Goal: Use online tool/utility: Utilize a website feature to perform a specific function

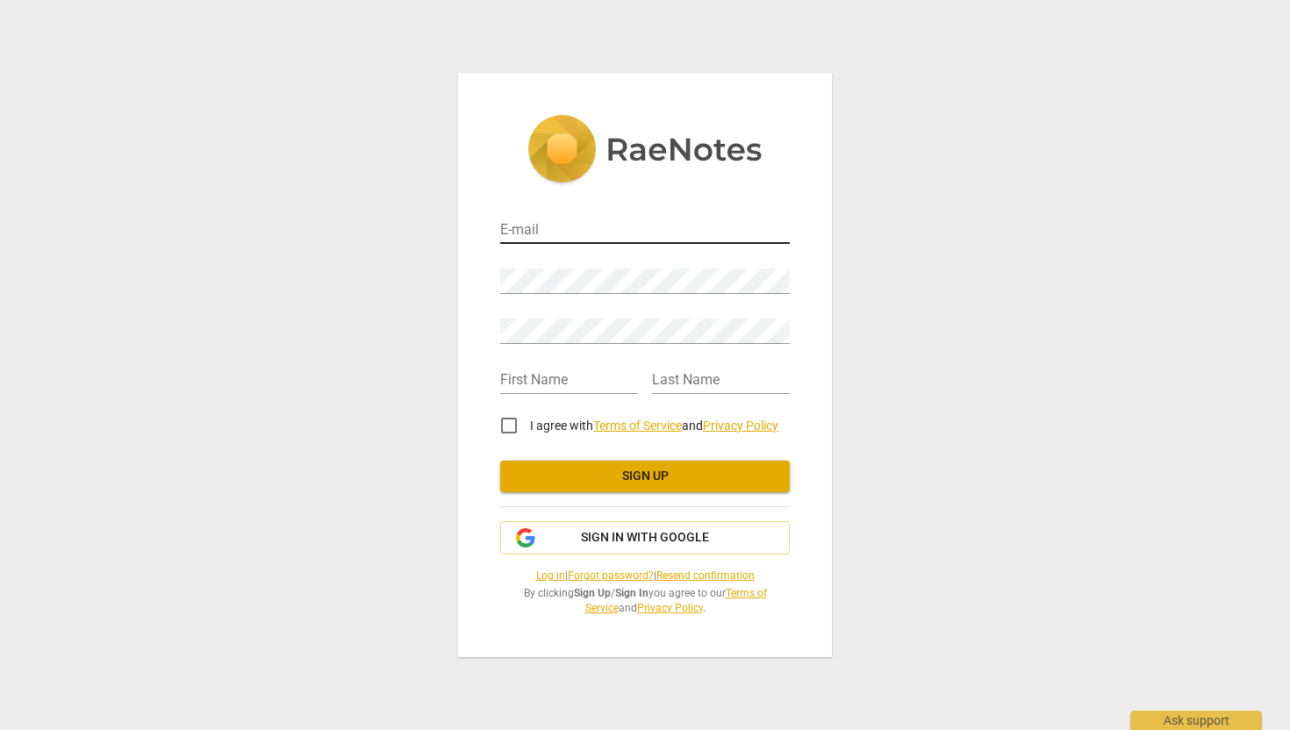
click at [541, 237] on input "email" at bounding box center [645, 231] width 290 height 25
type input "[EMAIL_ADDRESS][DOMAIN_NAME]"
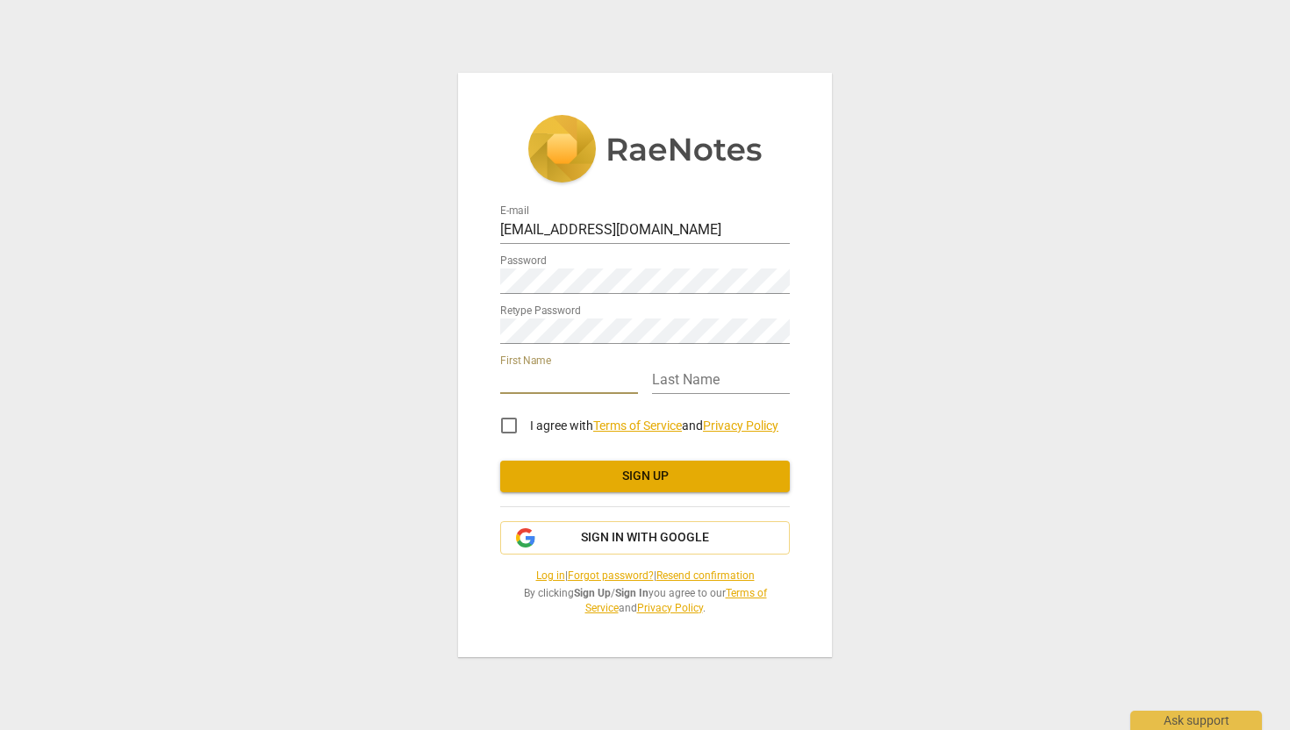
click at [523, 384] on input "text" at bounding box center [569, 381] width 138 height 25
type input "Joyce"
type input "Talag"
click at [511, 429] on input "I agree with Terms of Service and Privacy Policy" at bounding box center [509, 426] width 42 height 42
checkbox input "true"
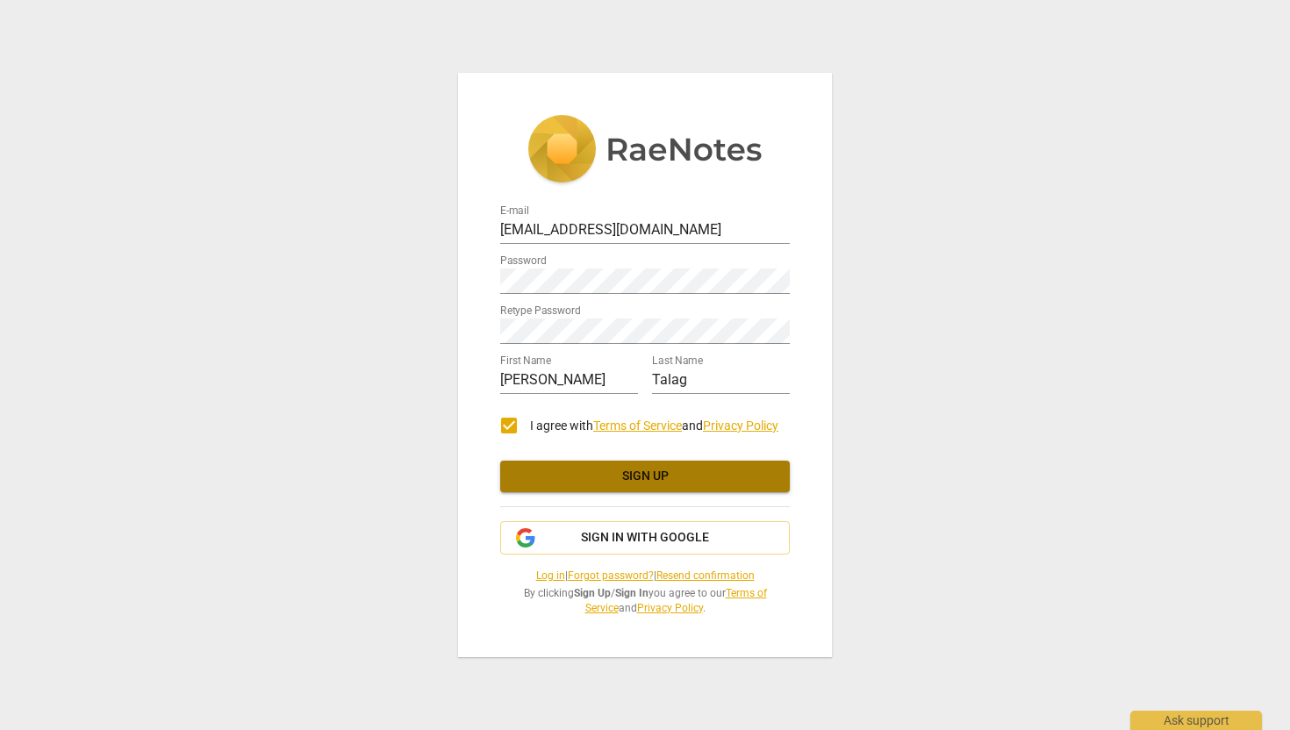
click at [593, 477] on span "Sign up" at bounding box center [644, 477] width 261 height 18
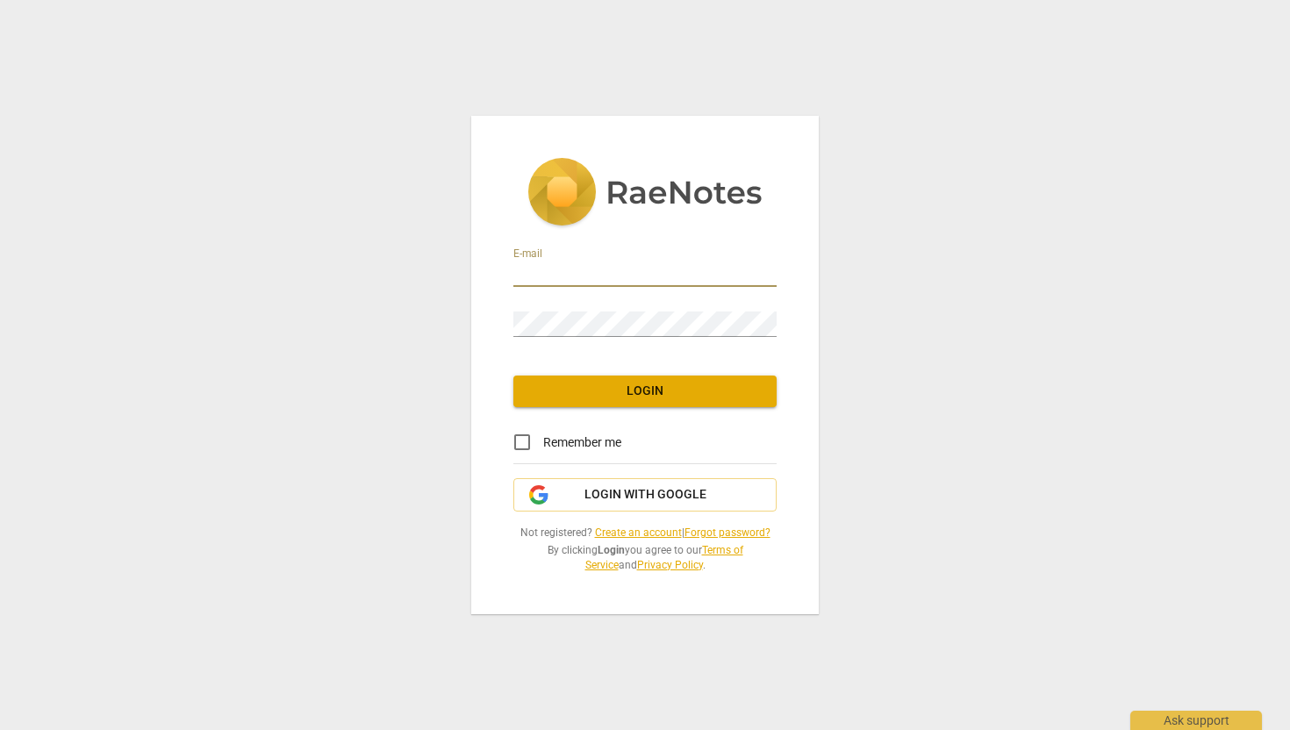
click at [710, 264] on input "email" at bounding box center [644, 273] width 263 height 25
type input "[EMAIL_ADDRESS][DOMAIN_NAME]"
click at [525, 448] on input "Remember me" at bounding box center [522, 442] width 42 height 42
checkbox input "true"
click at [625, 387] on span "Login" at bounding box center [644, 392] width 235 height 18
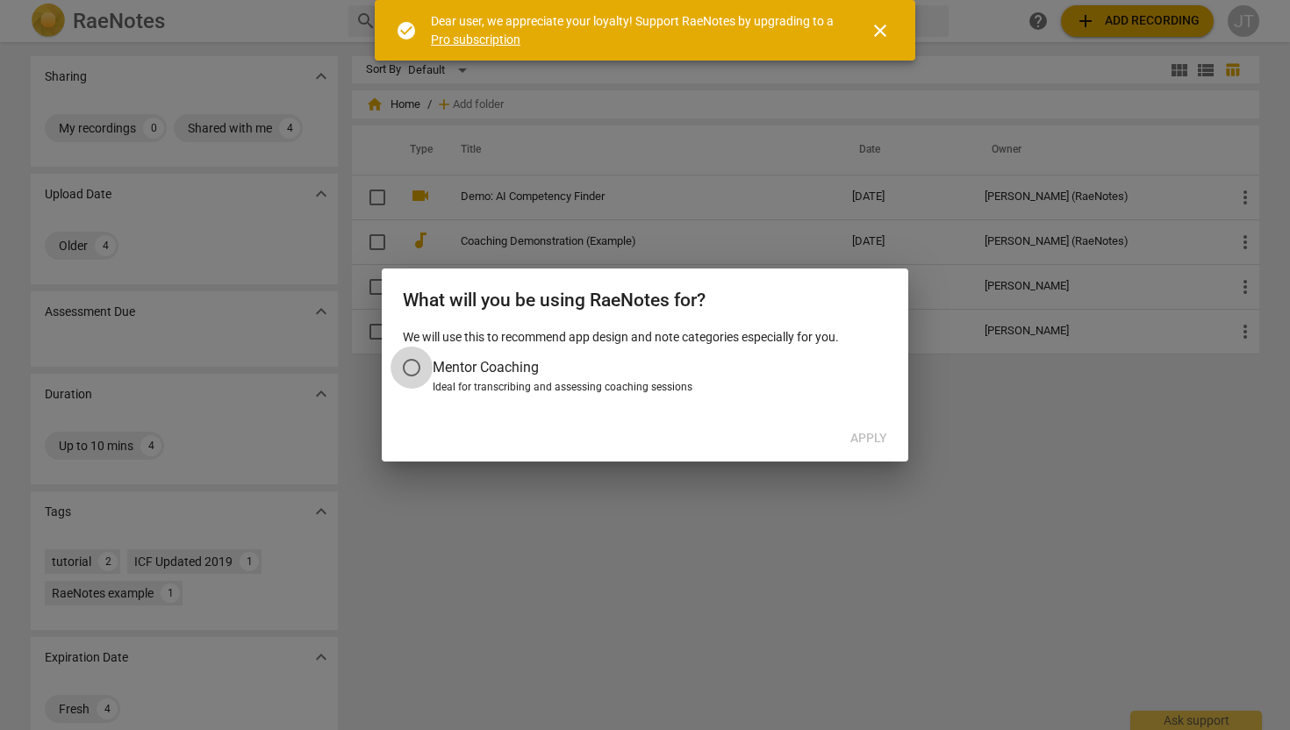
click at [412, 374] on input "Mentor Coaching" at bounding box center [411, 368] width 42 height 42
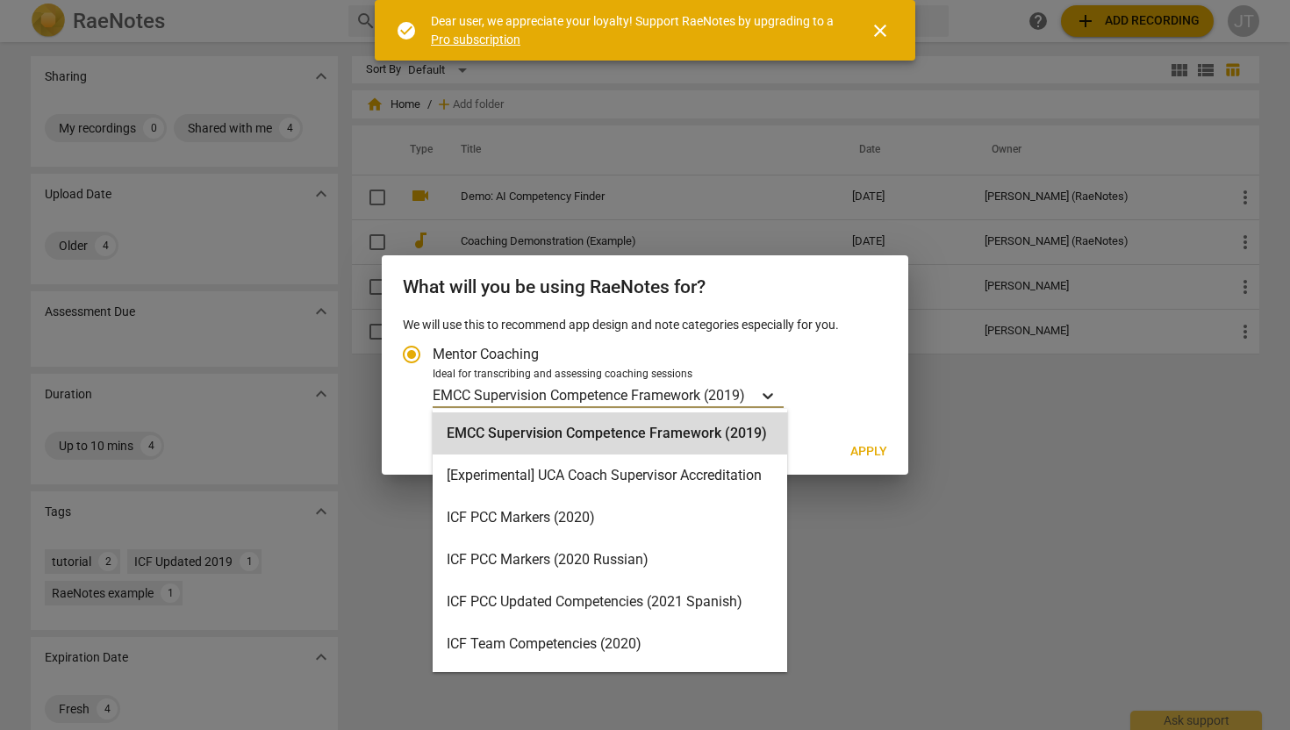
click at [768, 398] on icon "Account type" at bounding box center [768, 396] width 18 height 18
click at [0, 0] on input "Ideal for transcribing and assessing coaching sessions EMCC Supervision Compete…" at bounding box center [0, 0] width 0 height 0
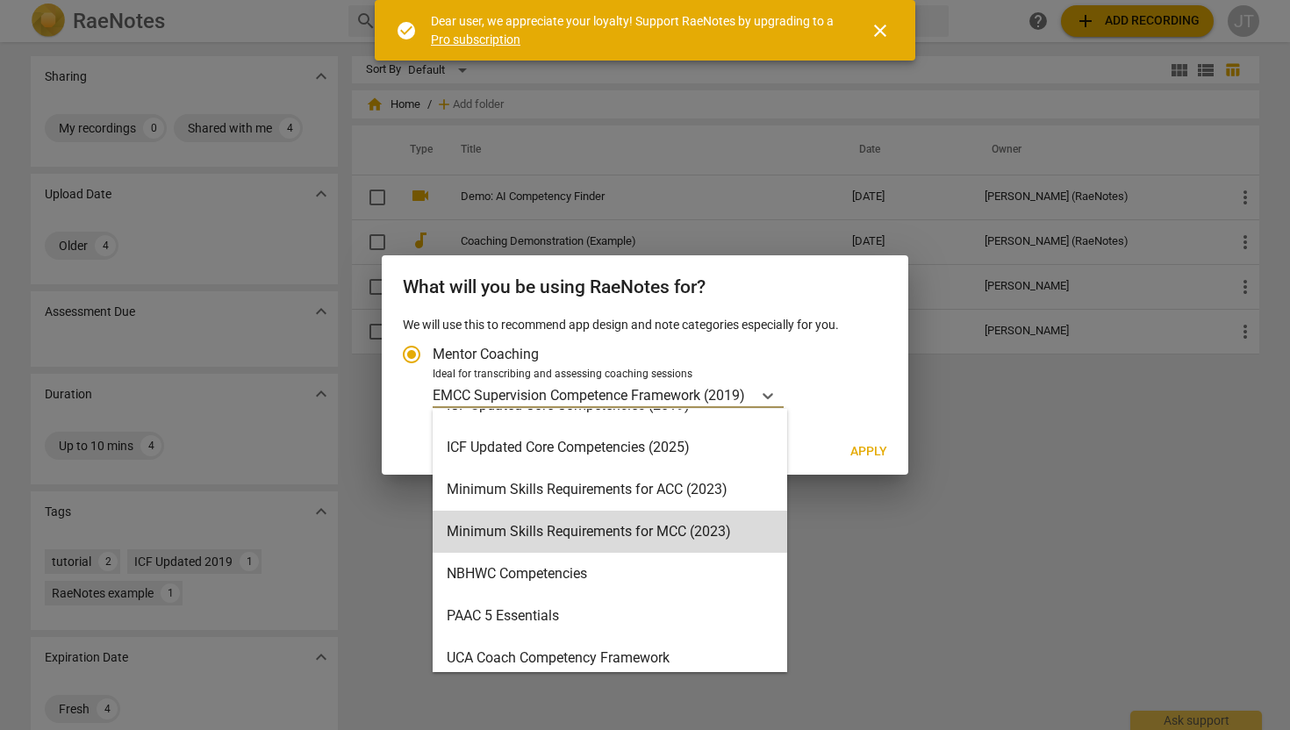
scroll to position [360, 0]
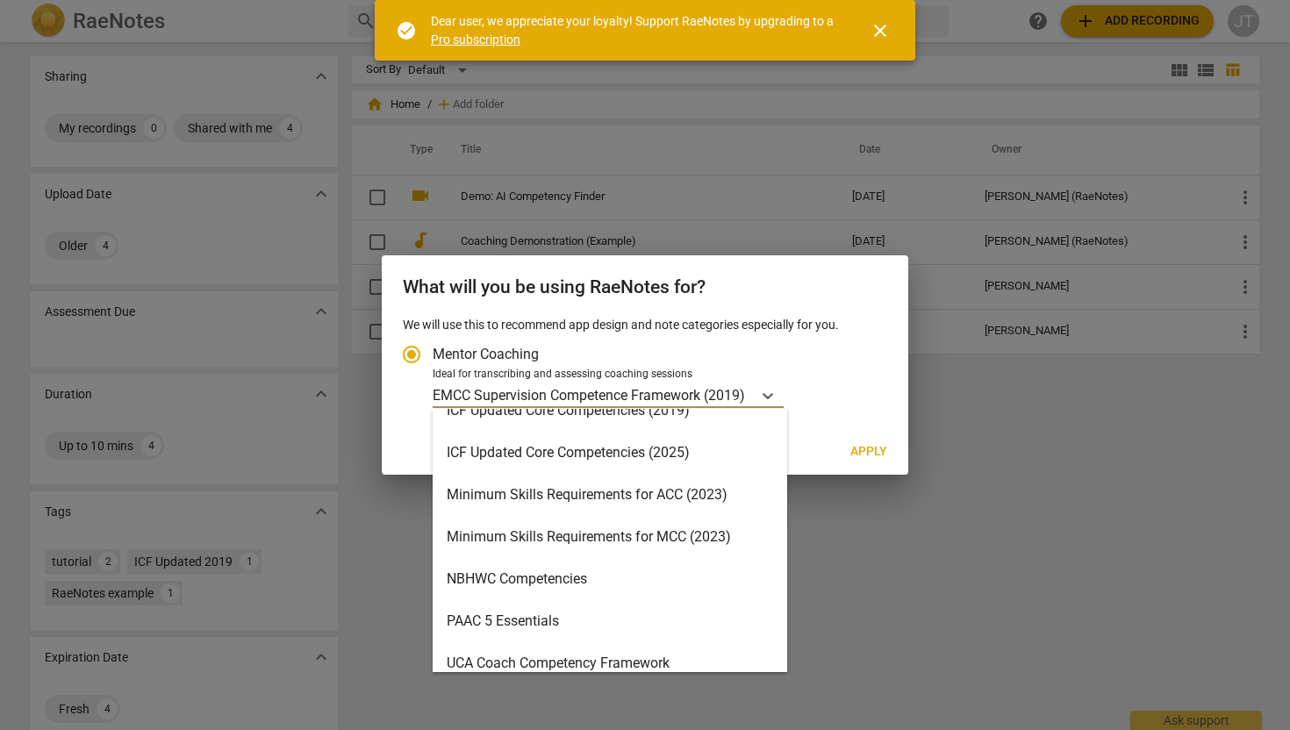
click at [694, 464] on div "ICF Updated Core Competencies (2025)" at bounding box center [610, 453] width 355 height 42
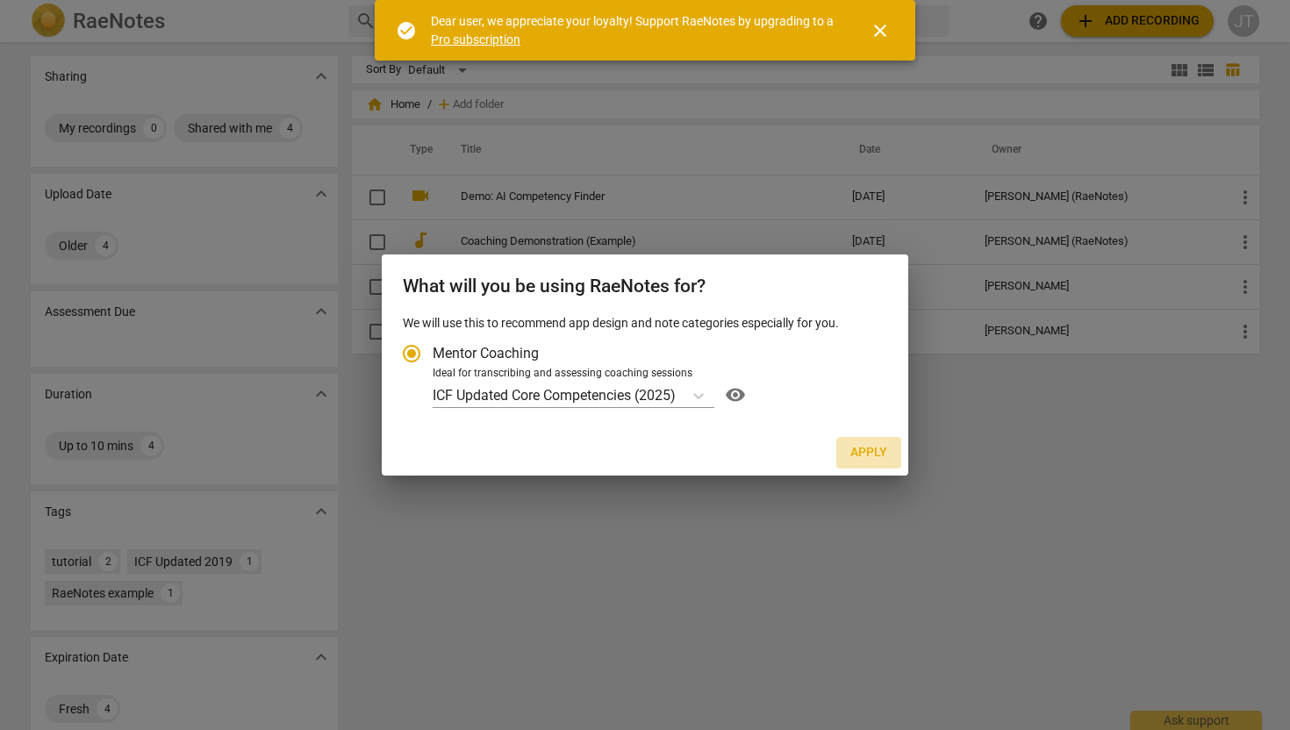
click at [864, 451] on span "Apply" at bounding box center [868, 453] width 37 height 18
radio input "false"
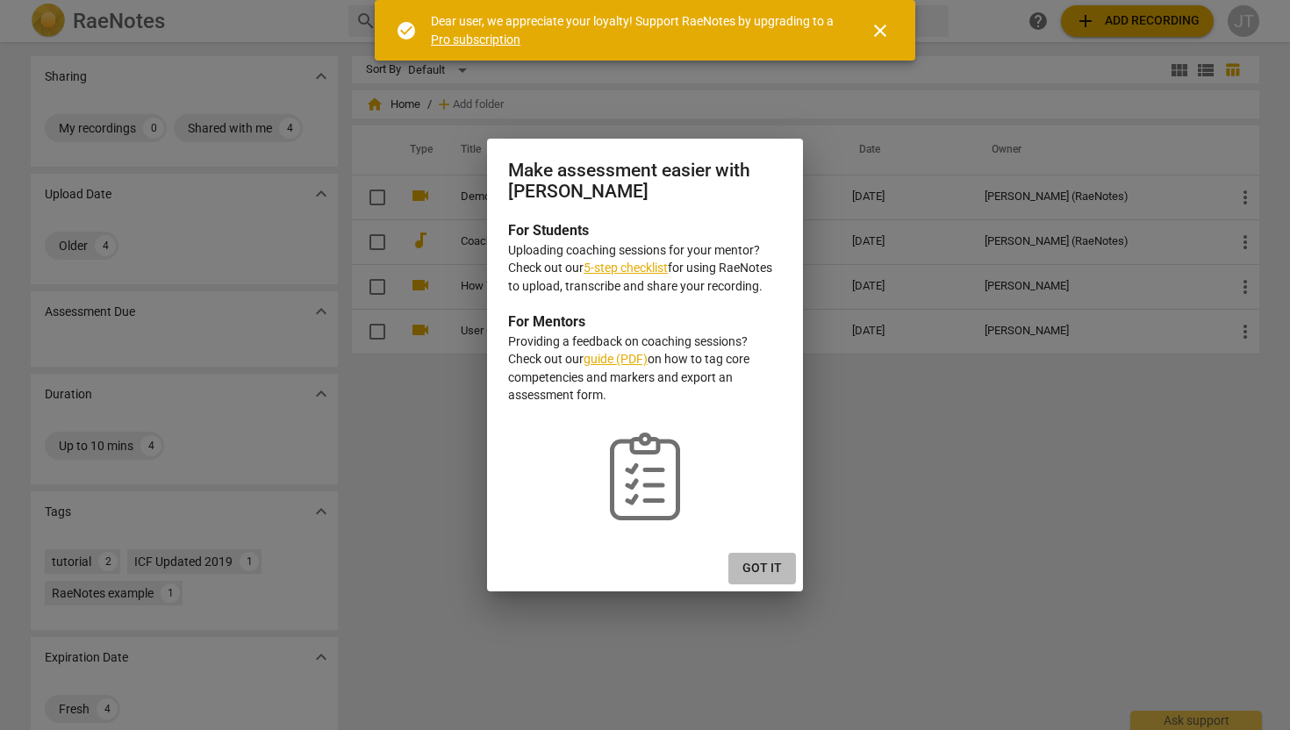
click at [763, 561] on span "Got it" at bounding box center [761, 569] width 39 height 18
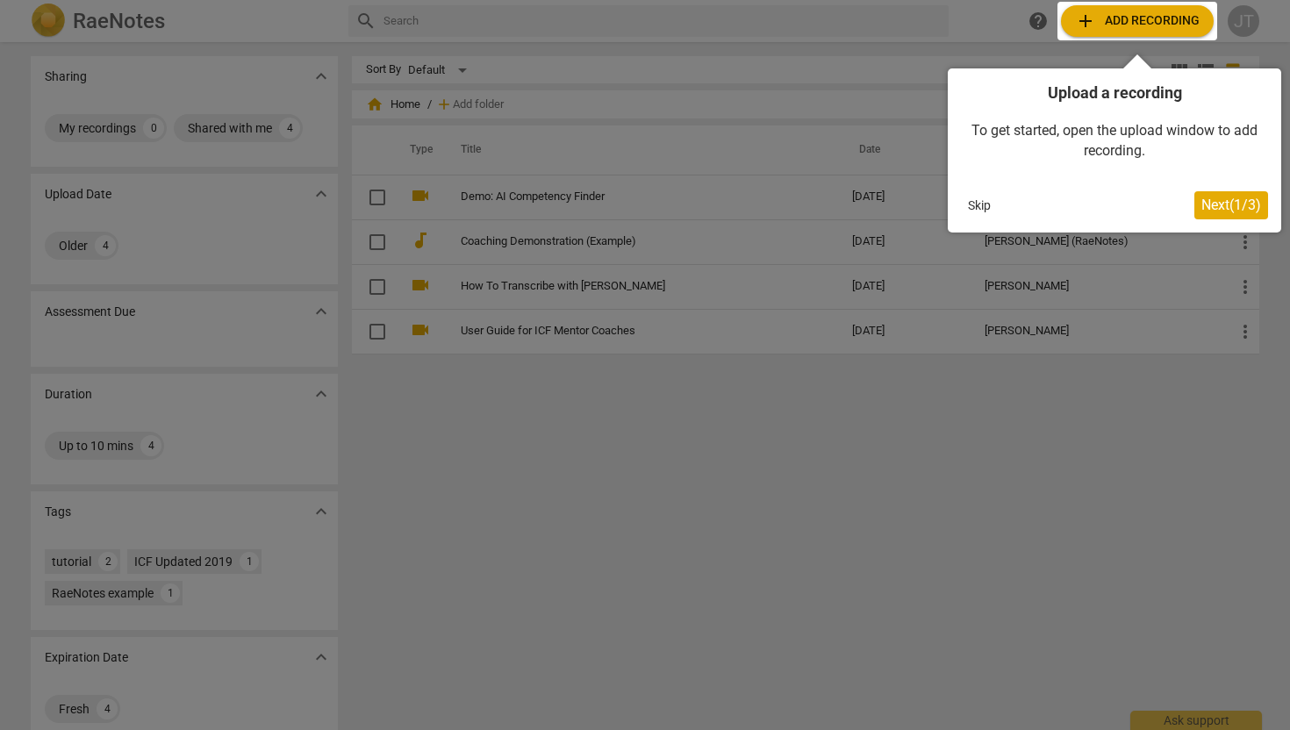
click at [1212, 209] on span "Next ( 1 / 3 )" at bounding box center [1231, 205] width 60 height 17
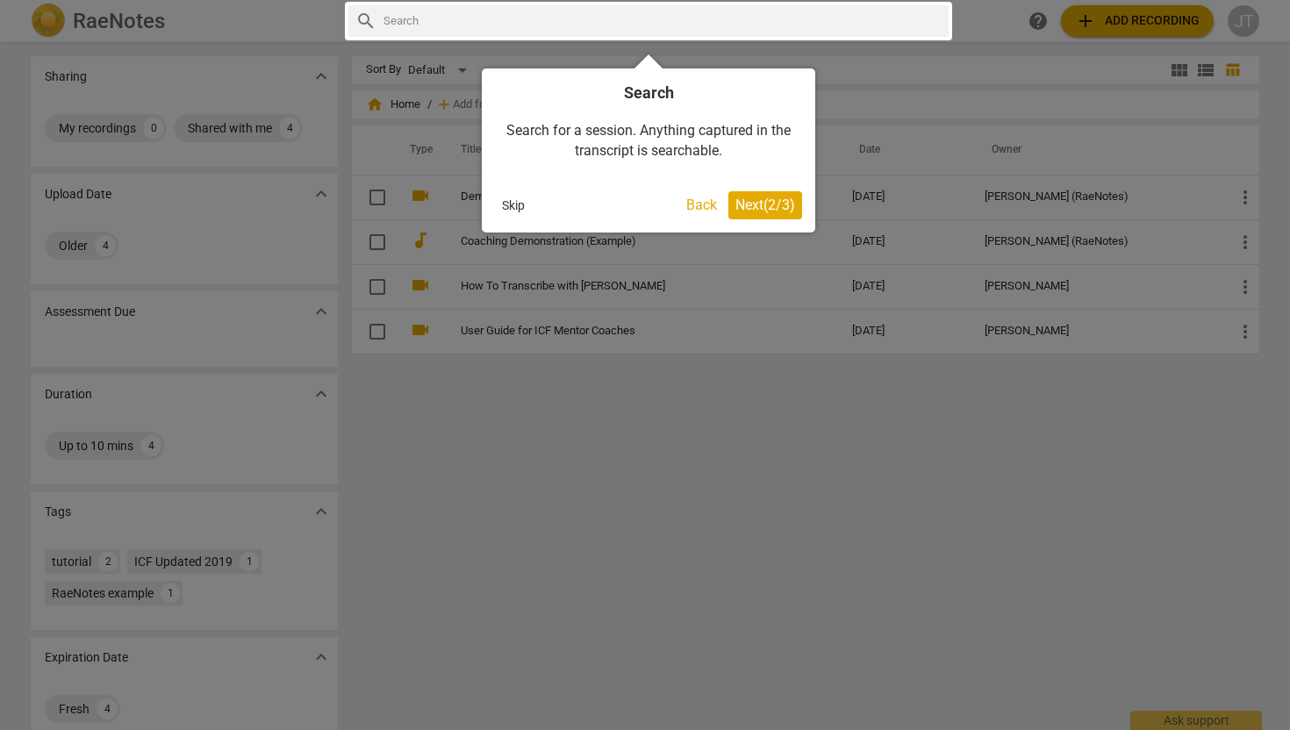
click at [760, 212] on span "Next ( 2 / 3 )" at bounding box center [765, 205] width 60 height 17
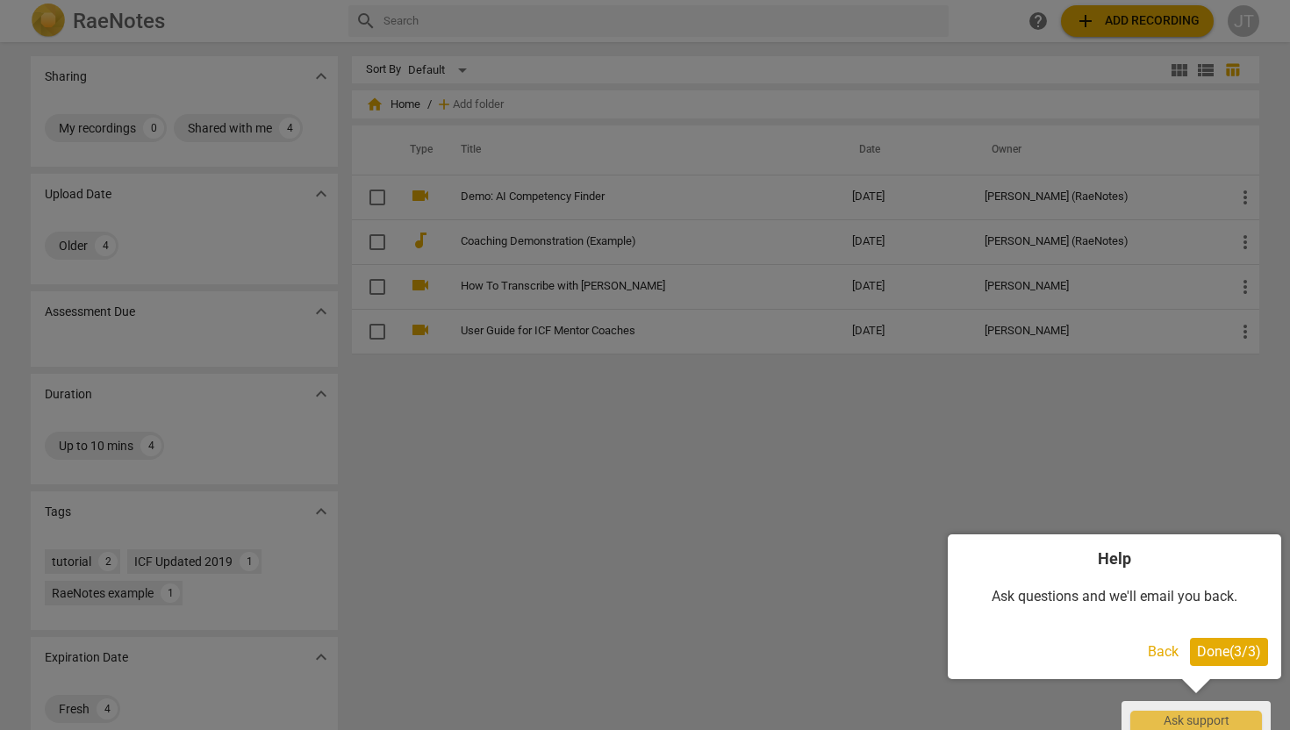
click at [1200, 497] on div at bounding box center [645, 365] width 1290 height 730
click at [728, 524] on div at bounding box center [645, 365] width 1290 height 730
click at [1224, 656] on span "Done ( 3 / 3 )" at bounding box center [1229, 651] width 64 height 17
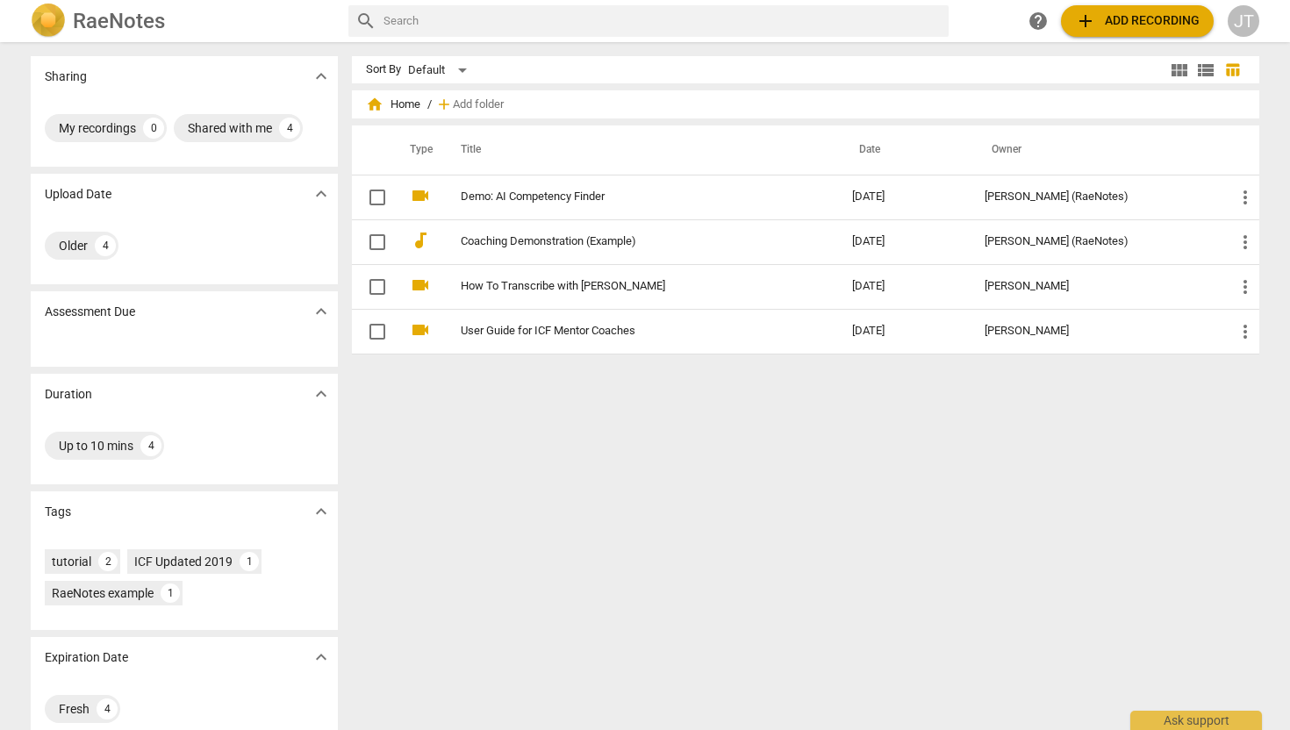
click at [1086, 29] on span "add" at bounding box center [1085, 21] width 21 height 21
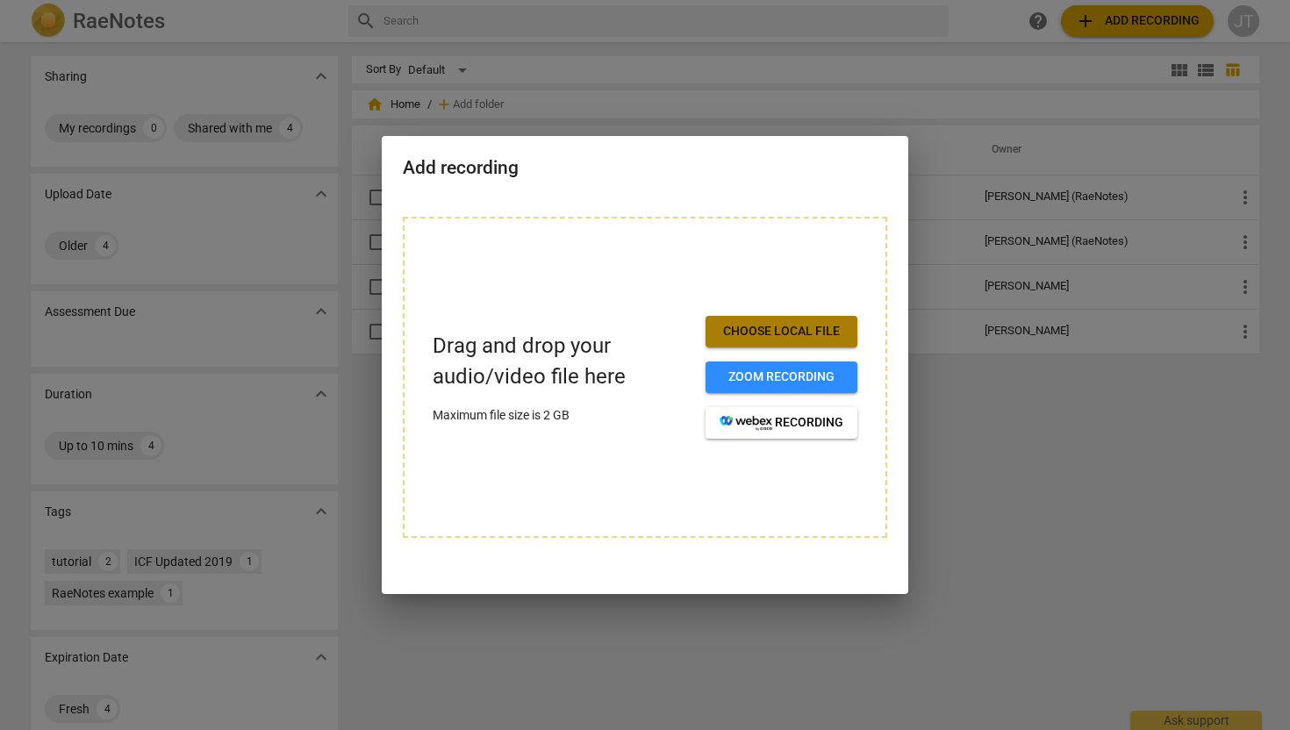
click at [770, 327] on span "Choose local file" at bounding box center [782, 332] width 124 height 18
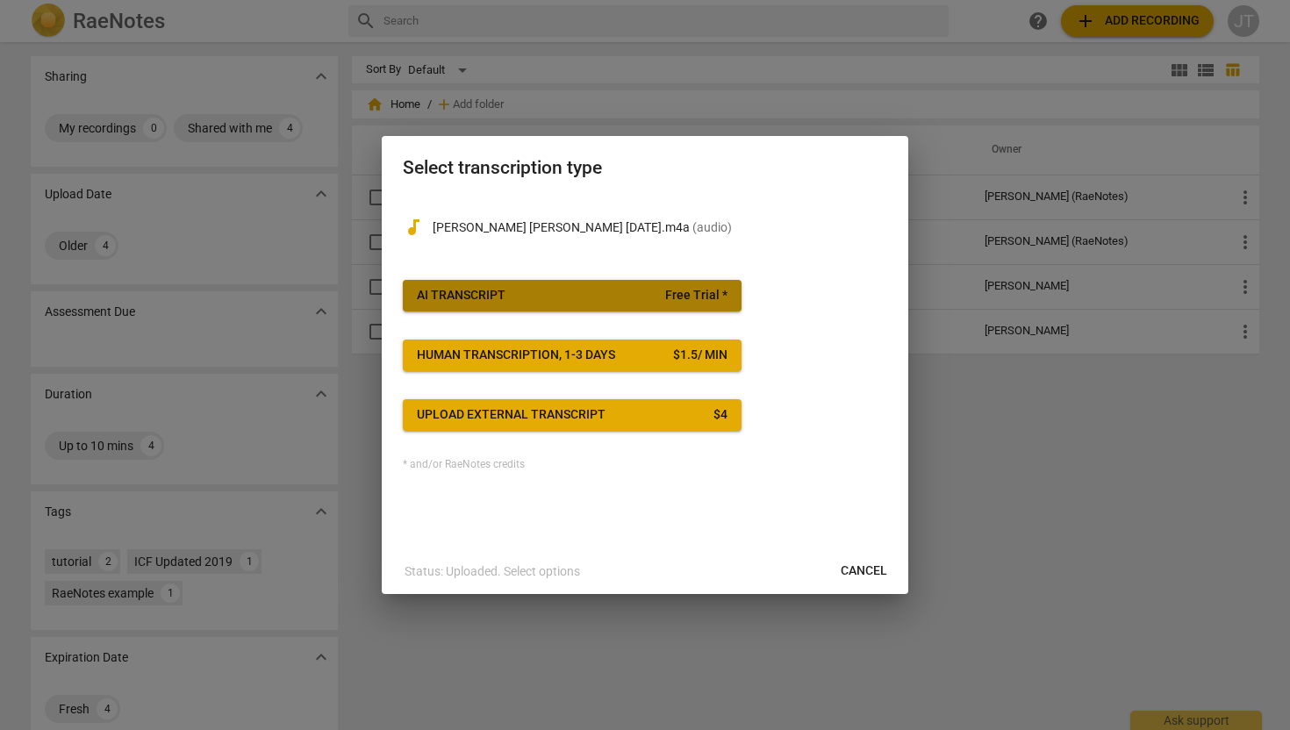
click at [709, 297] on span "Free Trial *" at bounding box center [696, 296] width 62 height 18
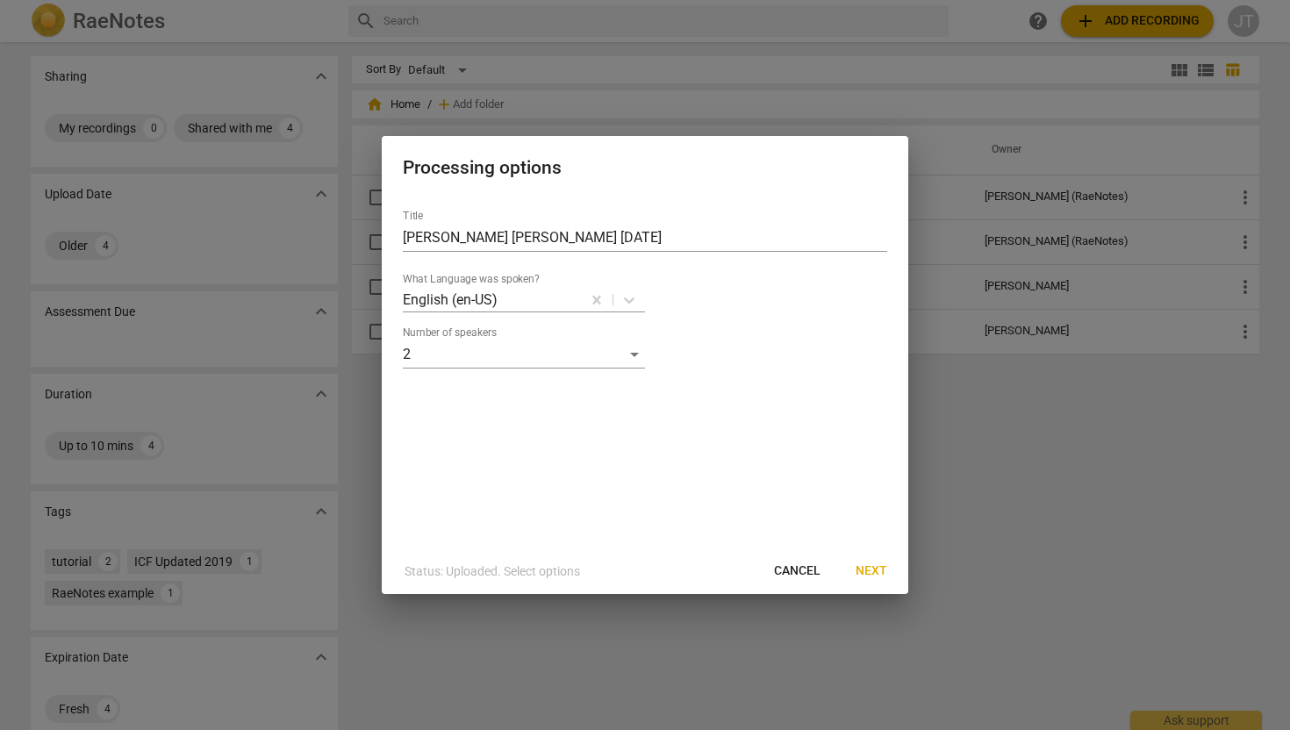
click at [874, 576] on span "Next" at bounding box center [872, 571] width 32 height 18
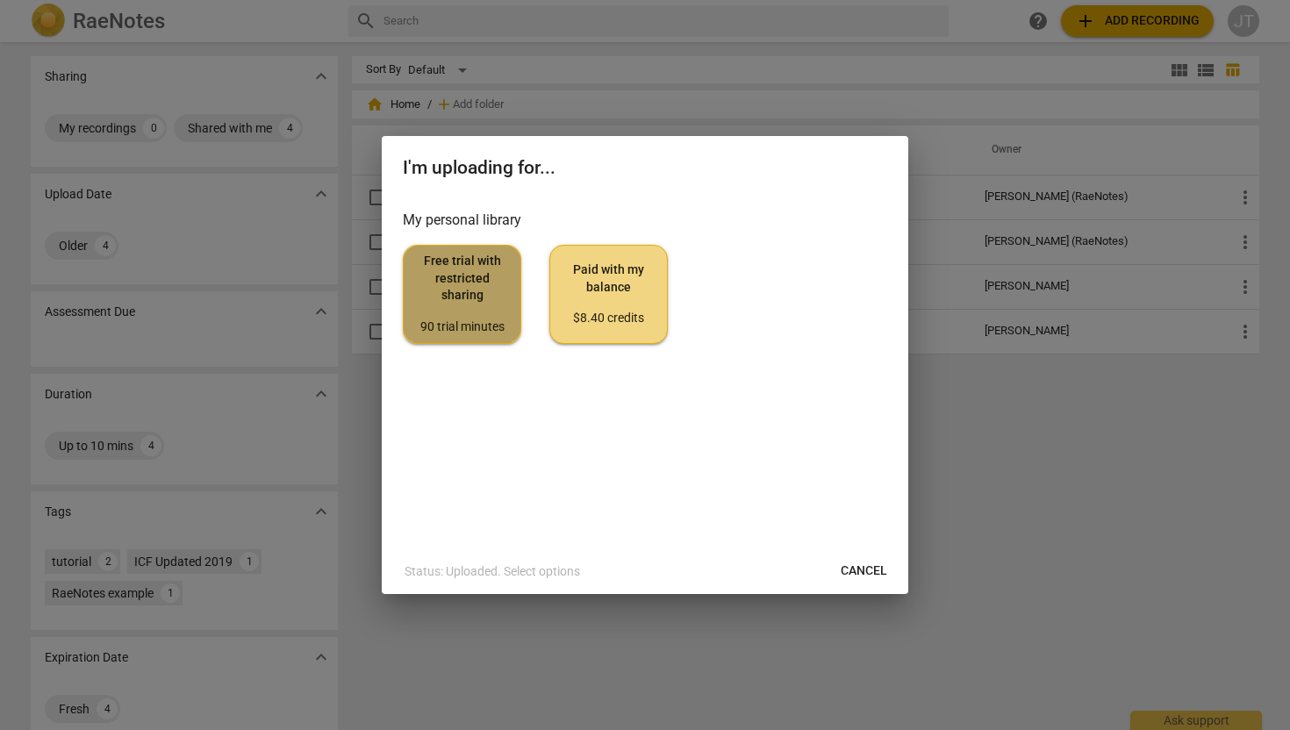
click at [484, 325] on div "90 trial minutes" at bounding box center [462, 328] width 89 height 18
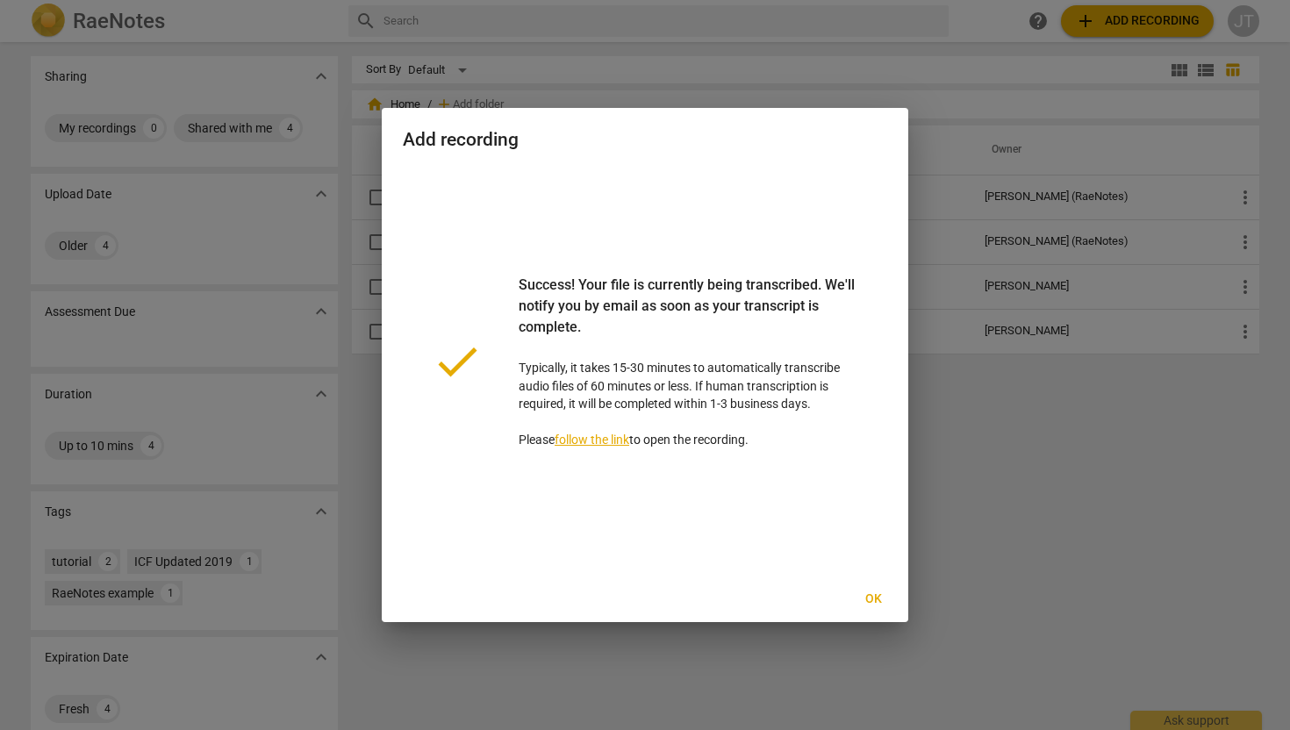
click at [873, 604] on span "Ok" at bounding box center [873, 600] width 28 height 18
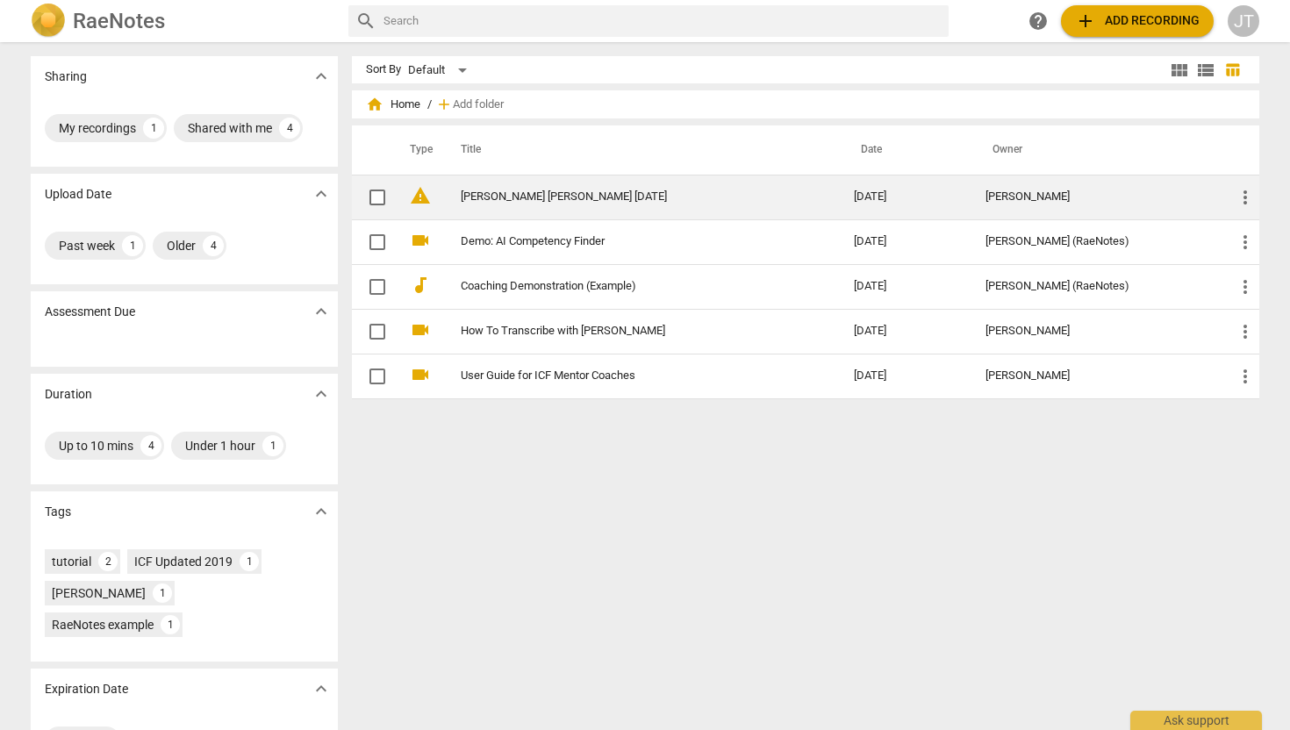
click at [413, 204] on span "warning" at bounding box center [420, 195] width 21 height 21
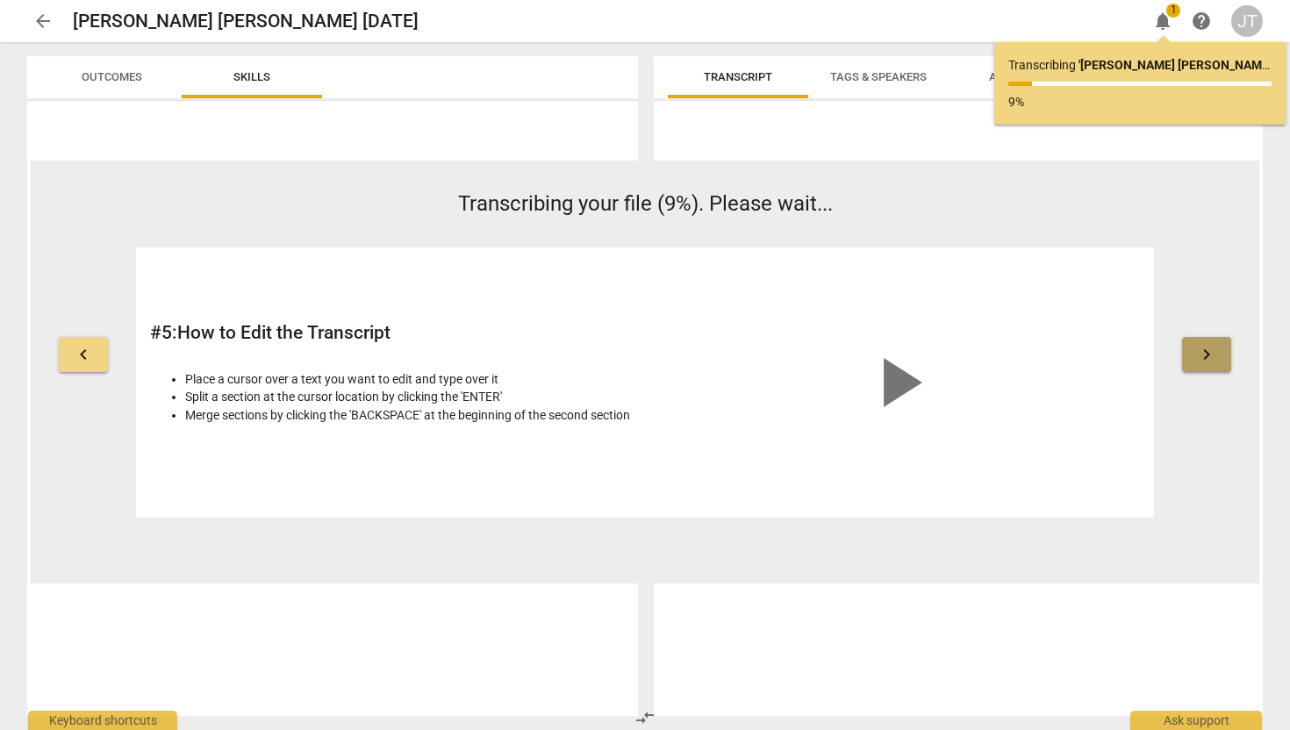
click at [1229, 355] on button "keyboard_arrow_right" at bounding box center [1206, 354] width 49 height 35
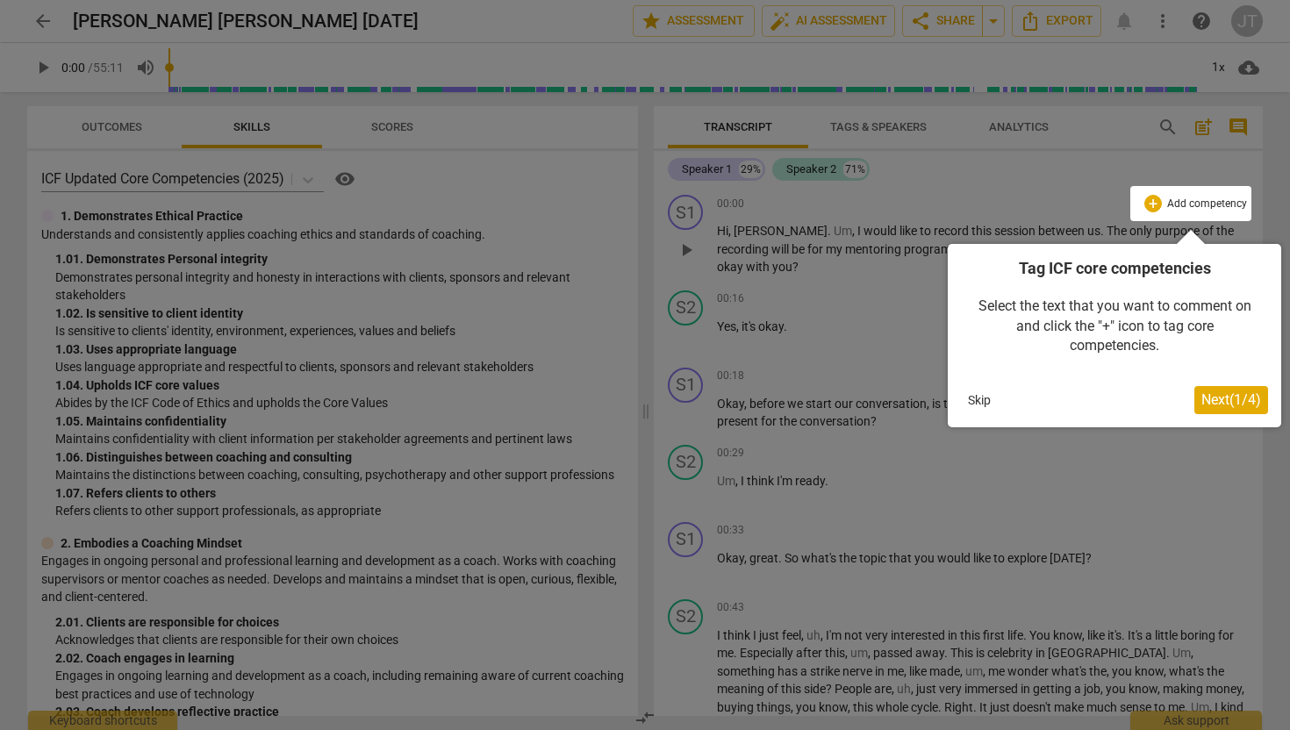
click at [1242, 409] on button "Next ( 1 / 4 )" at bounding box center [1231, 400] width 74 height 28
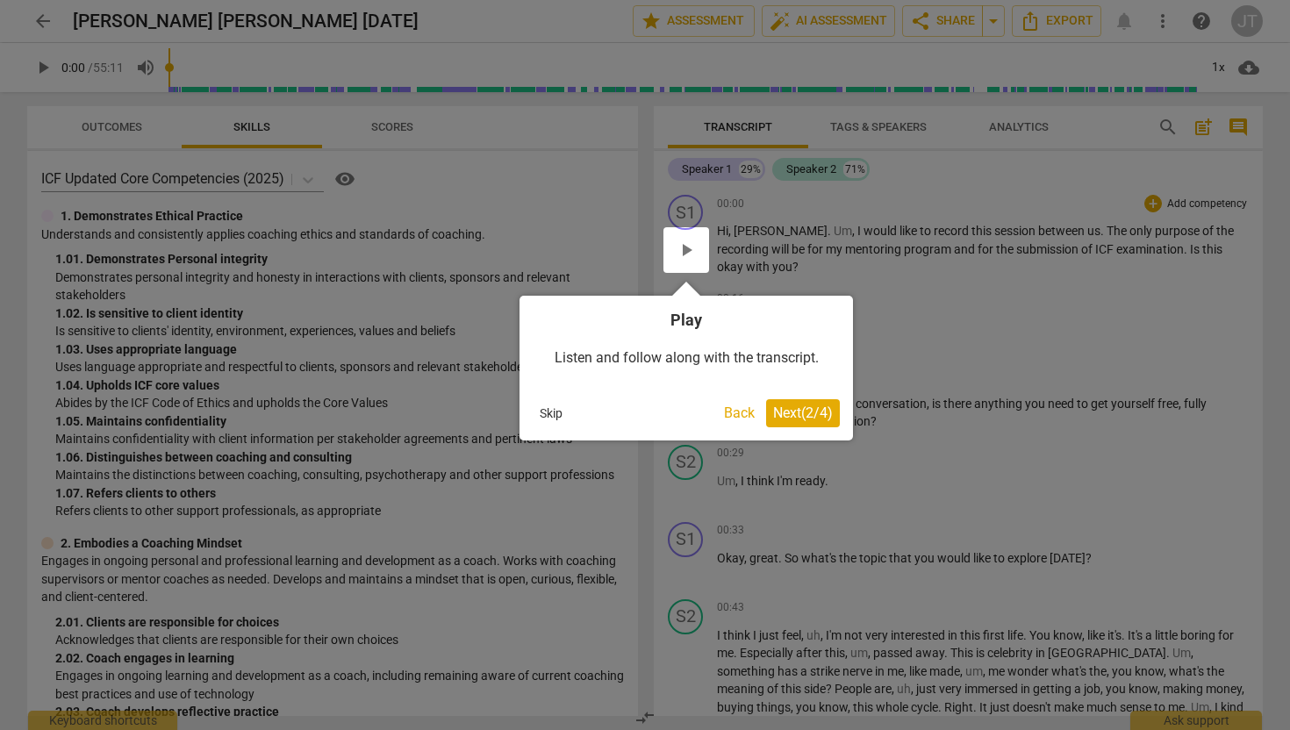
click at [812, 414] on span "Next ( 2 / 4 )" at bounding box center [803, 413] width 60 height 17
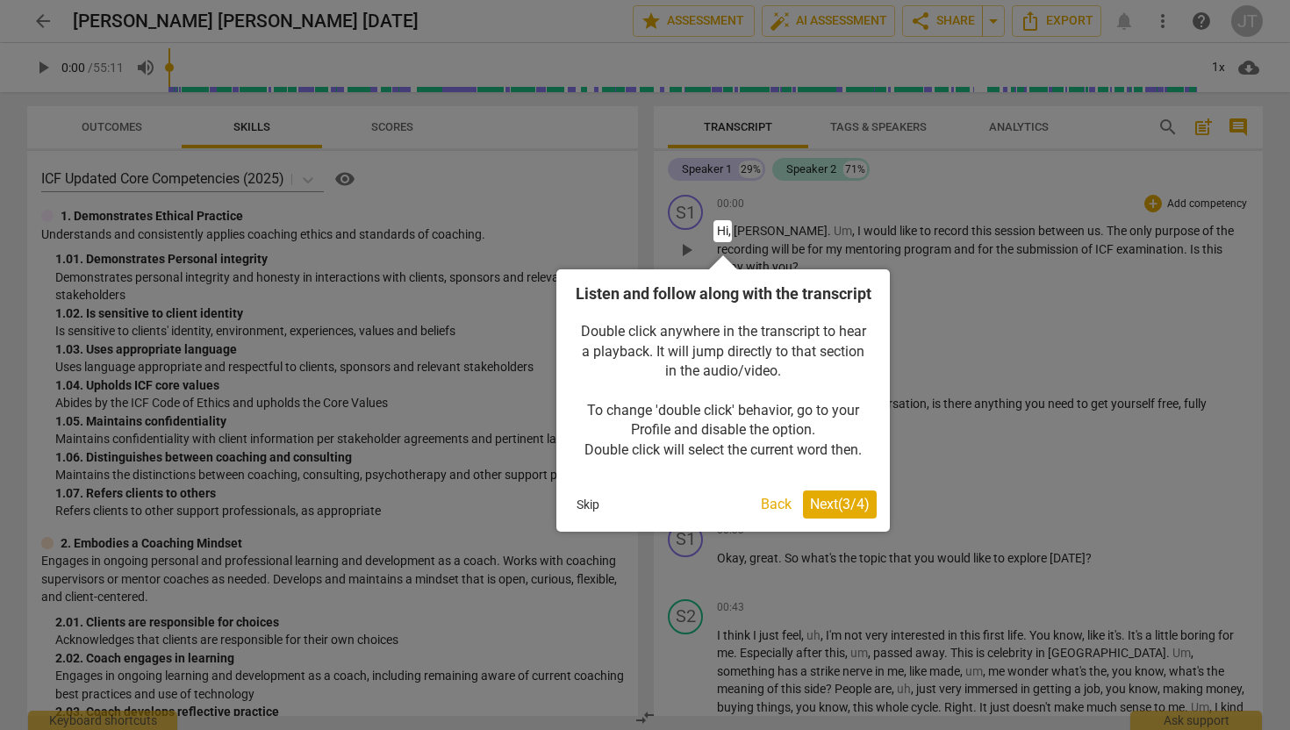
click at [816, 512] on span "Next ( 3 / 4 )" at bounding box center [840, 504] width 60 height 17
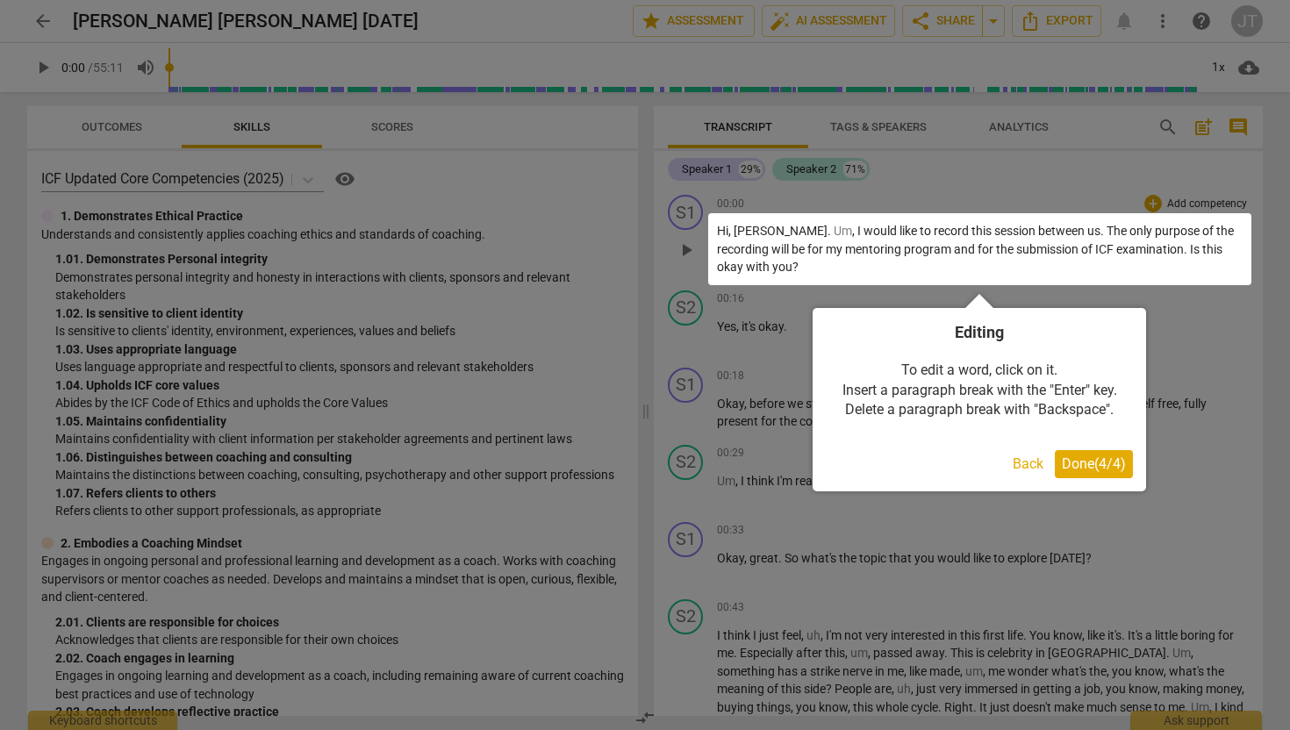
click at [1114, 471] on span "Done ( 4 / 4 )" at bounding box center [1094, 463] width 64 height 17
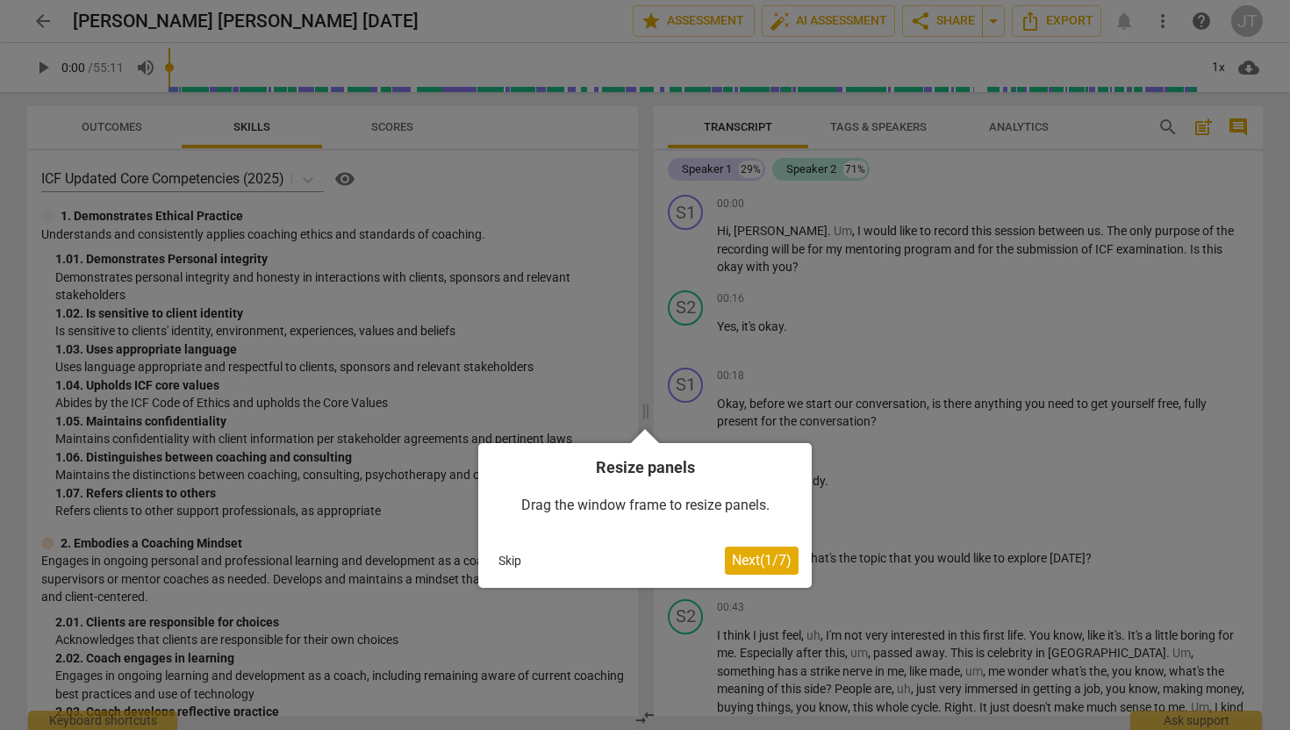
click at [771, 564] on span "Next ( 1 / 7 )" at bounding box center [762, 560] width 60 height 17
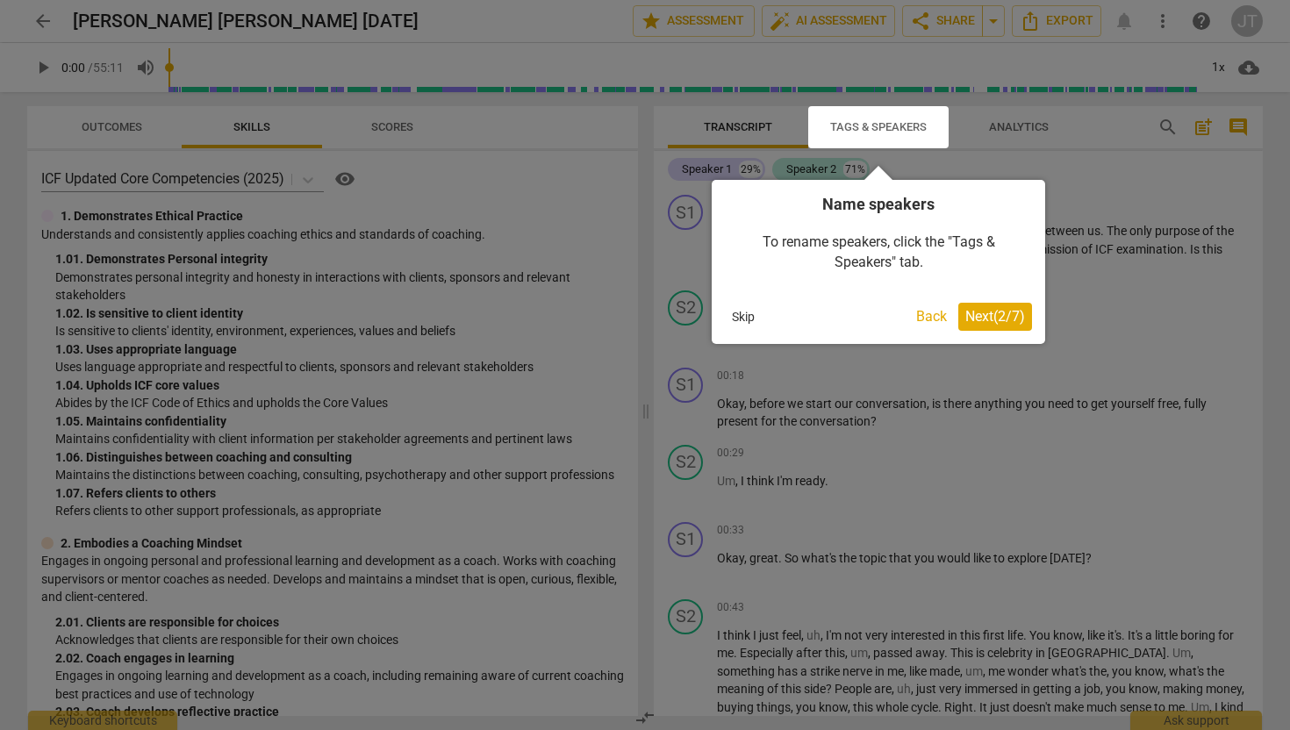
click at [978, 314] on span "Next ( 2 / 7 )" at bounding box center [995, 316] width 60 height 17
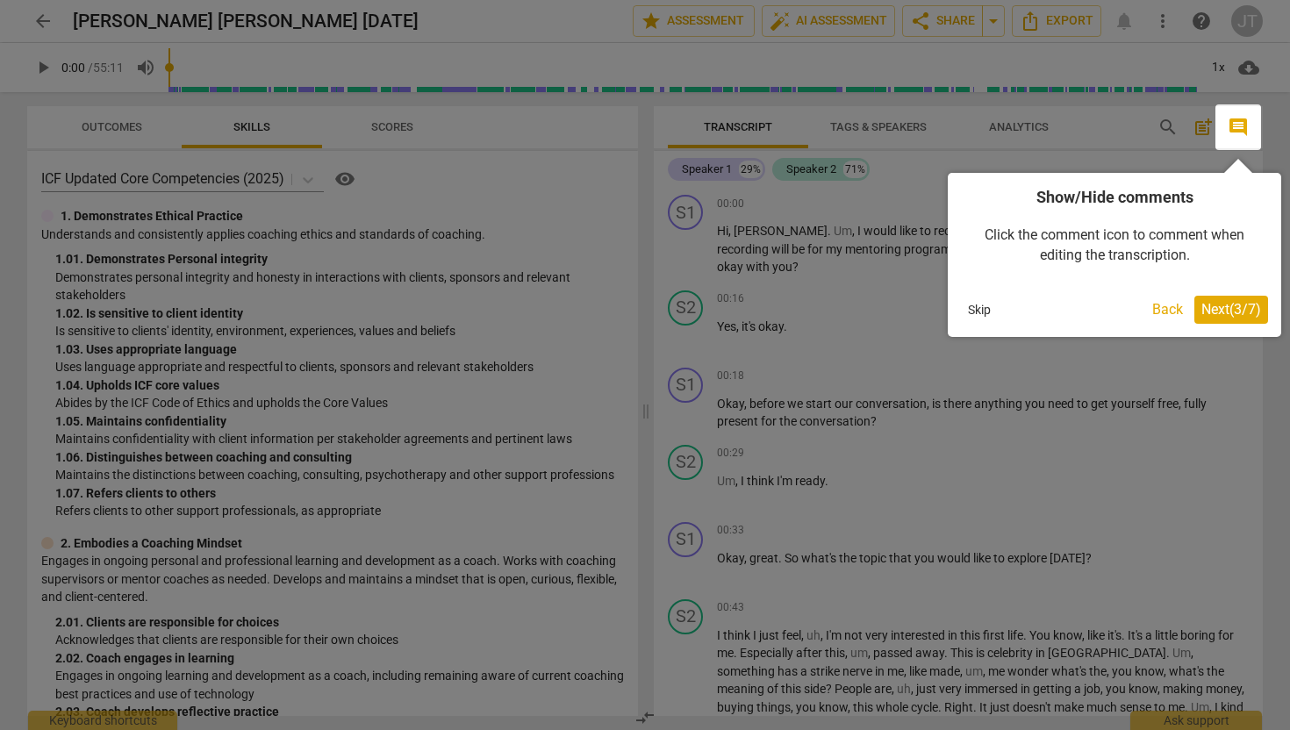
click at [1202, 305] on span "Next ( 3 / 7 )" at bounding box center [1231, 309] width 60 height 17
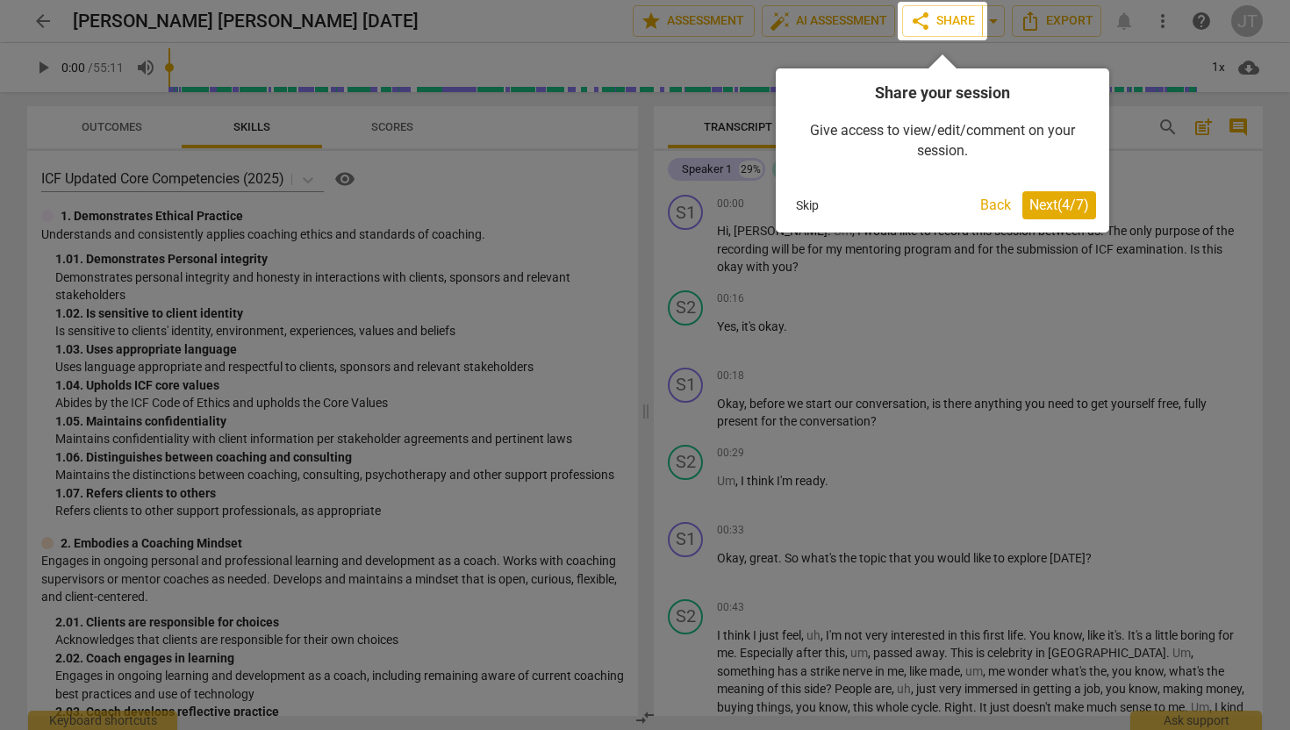
click at [1078, 213] on span "Next ( 4 / 7 )" at bounding box center [1059, 205] width 60 height 17
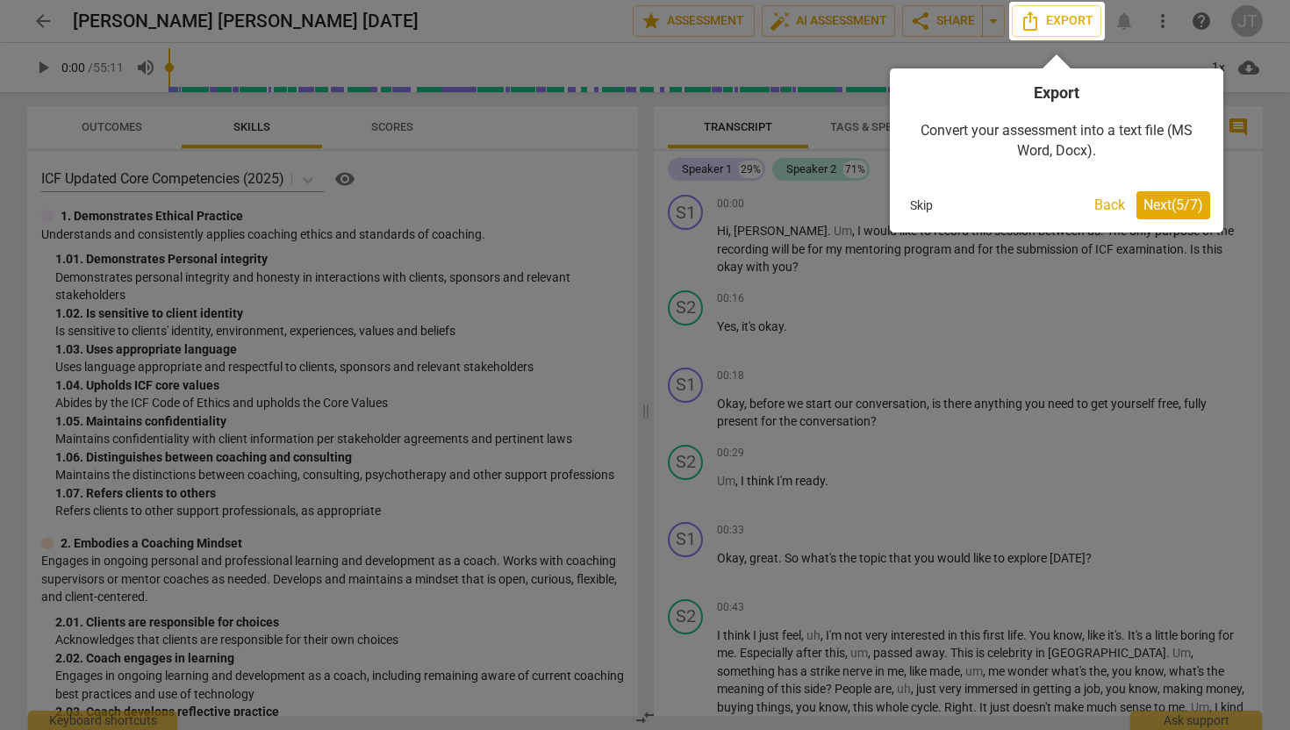
click at [1155, 217] on button "Next ( 5 / 7 )" at bounding box center [1173, 205] width 74 height 28
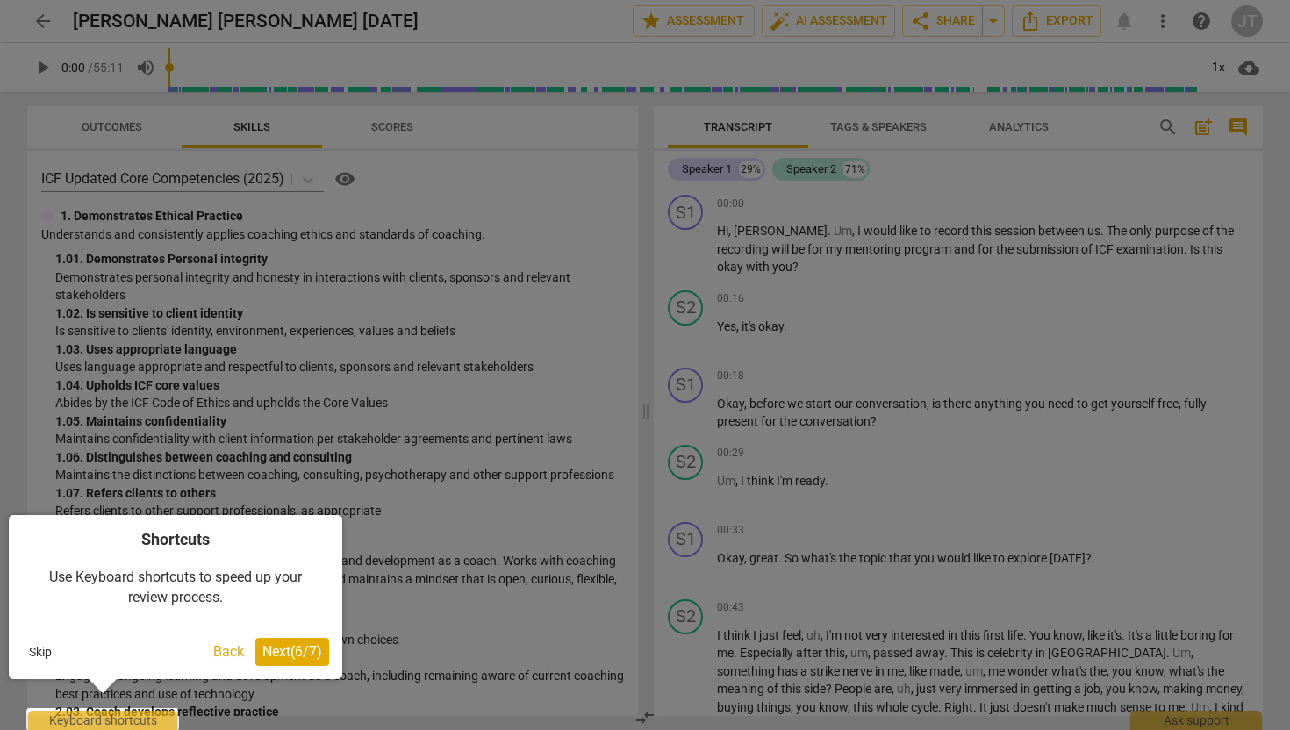
click at [297, 649] on span "Next ( 6 / 7 )" at bounding box center [292, 651] width 60 height 17
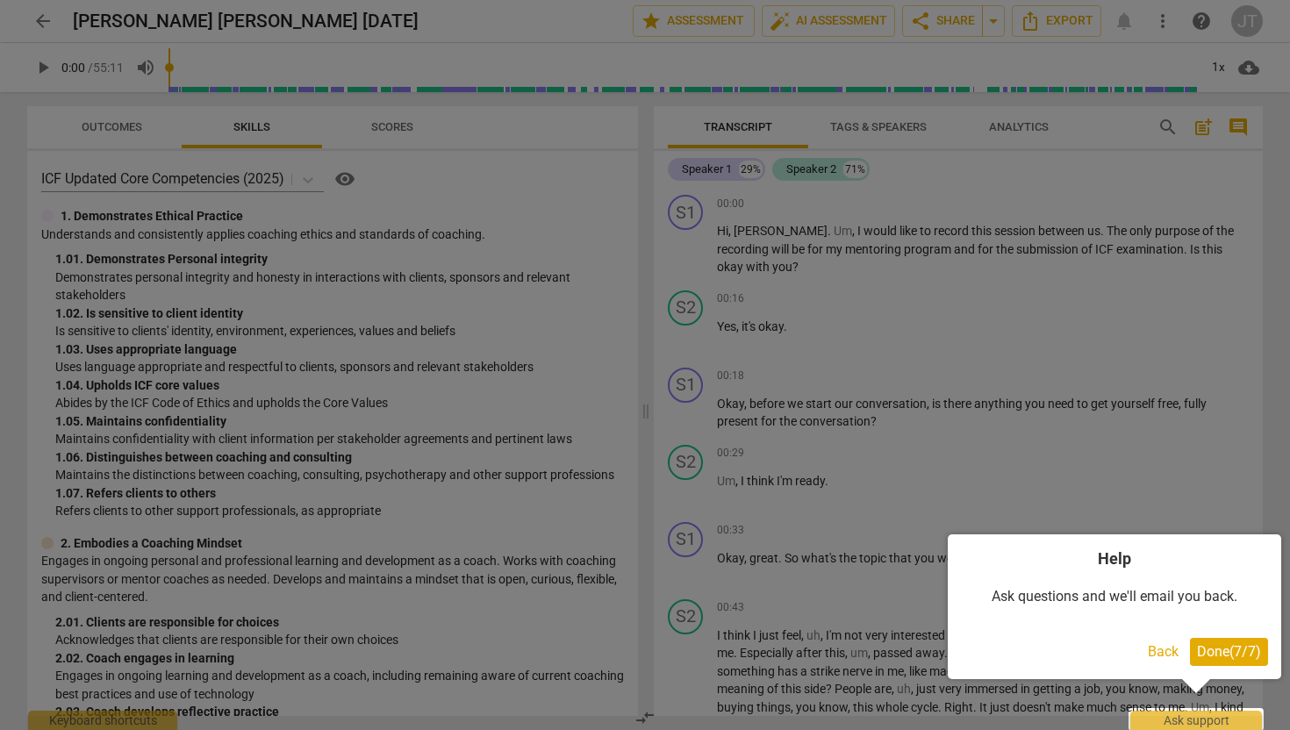
click at [1245, 648] on span "Done ( 7 / 7 )" at bounding box center [1229, 651] width 64 height 17
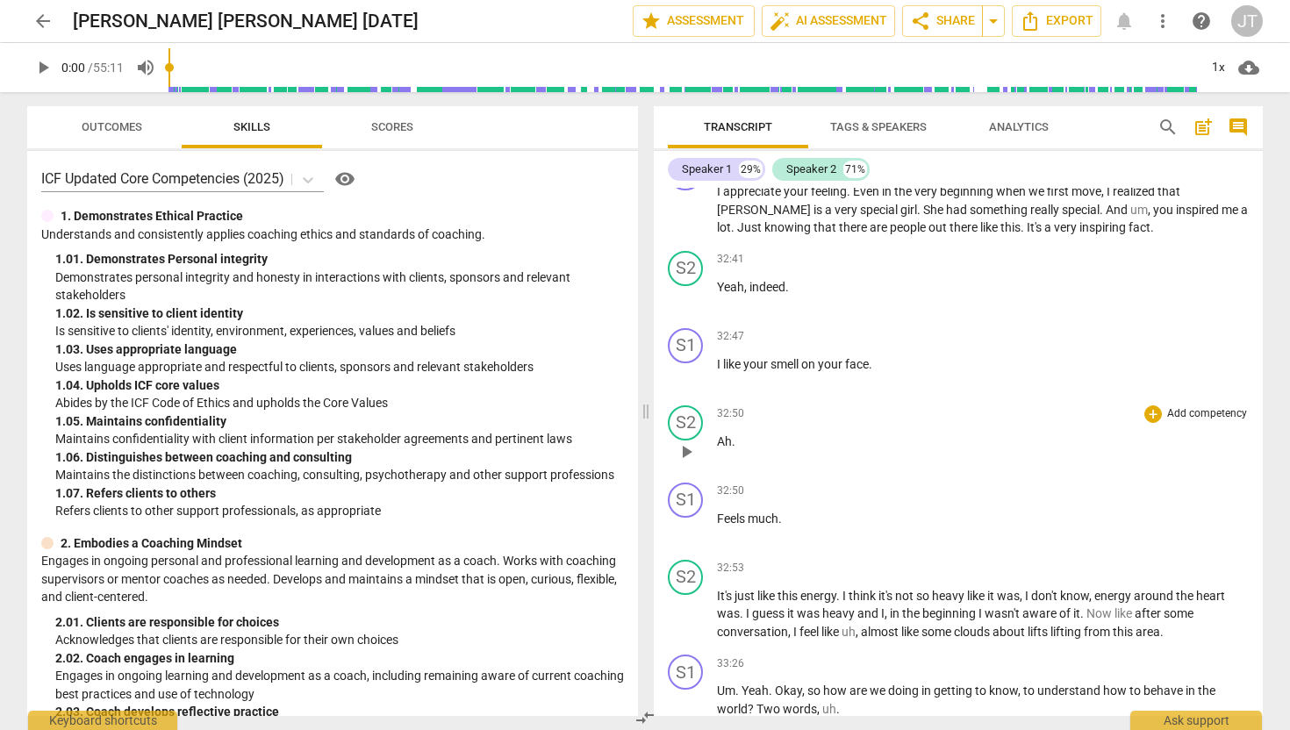
scroll to position [5858, 0]
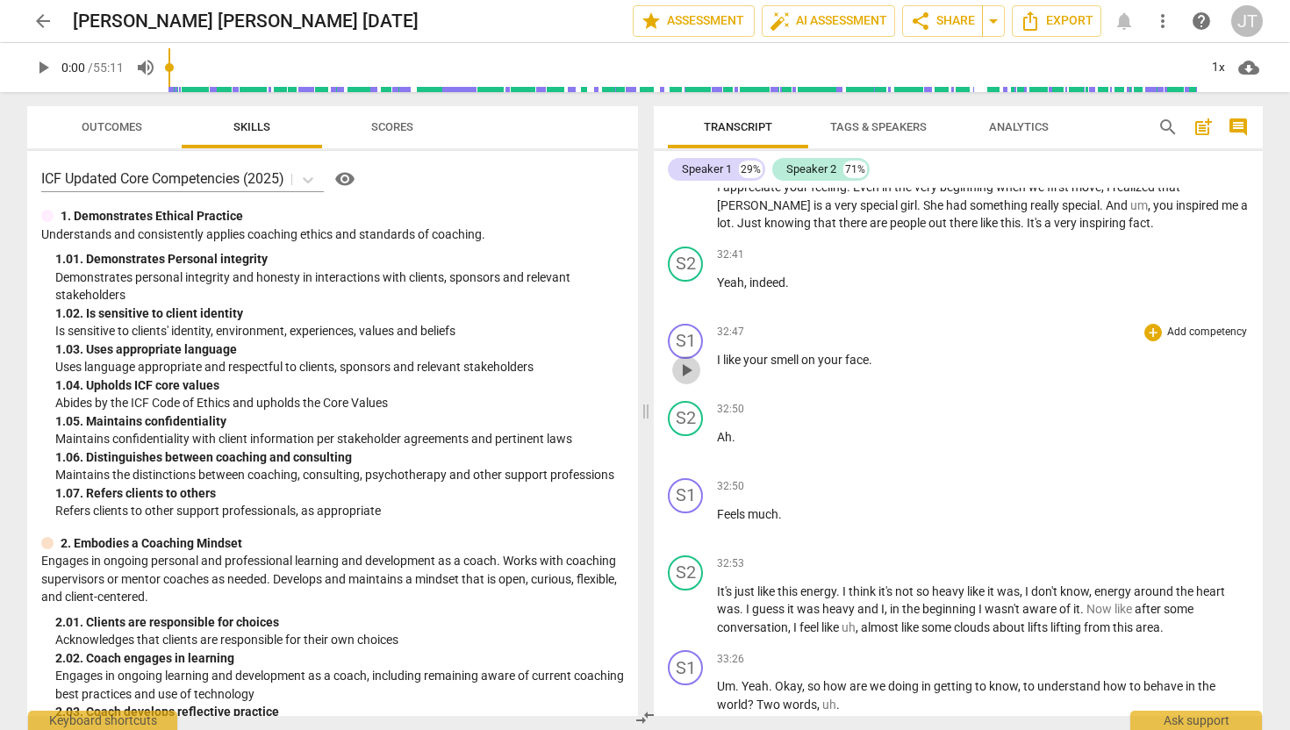
click at [691, 381] on span "play_arrow" at bounding box center [686, 370] width 21 height 21
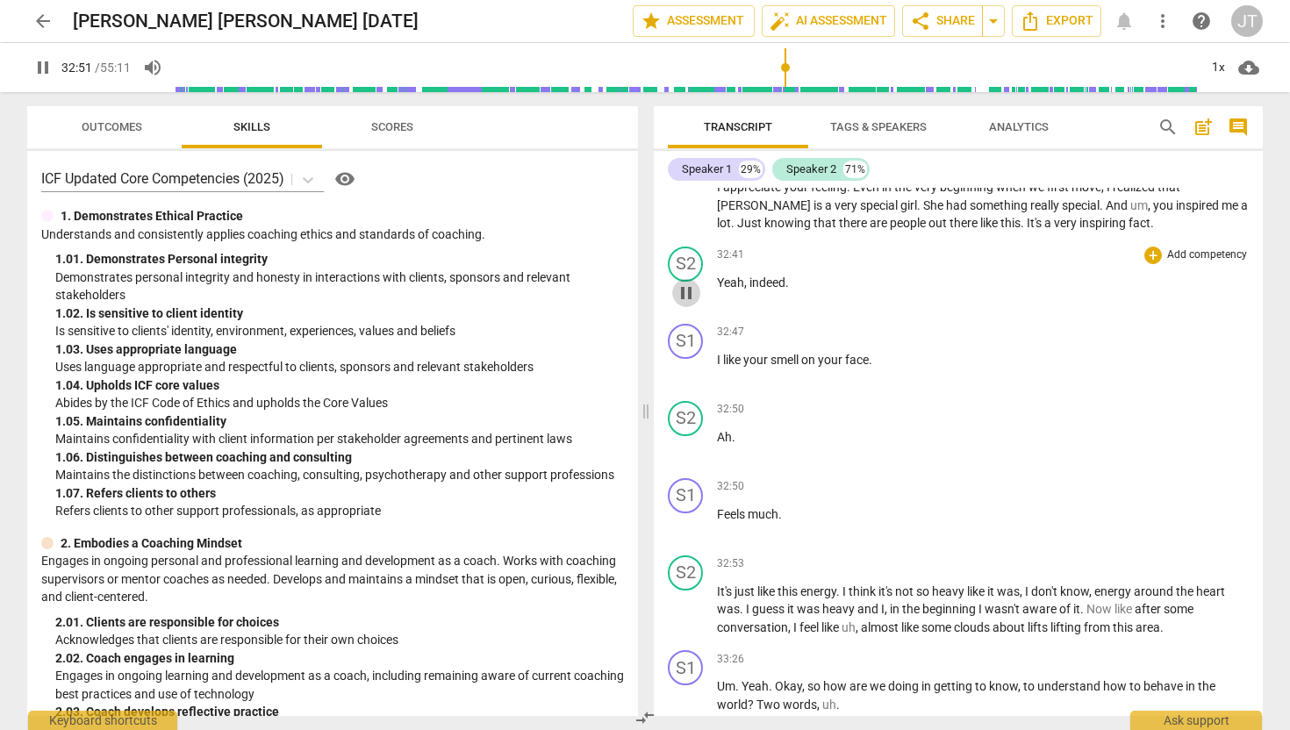
click at [689, 304] on span "pause" at bounding box center [686, 293] width 21 height 21
click at [686, 220] on button "play_arrow" at bounding box center [686, 206] width 28 height 28
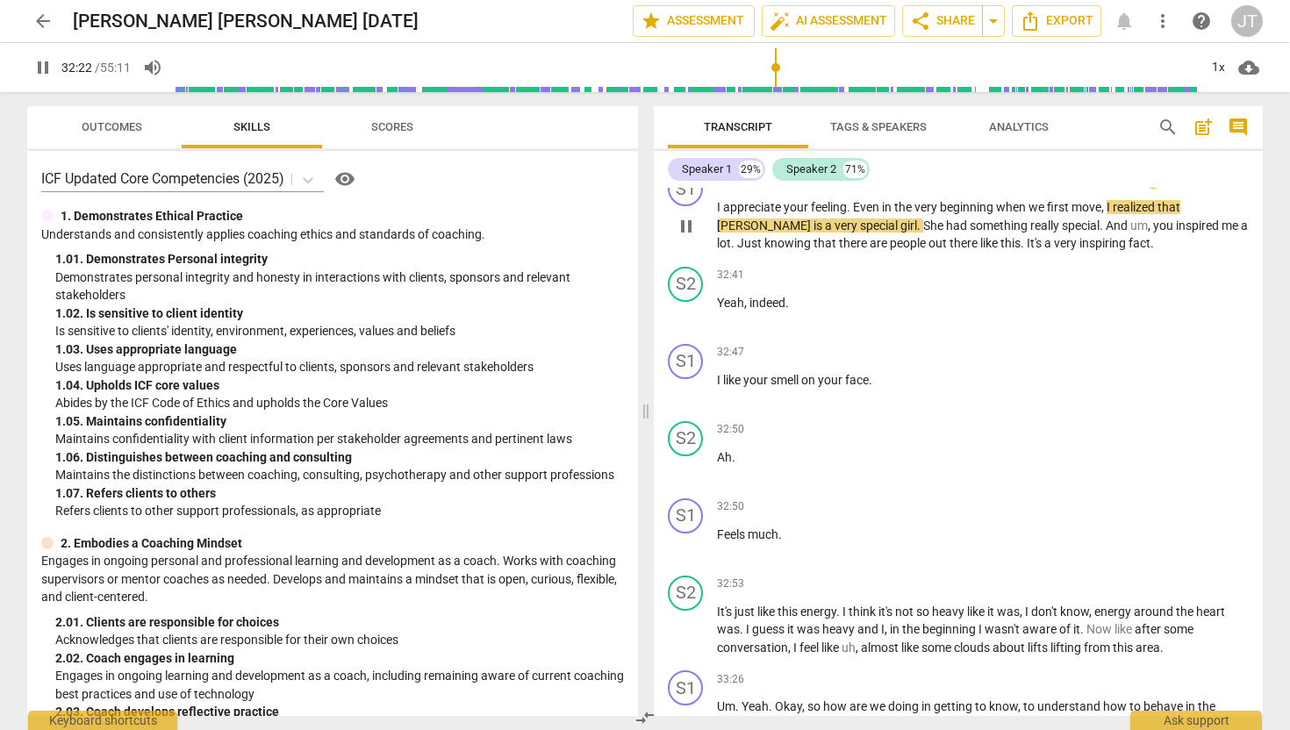
click at [1086, 214] on span "move" at bounding box center [1086, 207] width 30 height 14
click at [1093, 214] on span "move" at bounding box center [1086, 207] width 30 height 14
click at [1100, 214] on span "move" at bounding box center [1086, 207] width 30 height 14
type input "1943"
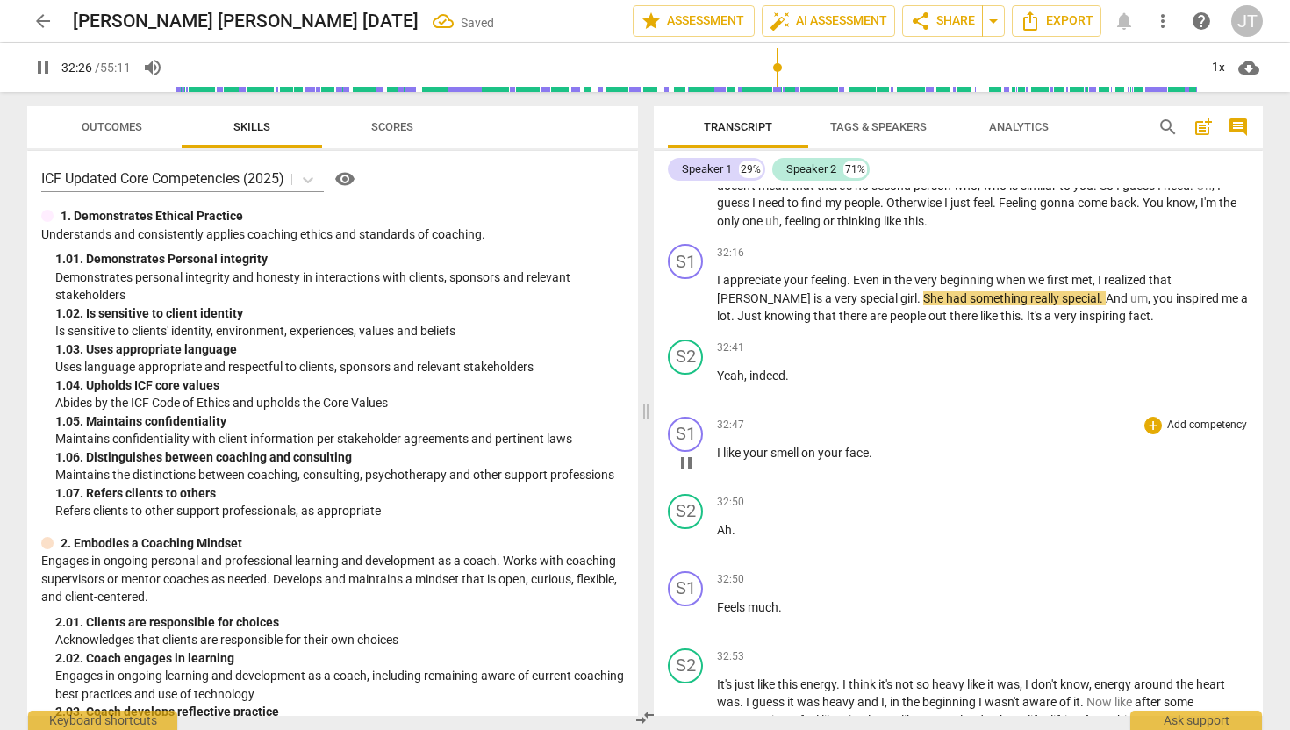
scroll to position [5752, 0]
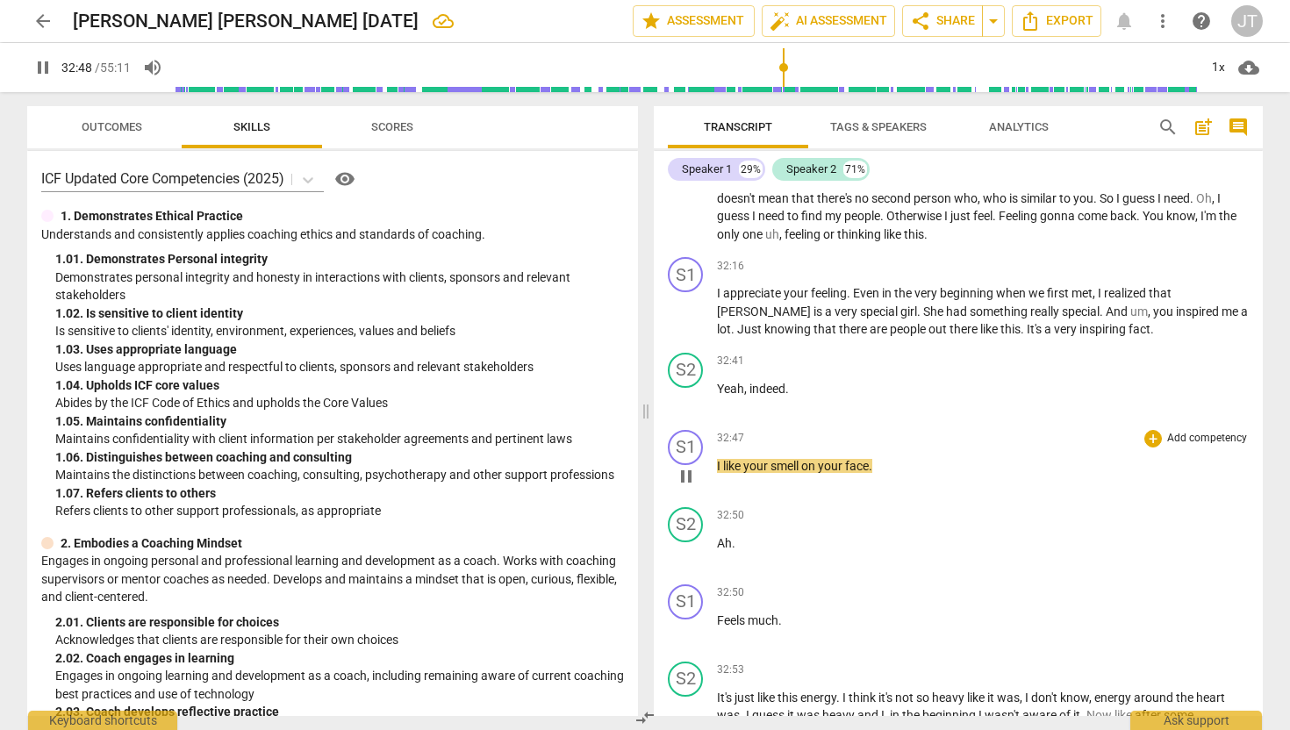
click at [789, 473] on span "smell" at bounding box center [785, 466] width 31 height 14
click at [805, 473] on span "on" at bounding box center [809, 466] width 17 height 14
click at [799, 473] on span "smell" at bounding box center [785, 466] width 31 height 14
type input "1971"
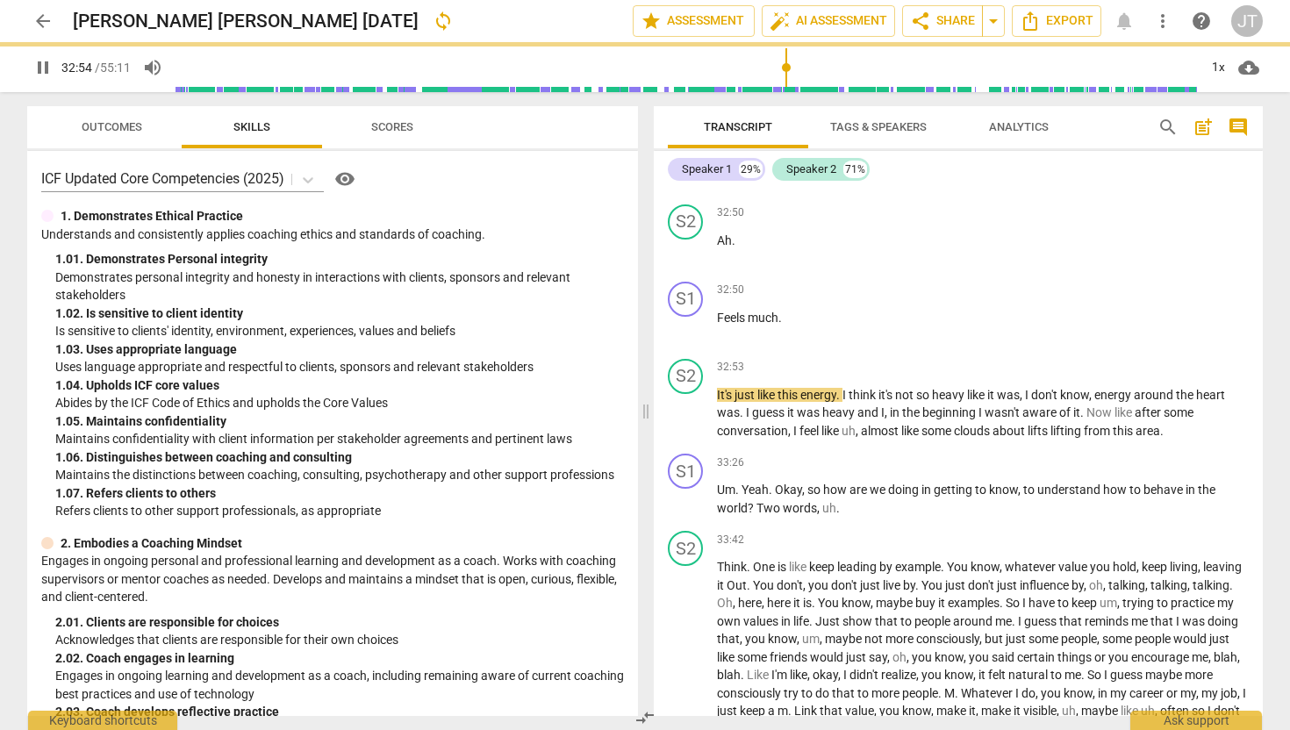
scroll to position [6062, 0]
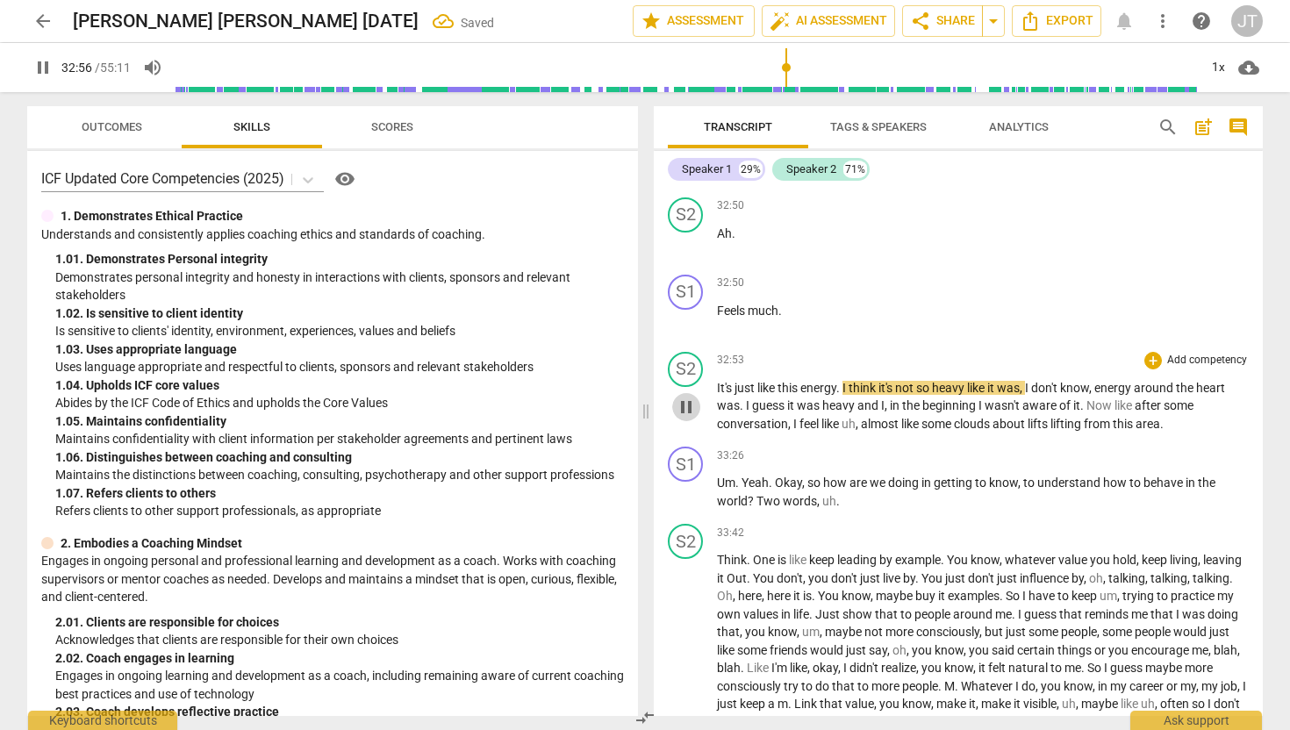
click at [685, 418] on span "pause" at bounding box center [686, 407] width 21 height 21
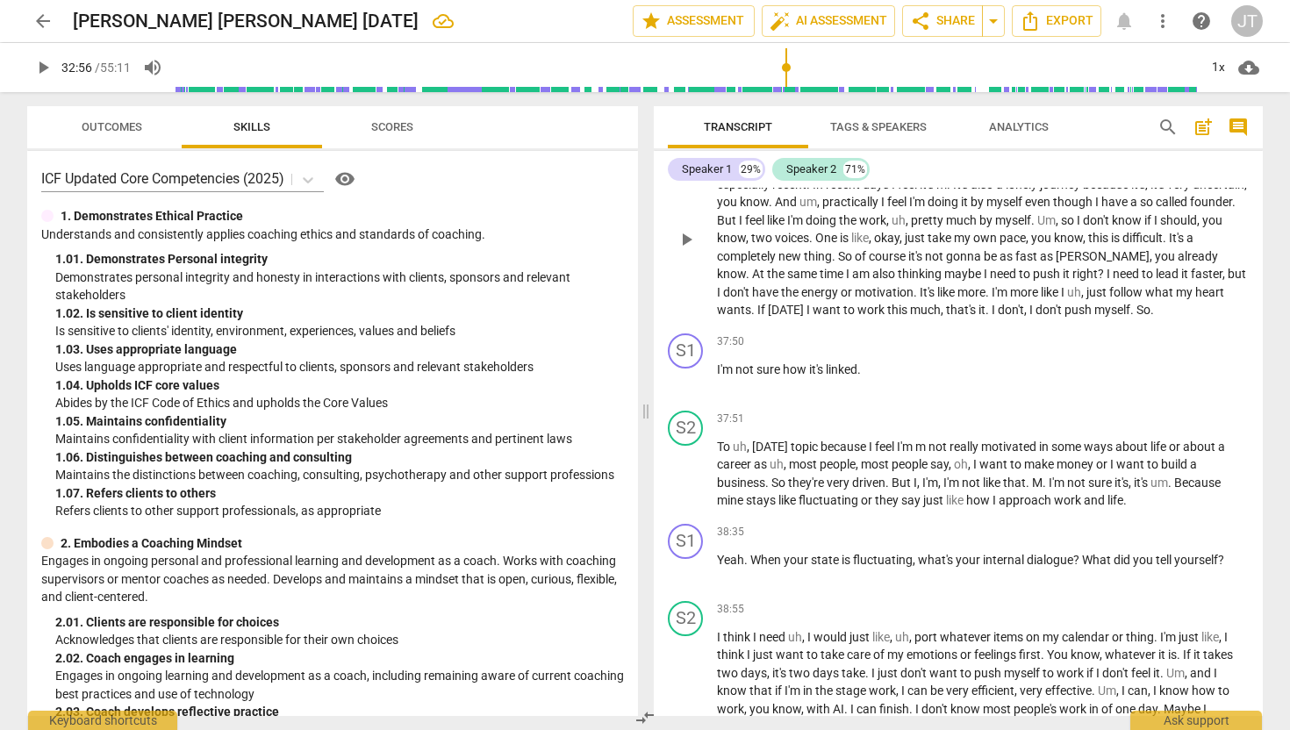
scroll to position [6817, 0]
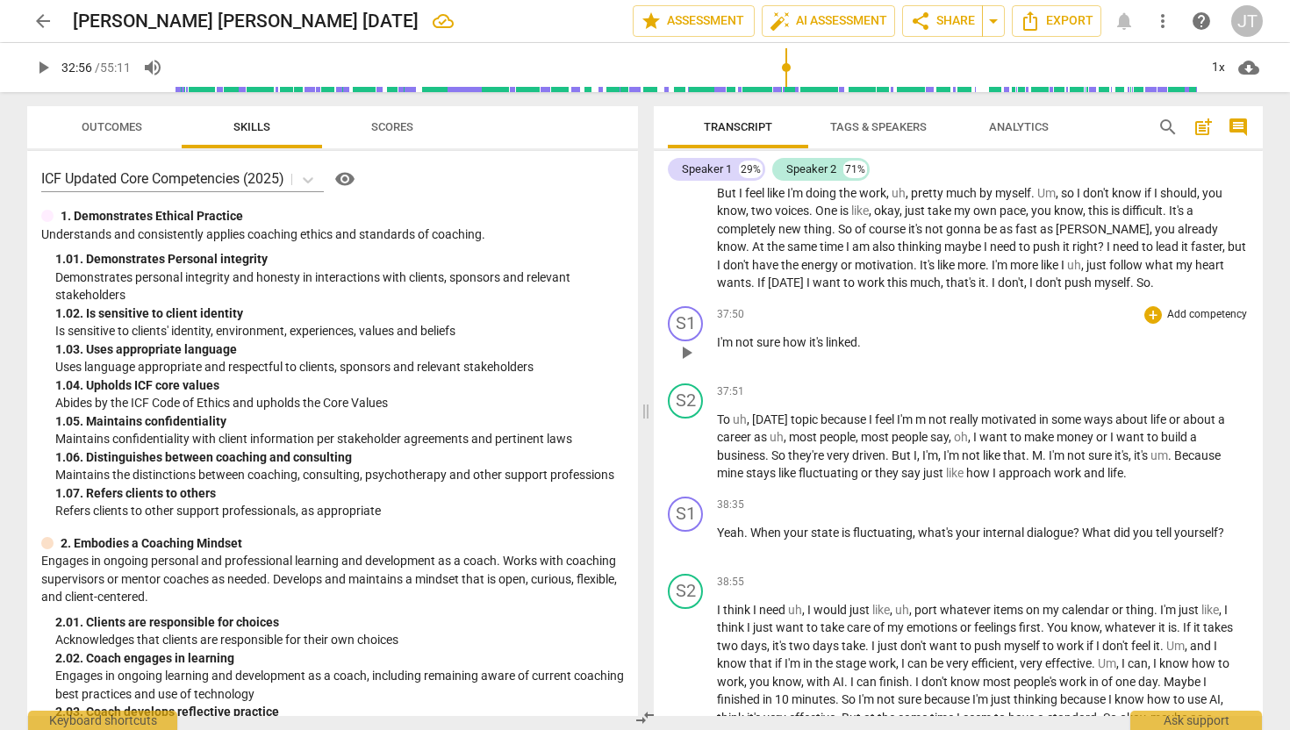
click at [690, 363] on span "play_arrow" at bounding box center [686, 352] width 21 height 21
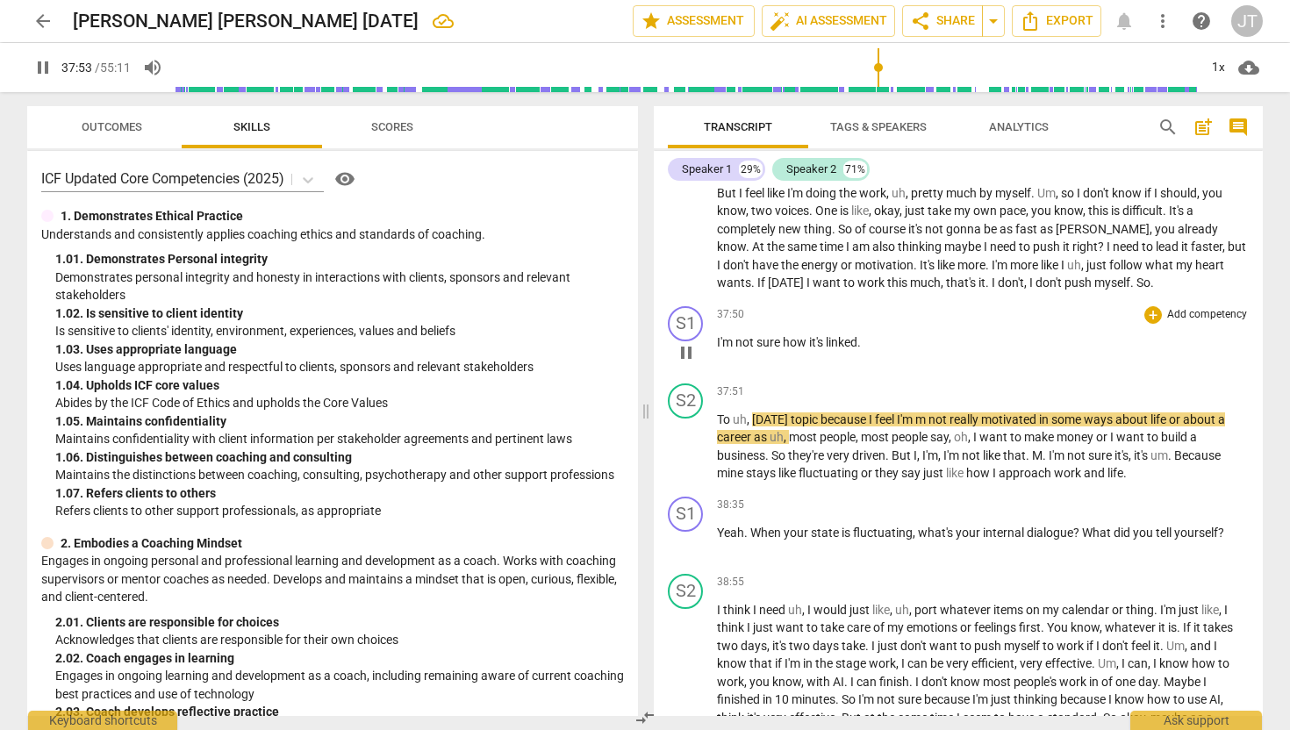
click at [763, 349] on span "sure" at bounding box center [769, 342] width 26 height 14
click at [685, 458] on span "pause" at bounding box center [686, 447] width 21 height 21
click at [710, 369] on div "S1 play_arrow pause" at bounding box center [692, 337] width 49 height 63
click at [717, 349] on span "I'm" at bounding box center [726, 342] width 18 height 14
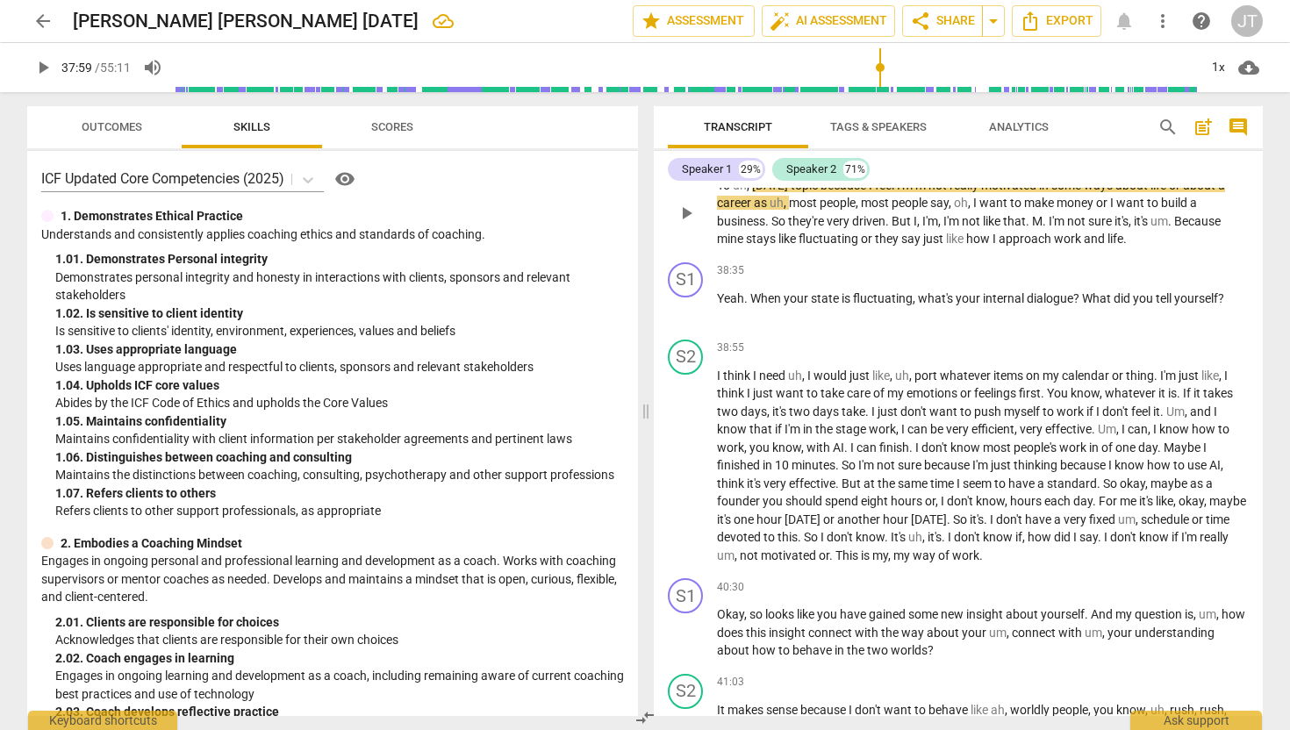
scroll to position [7063, 0]
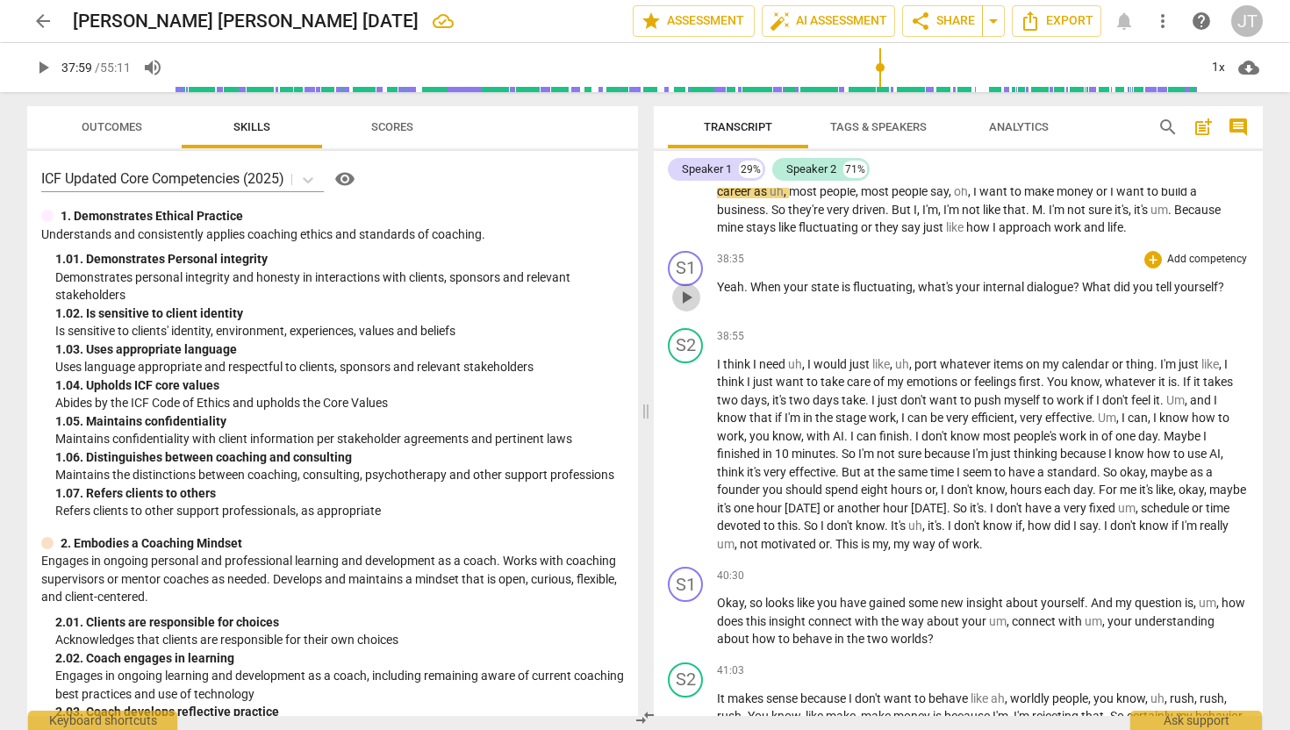
click at [689, 308] on span "play_arrow" at bounding box center [686, 297] width 21 height 21
click at [1147, 269] on div "+" at bounding box center [1153, 260] width 18 height 18
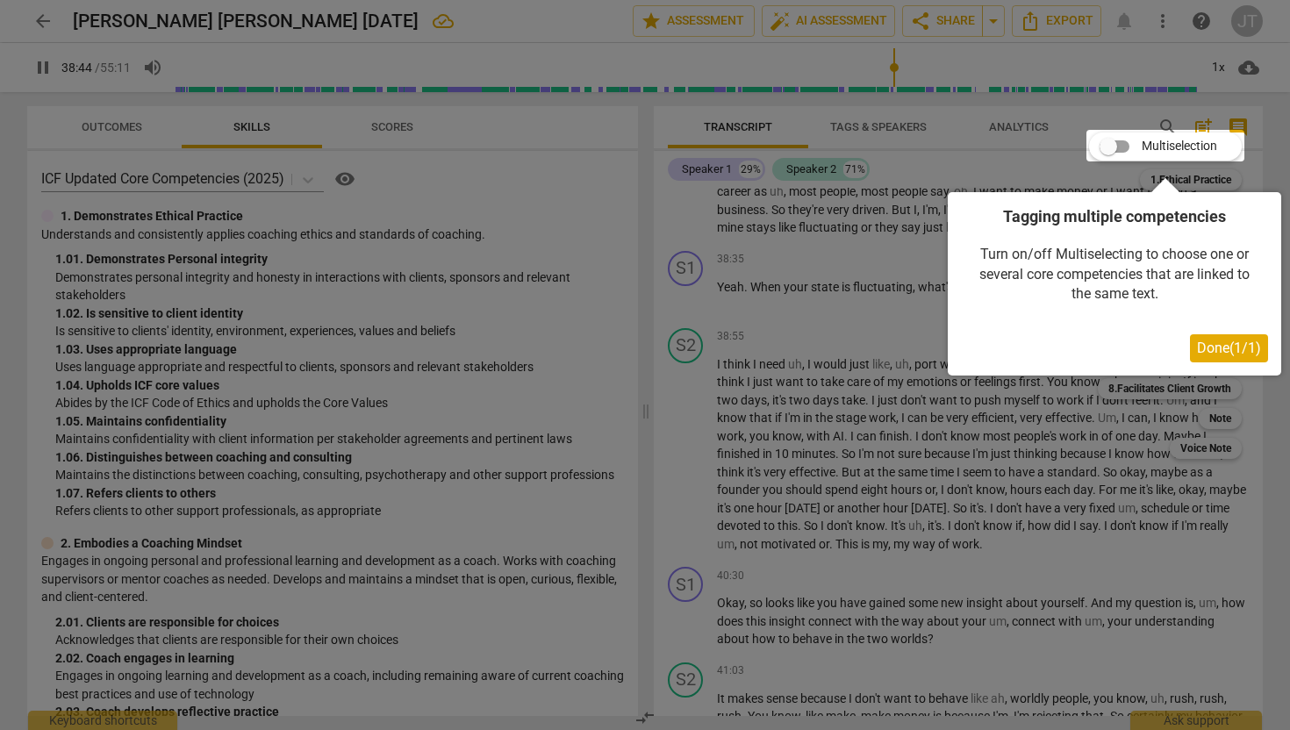
click at [1202, 342] on span "Done ( 1 / 1 )" at bounding box center [1229, 348] width 64 height 17
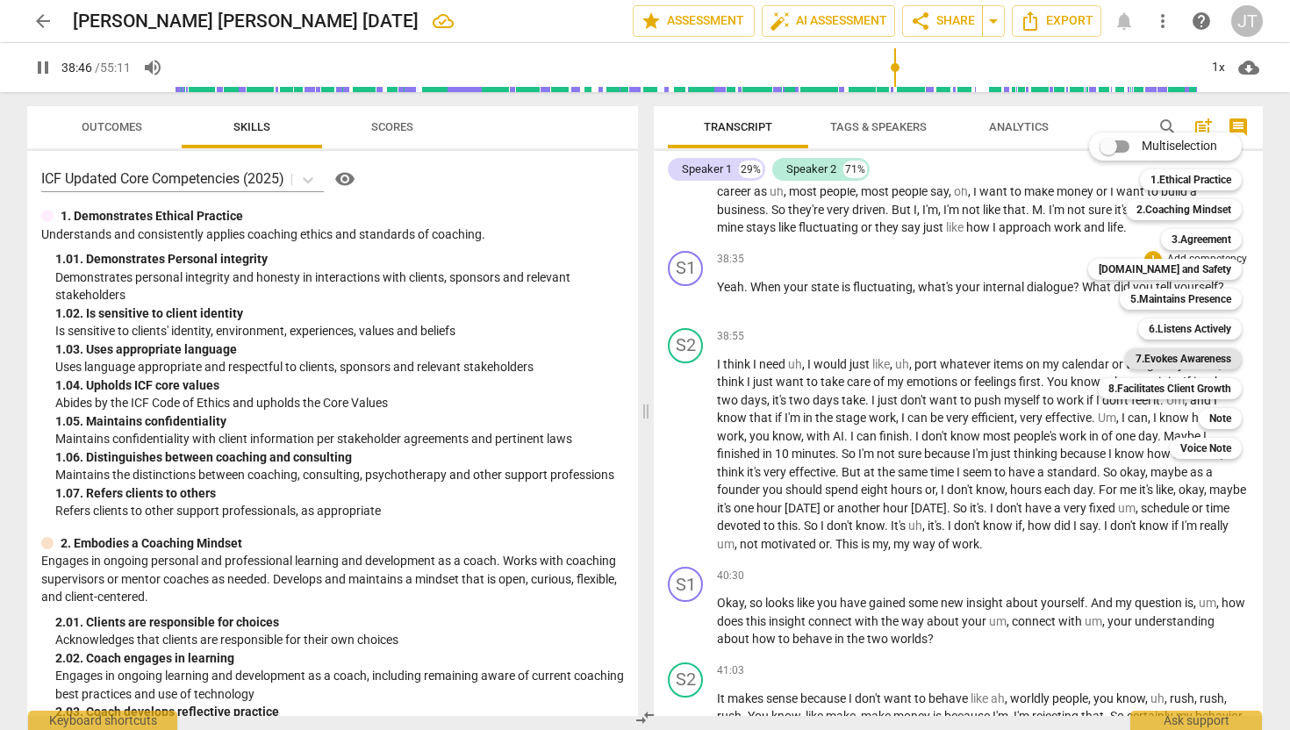
click at [1143, 359] on b "7.Evokes Awareness" at bounding box center [1183, 358] width 96 height 21
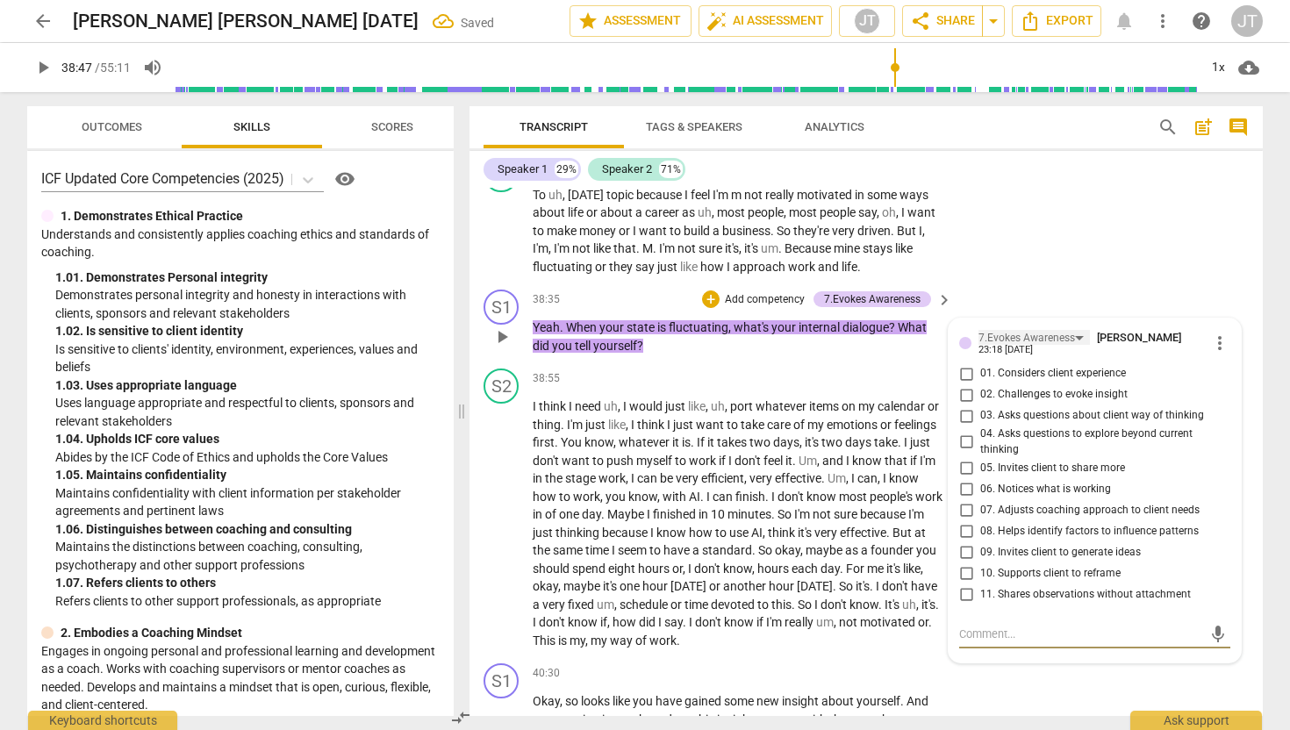
scroll to position [8086, 0]
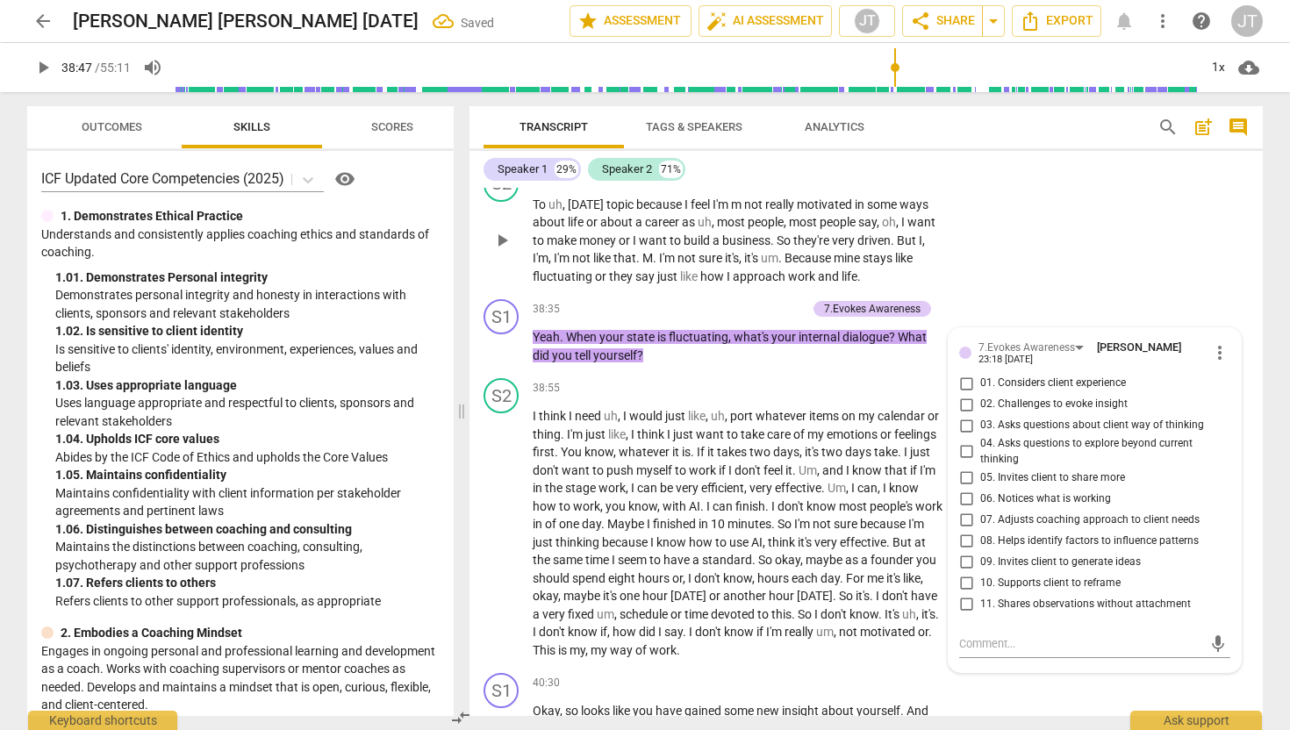
click at [1078, 293] on div "S2 play_arrow pause 37:51 + Add competency keyboard_arrow_right To uh , [DATE] …" at bounding box center [865, 226] width 793 height 133
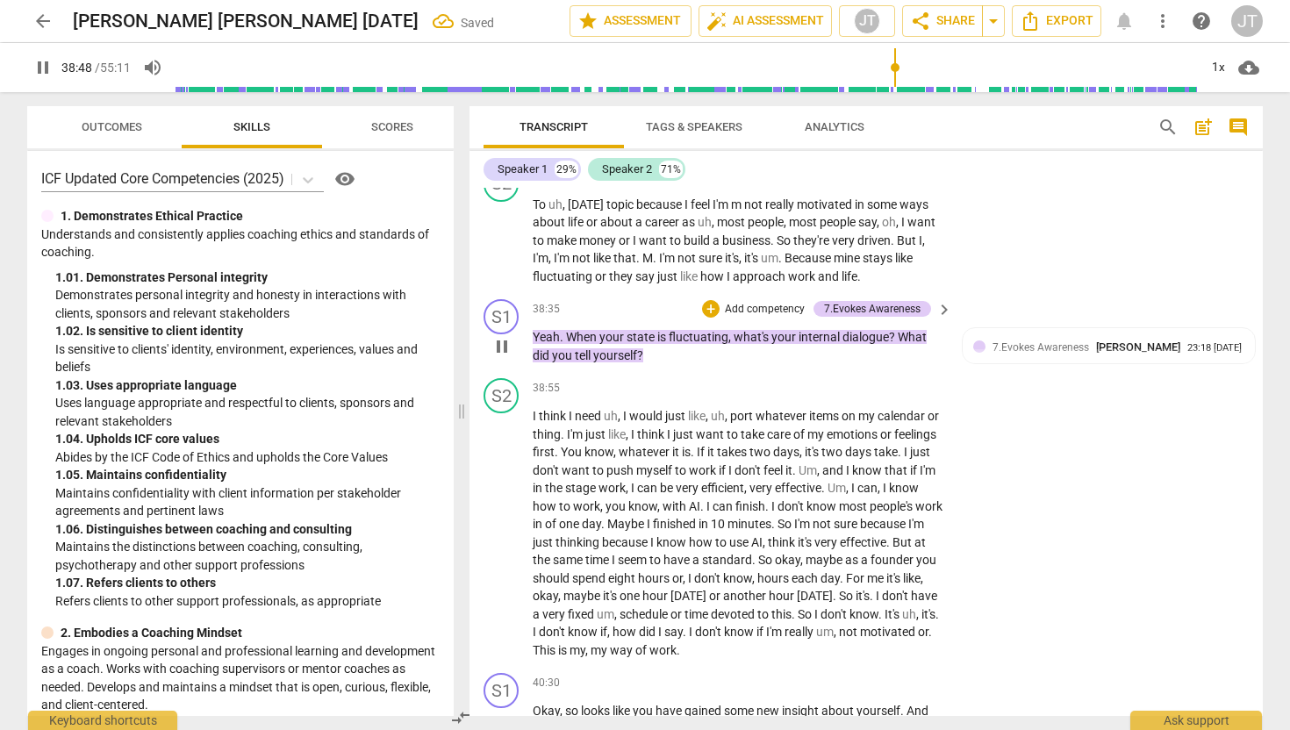
scroll to position [8094, 0]
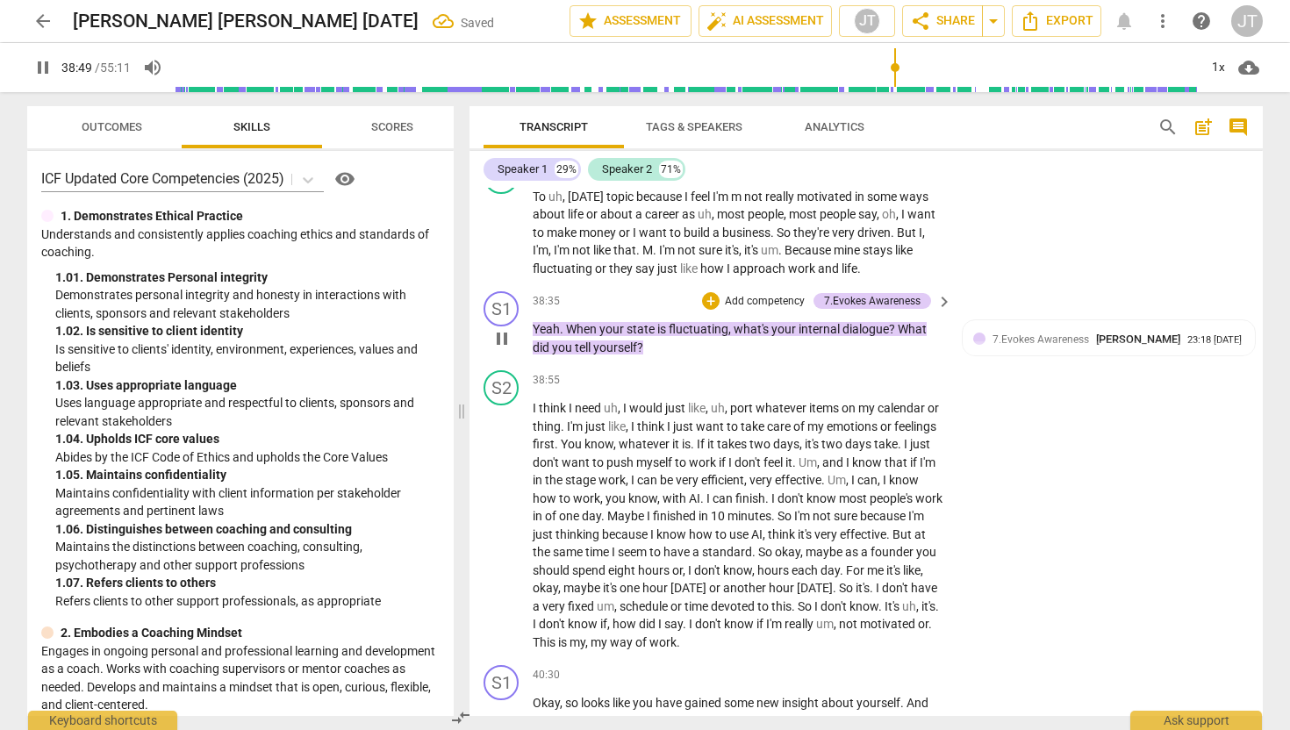
click at [497, 349] on span "pause" at bounding box center [501, 338] width 21 height 21
type input "2330"
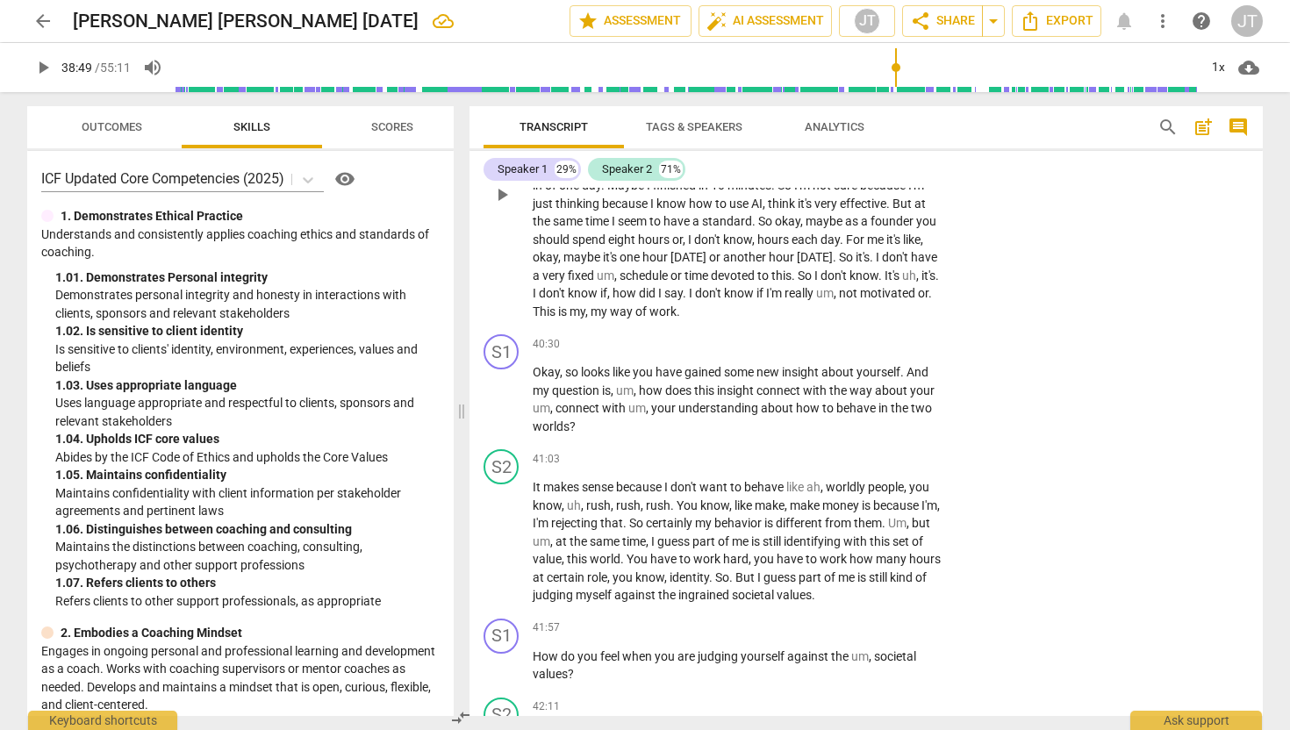
scroll to position [8440, 0]
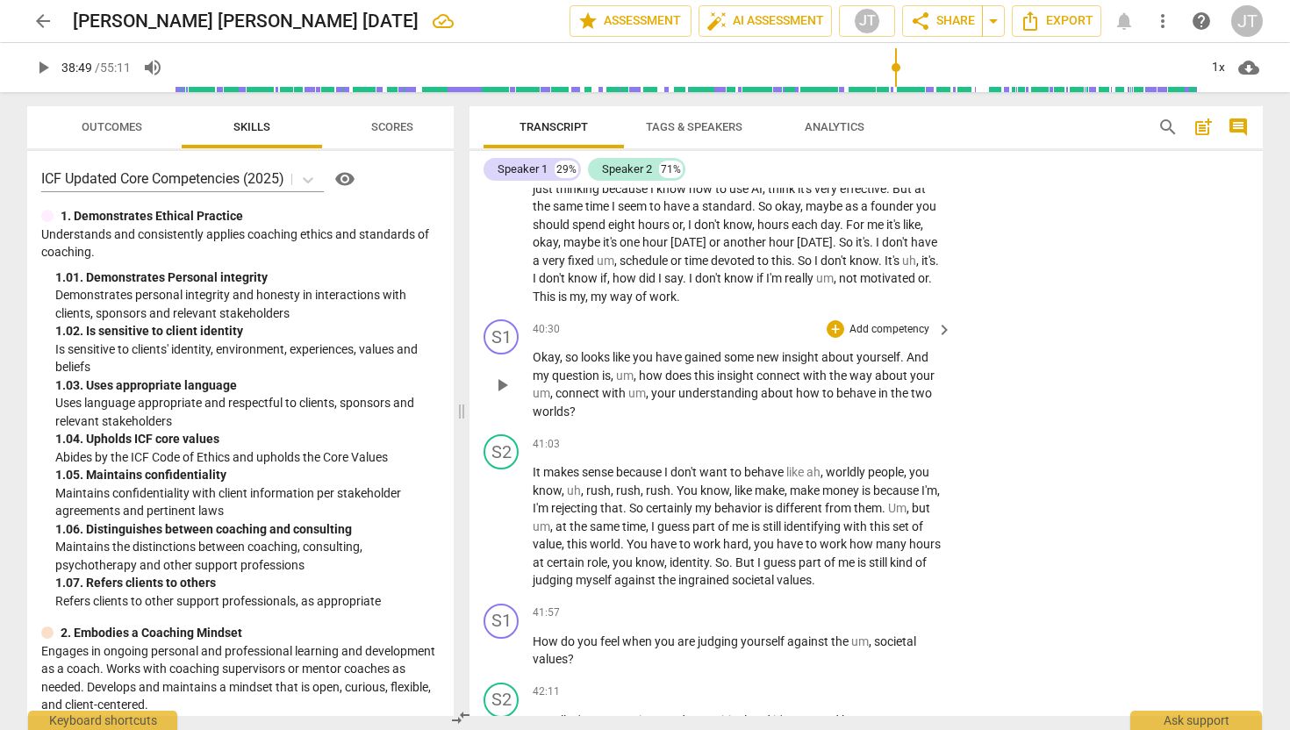
click at [843, 338] on div "+ Add competency" at bounding box center [879, 329] width 104 height 18
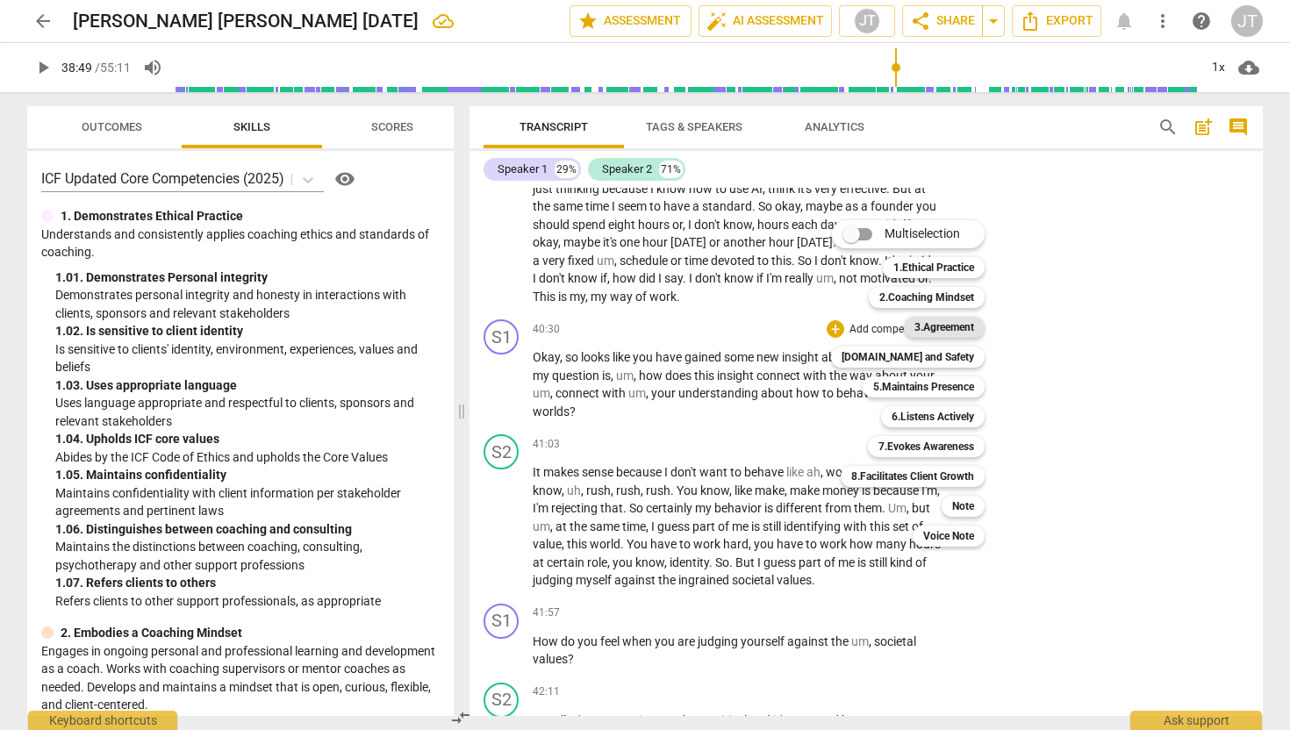
click at [937, 326] on b "3.Agreement" at bounding box center [944, 327] width 60 height 21
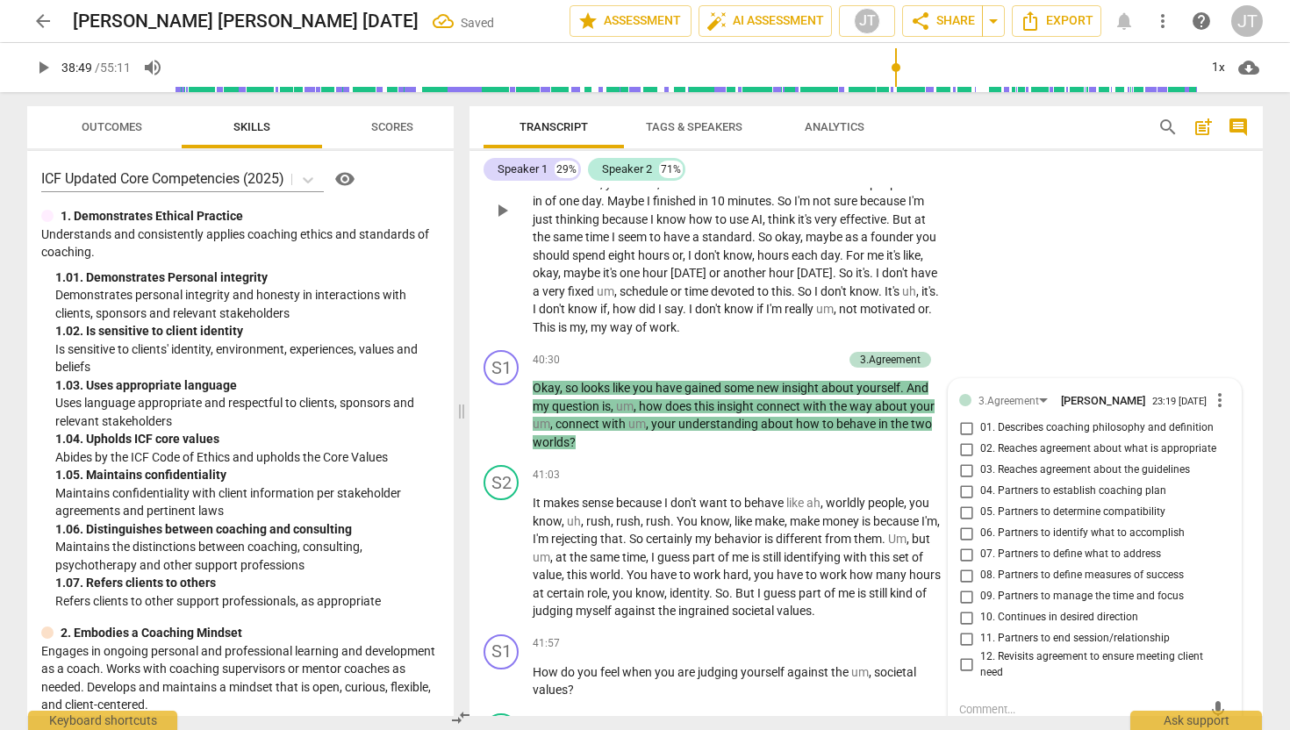
scroll to position [8382, 0]
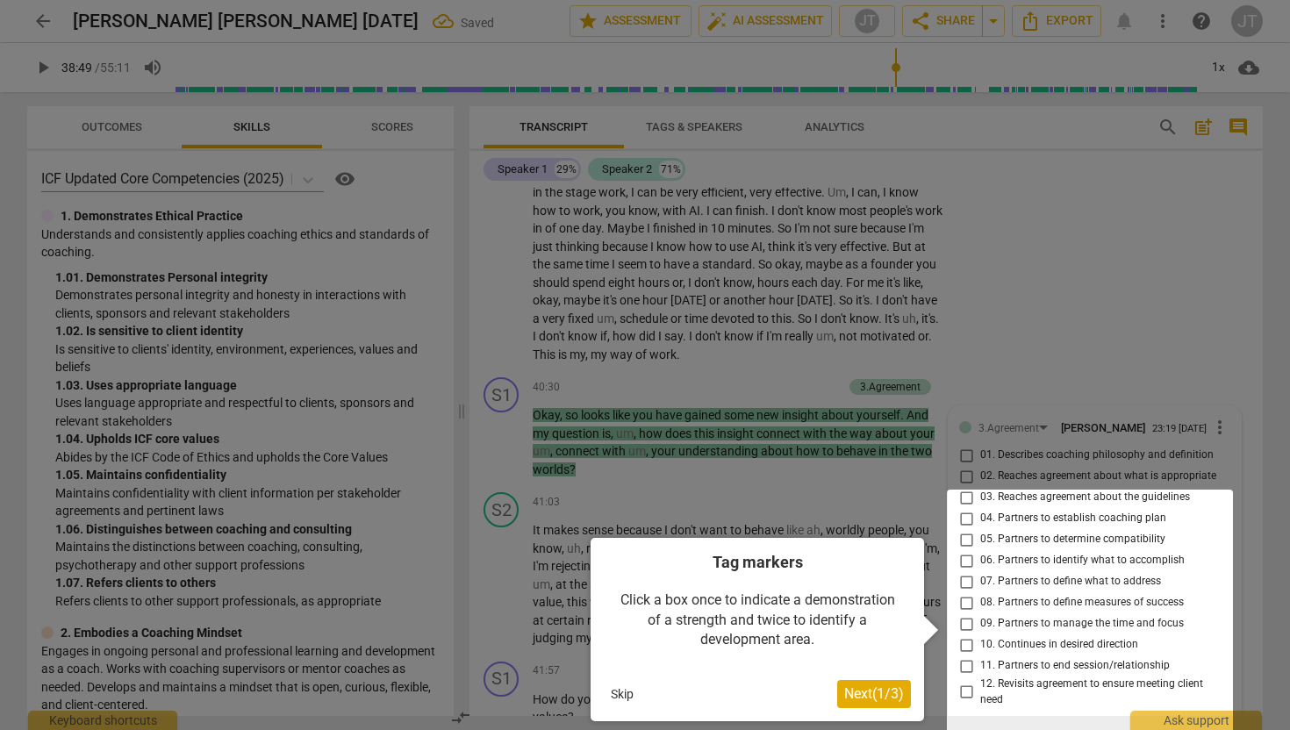
click at [611, 695] on button "Skip" at bounding box center [622, 694] width 37 height 26
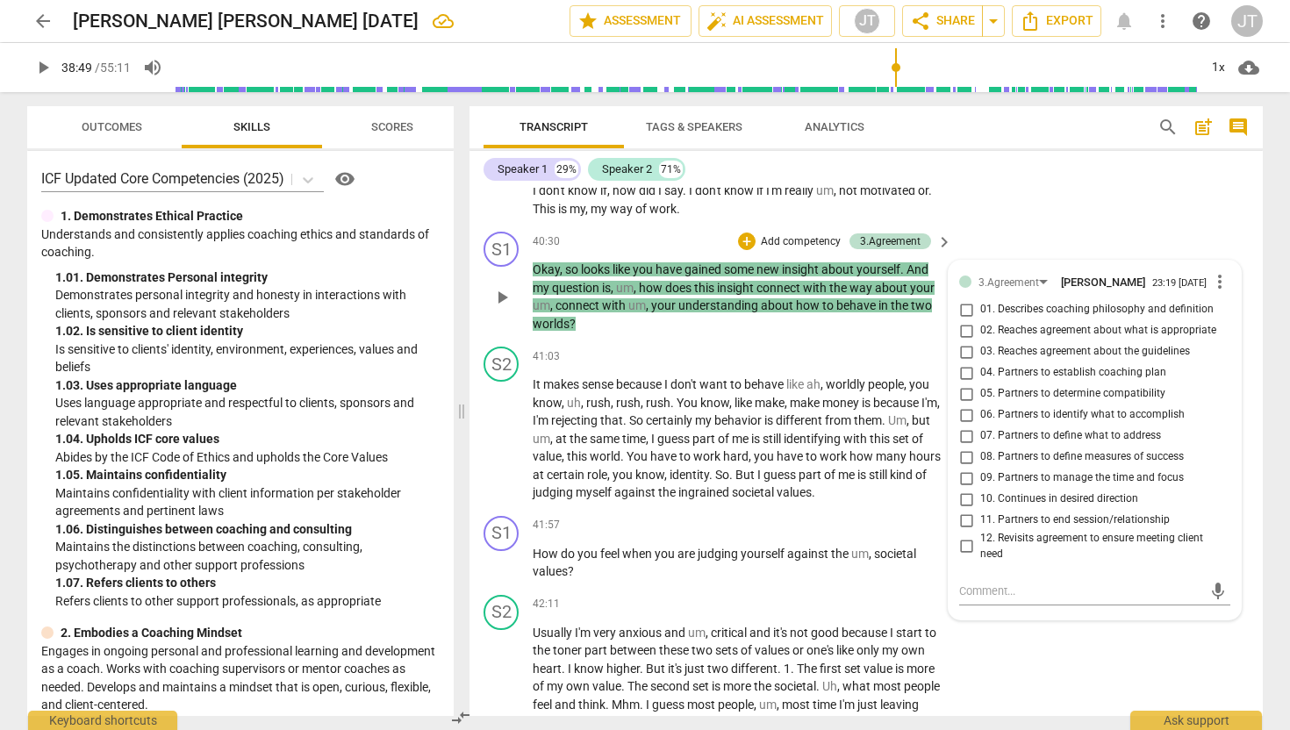
scroll to position [8585, 0]
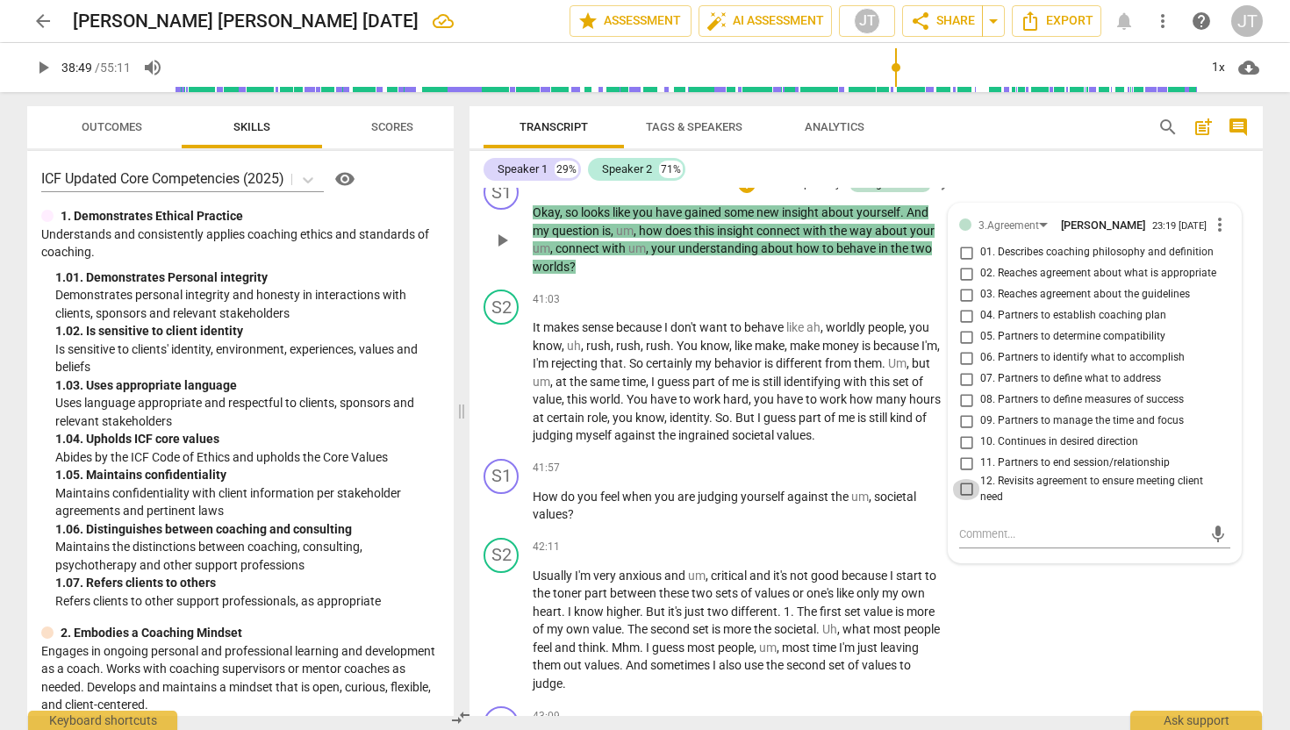
click at [965, 500] on input "12. Revisits agreement to ensure meeting client need" at bounding box center [966, 489] width 28 height 21
checkbox input "true"
click at [967, 453] on input "10. Continues in desired direction" at bounding box center [966, 442] width 28 height 21
checkbox input "true"
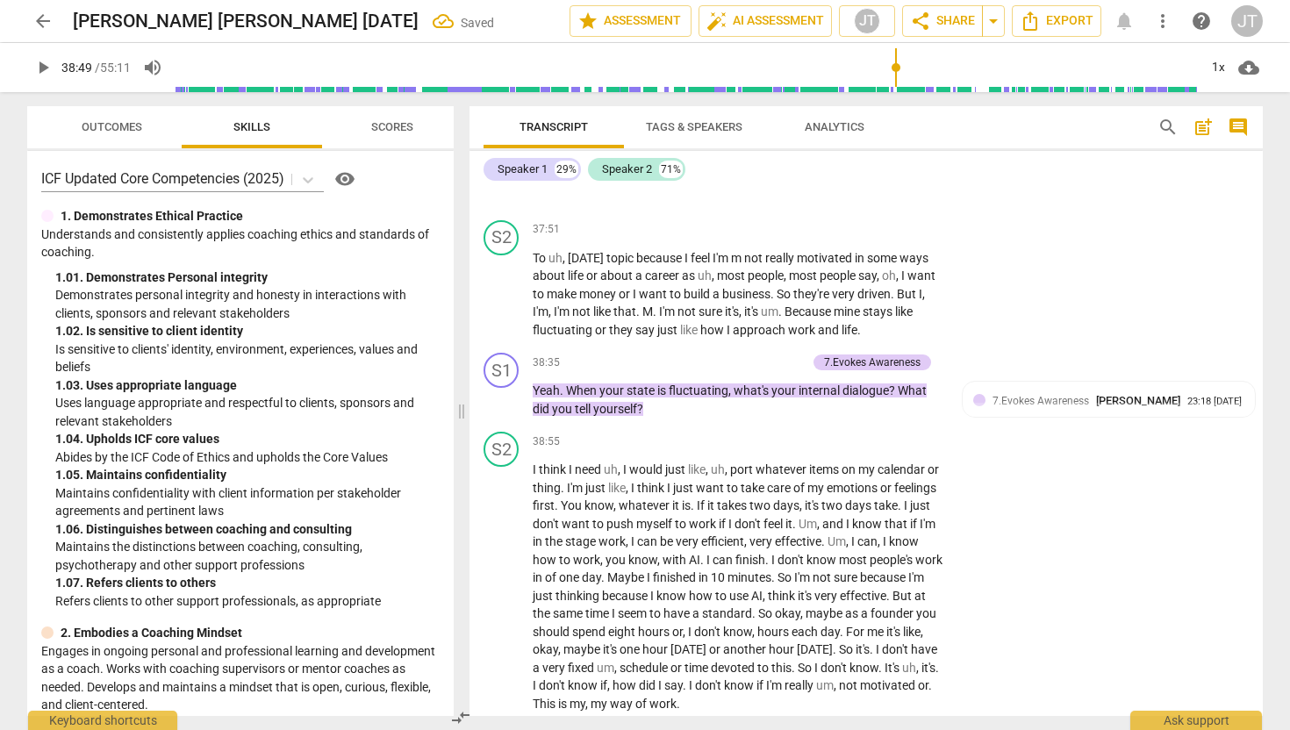
scroll to position [8032, 0]
click at [659, 373] on div "38:35 + Add competency 7.Evokes Awareness keyboard_arrow_right" at bounding box center [743, 363] width 421 height 19
click at [749, 426] on div "+" at bounding box center [744, 423] width 18 height 18
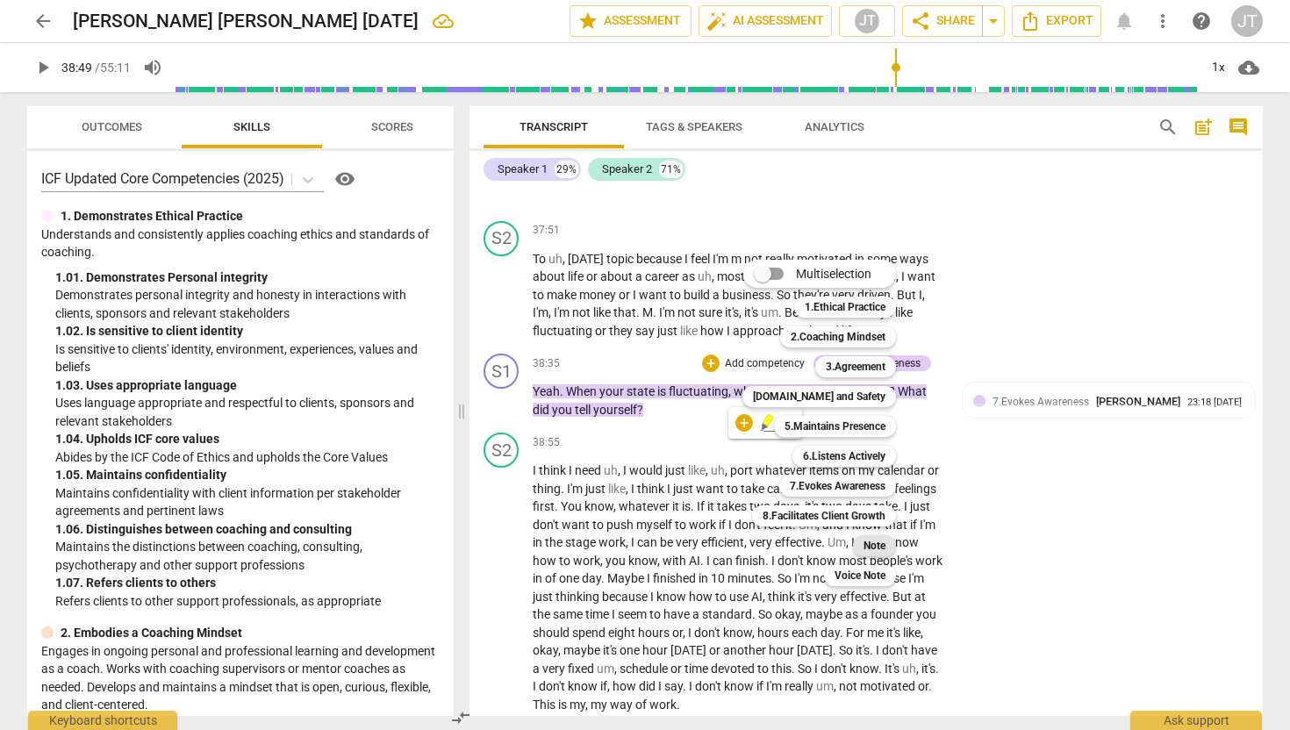
click at [879, 548] on b "Note" at bounding box center [874, 545] width 22 height 21
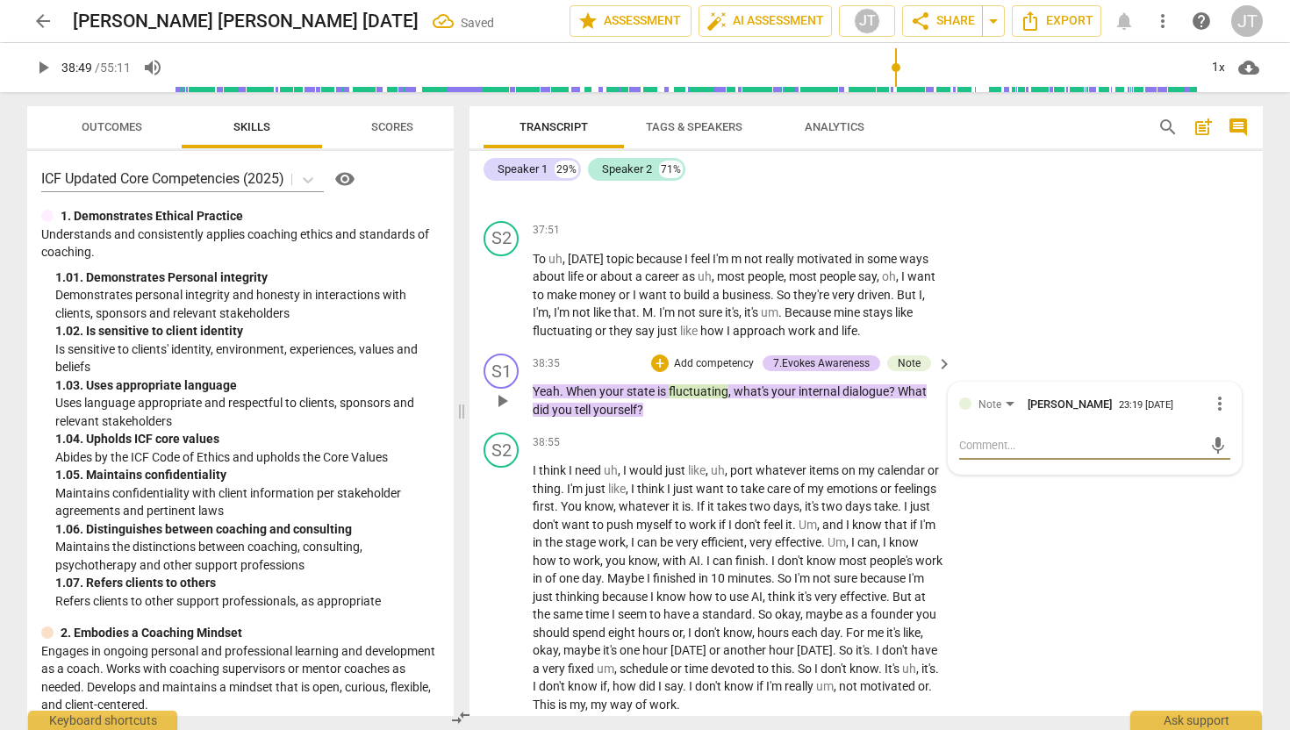
type textarea "S"
type textarea "St"
type textarea "Sta"
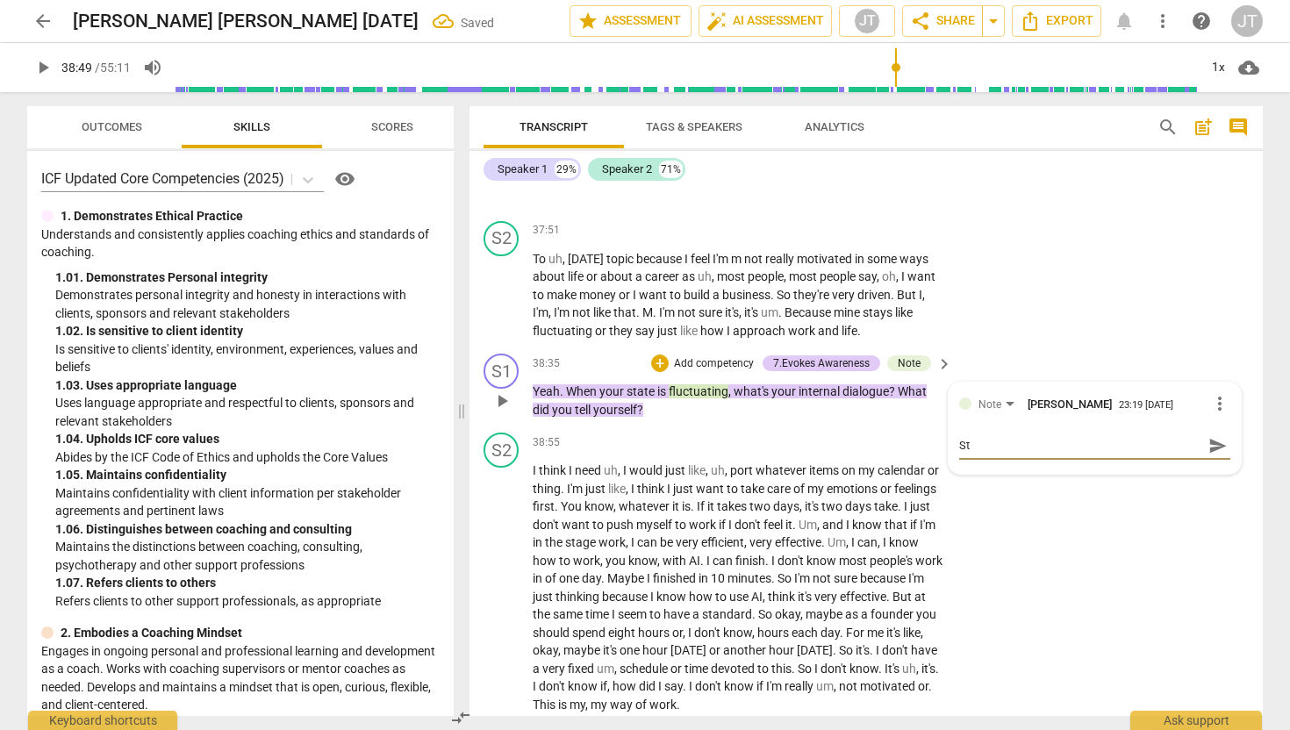
type textarea "Sta"
type textarea "Stac"
type textarea "Stack"
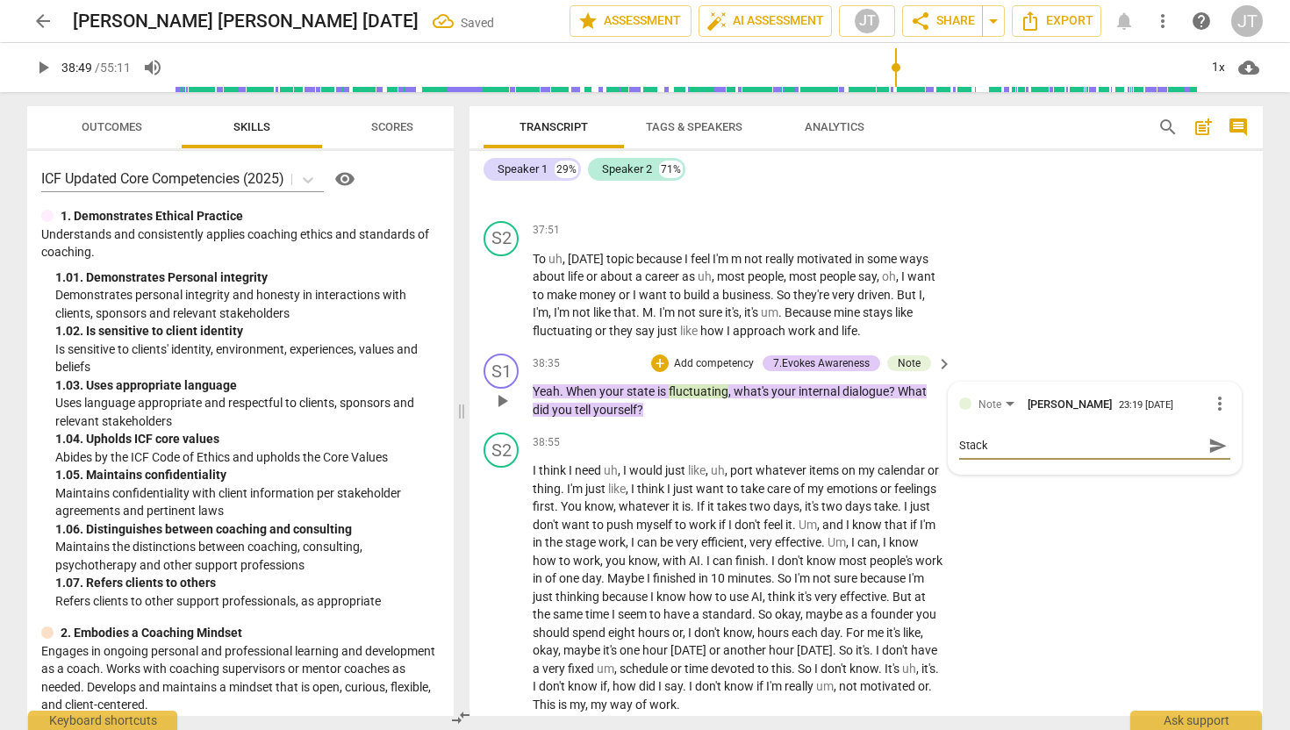
type textarea "Stacki"
type textarea "Stackin"
type textarea "Stacking"
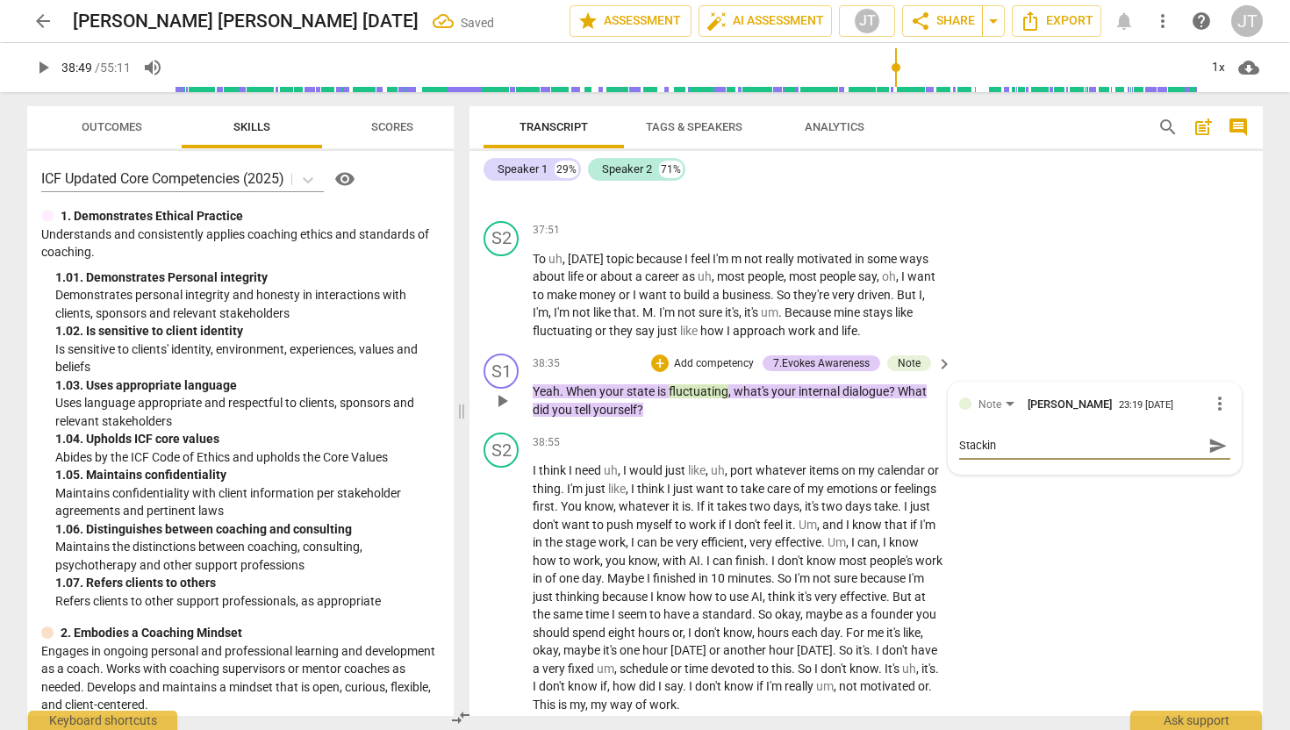
type textarea "Stacking"
type textarea "Stacking q"
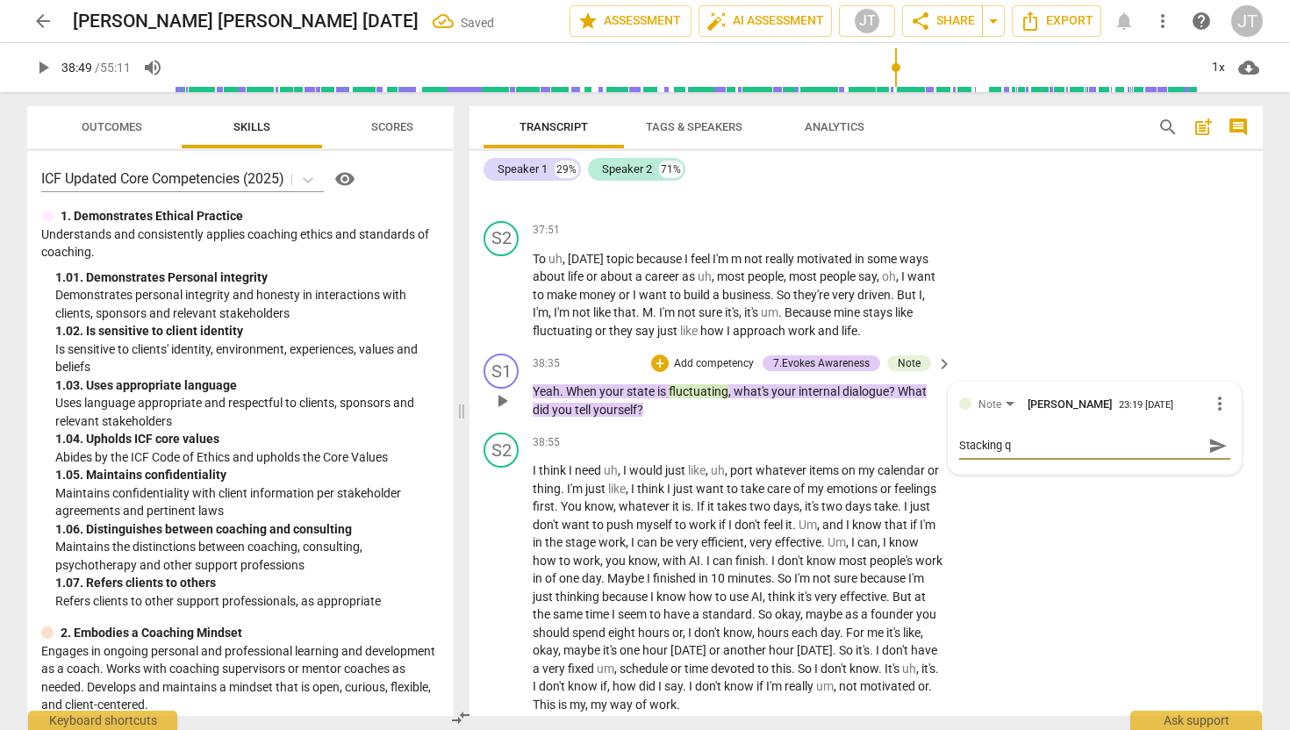
type textarea "Stacking qu"
type textarea "Stacking que"
type textarea "Stacking ques"
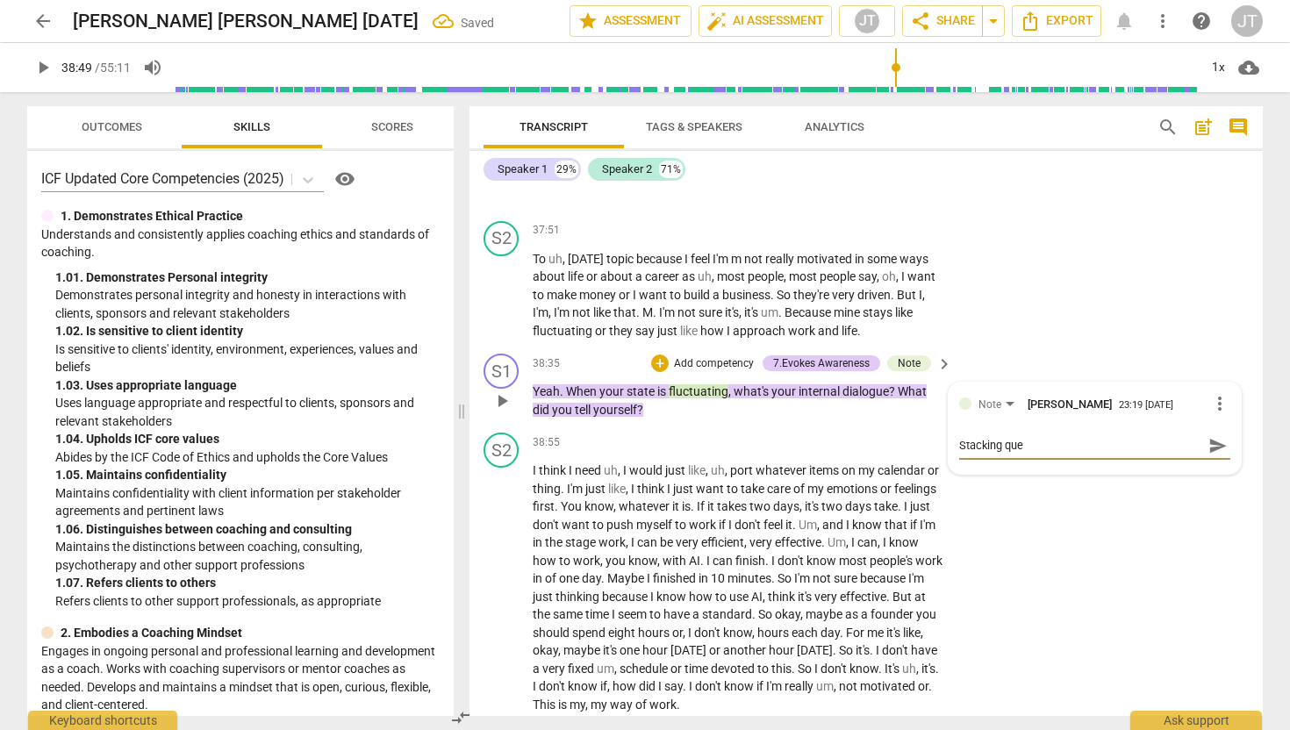
type textarea "Stacking ques"
type textarea "Stacking quest"
type textarea "Stacking questi"
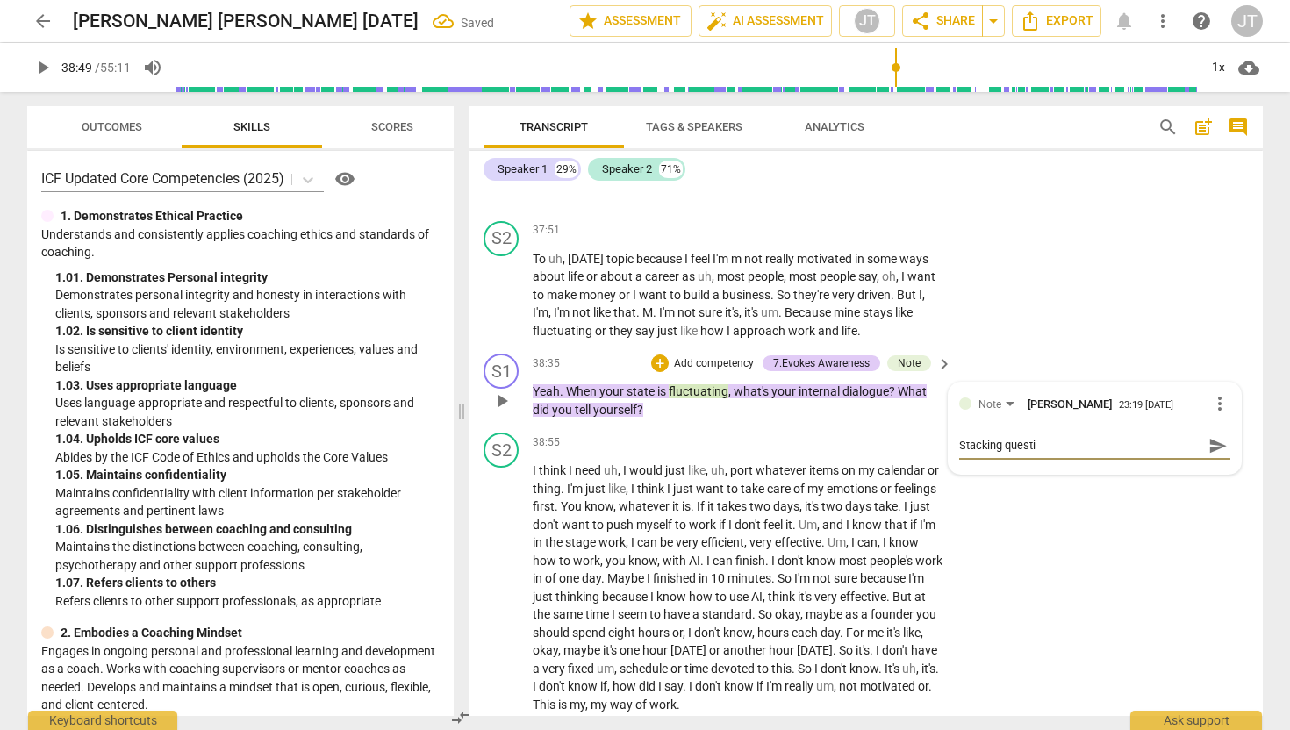
type textarea "Stacking questio"
type textarea "Stacking question"
type textarea "Stacking questions"
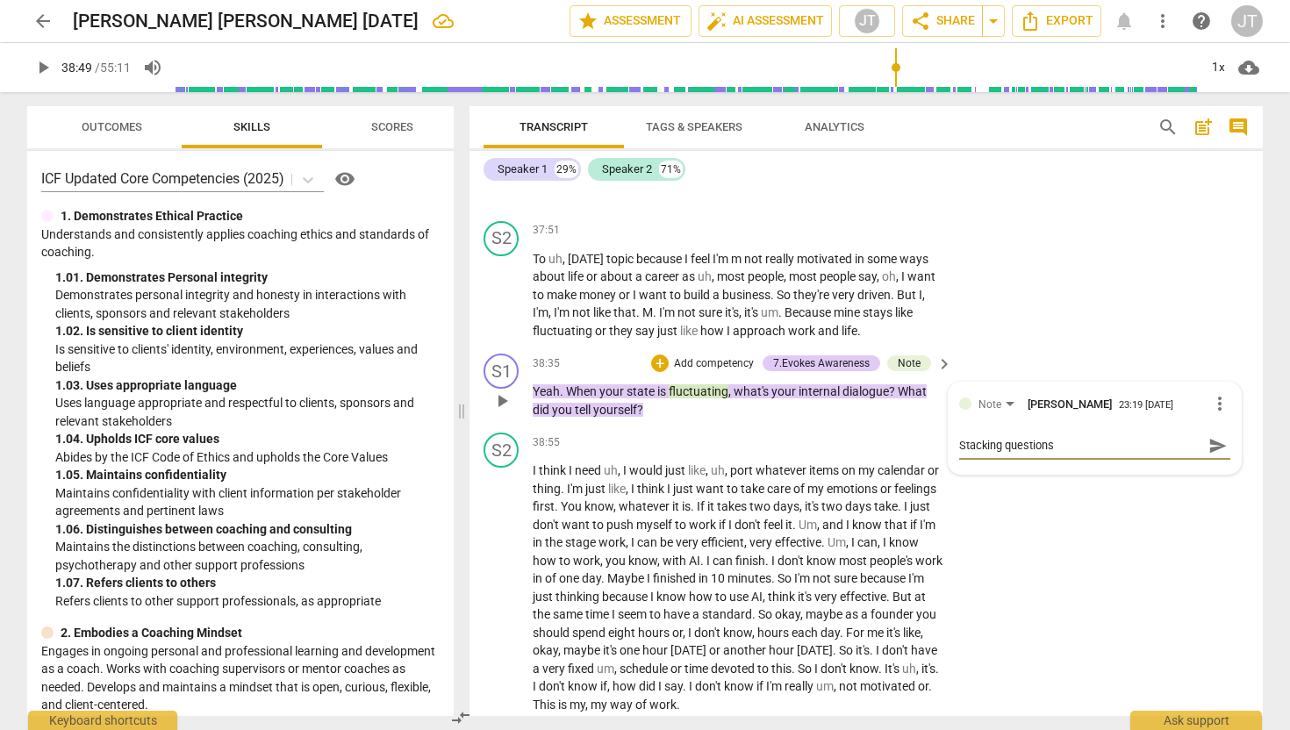
type textarea "Stacking questions"
click at [1208, 455] on span "send" at bounding box center [1217, 445] width 19 height 19
click at [1185, 329] on div "S2 play_arrow pause 37:51 + Add competency keyboard_arrow_right To uh , [DATE] …" at bounding box center [865, 280] width 793 height 133
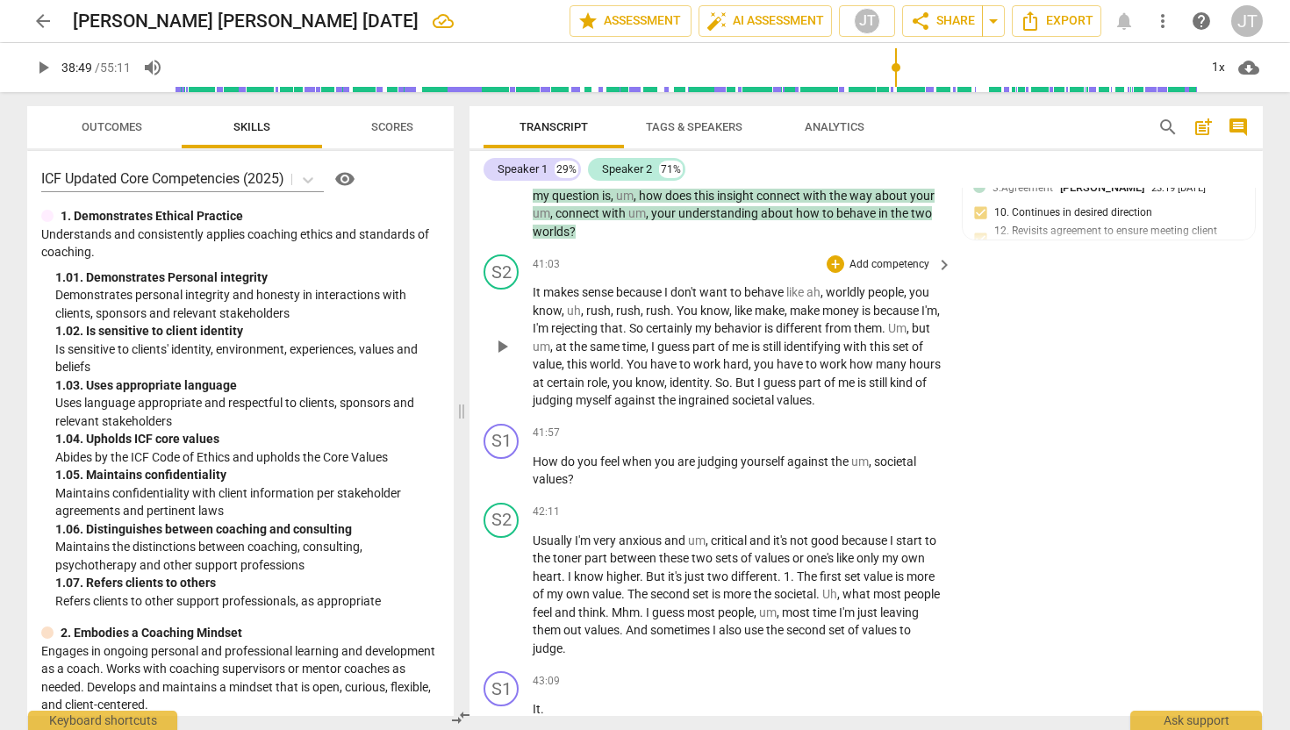
scroll to position [8613, 0]
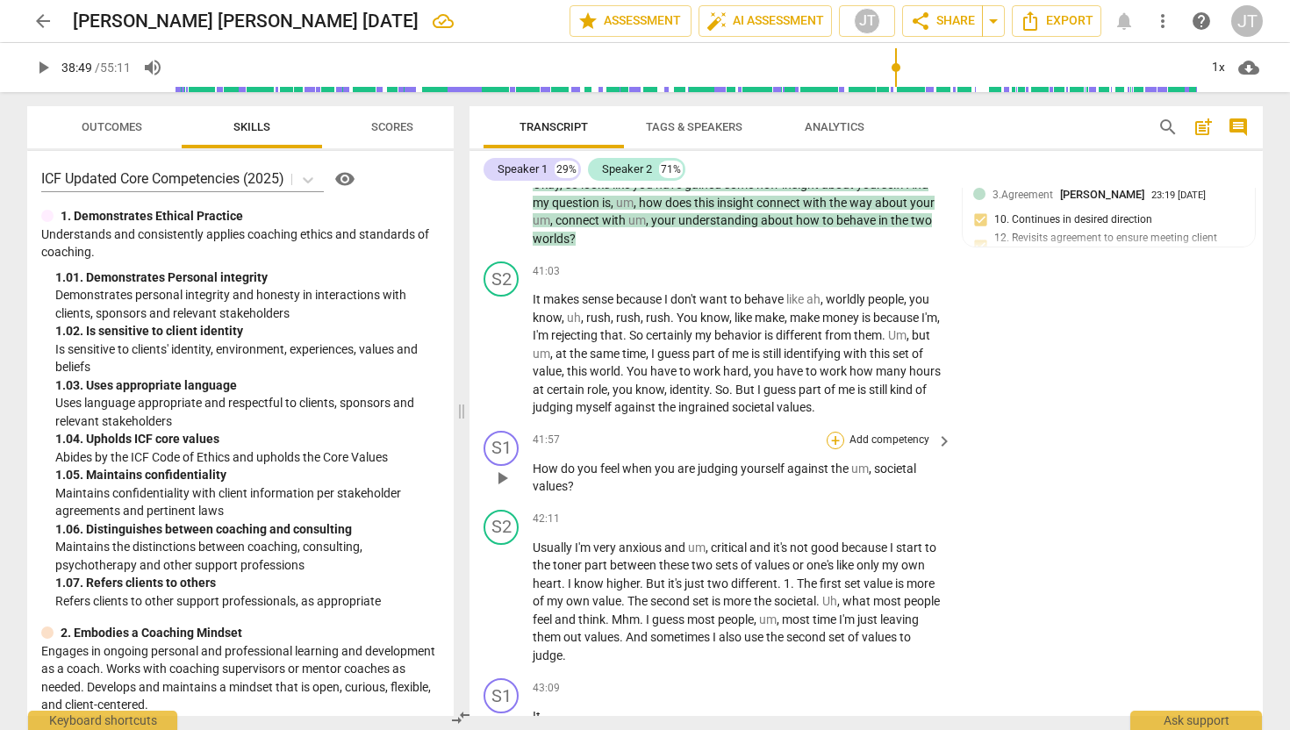
click at [832, 449] on div "+" at bounding box center [836, 441] width 18 height 18
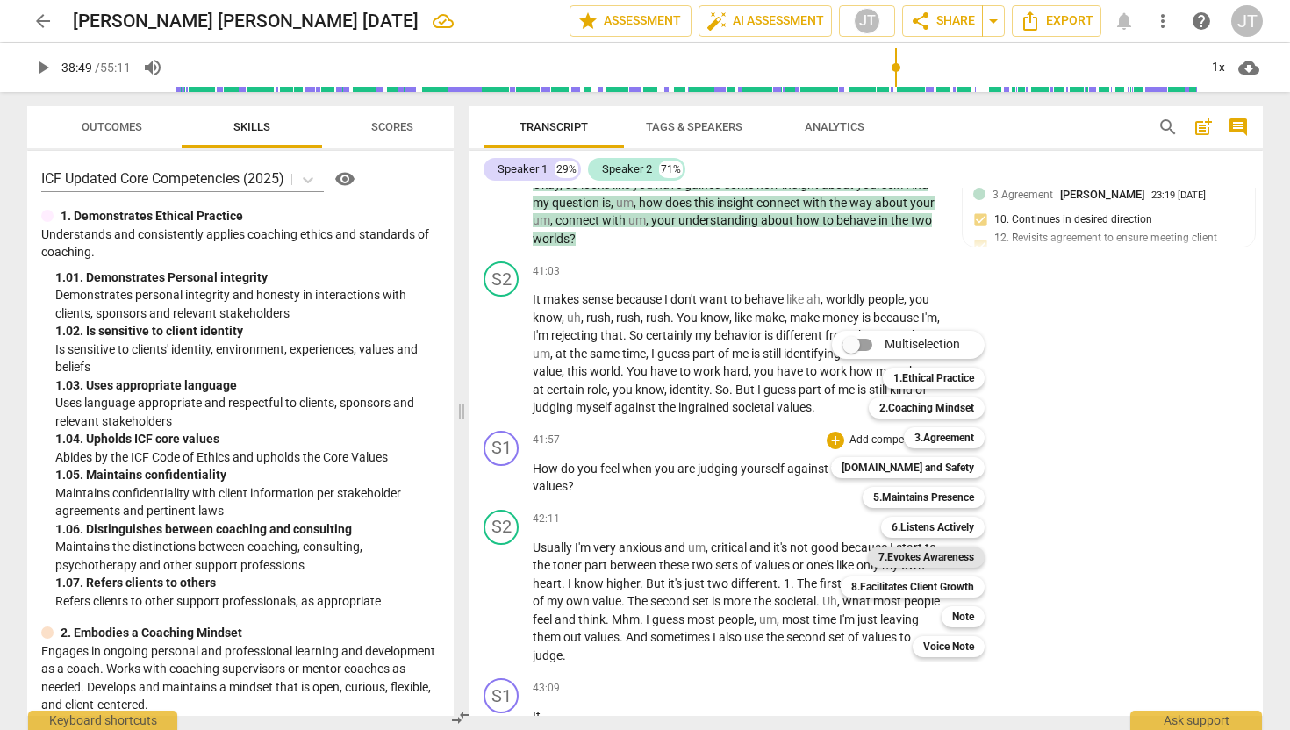
click at [962, 561] on b "7.Evokes Awareness" at bounding box center [926, 557] width 96 height 21
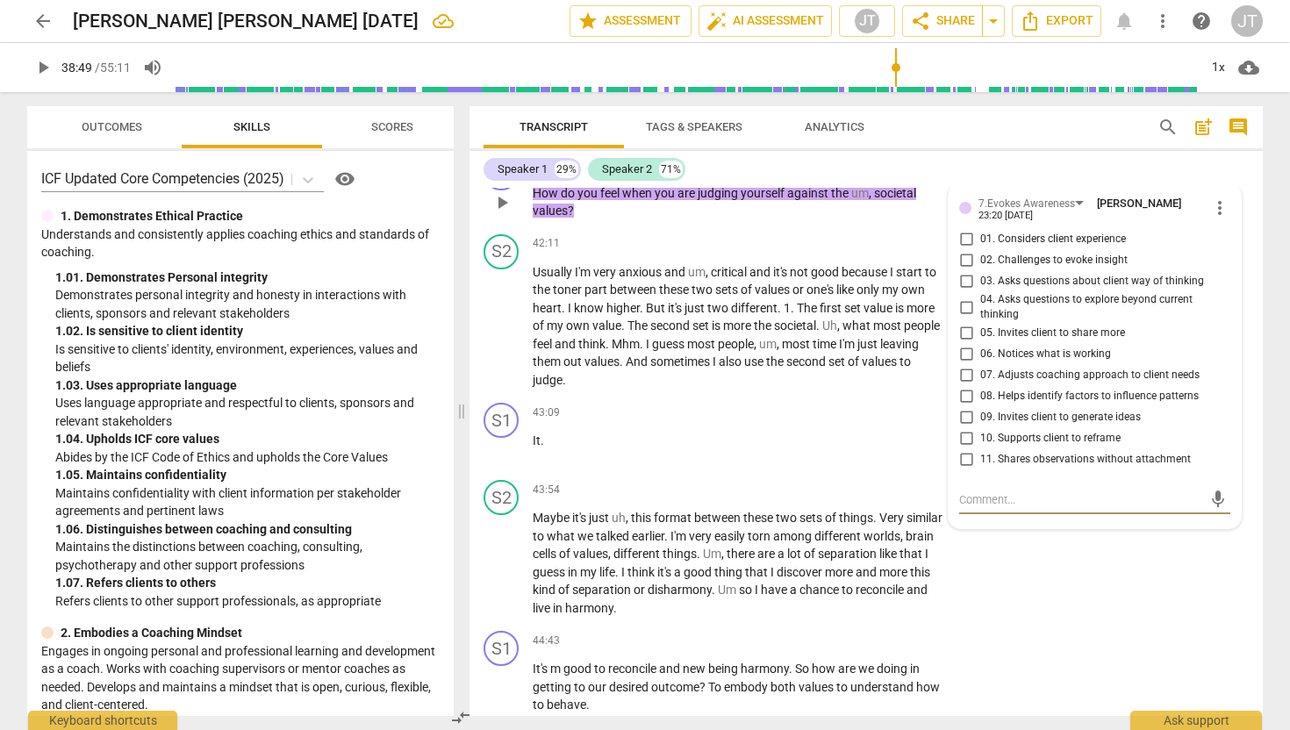
scroll to position [8884, 0]
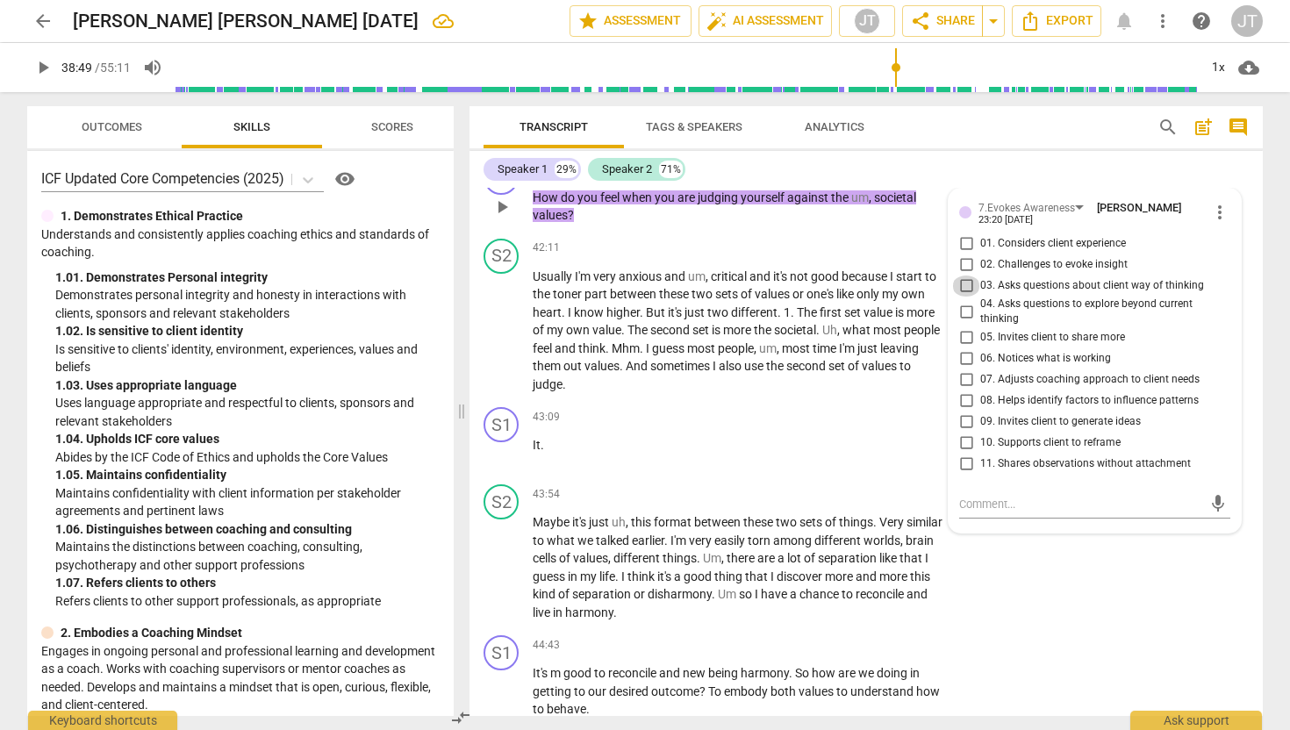
click at [964, 297] on input "03. Asks questions about client way of thinking" at bounding box center [966, 286] width 28 height 21
checkbox input "true"
click at [997, 628] on div "S2 play_arrow pause 43:54 + Add competency keyboard_arrow_right Maybe it's just…" at bounding box center [865, 552] width 793 height 151
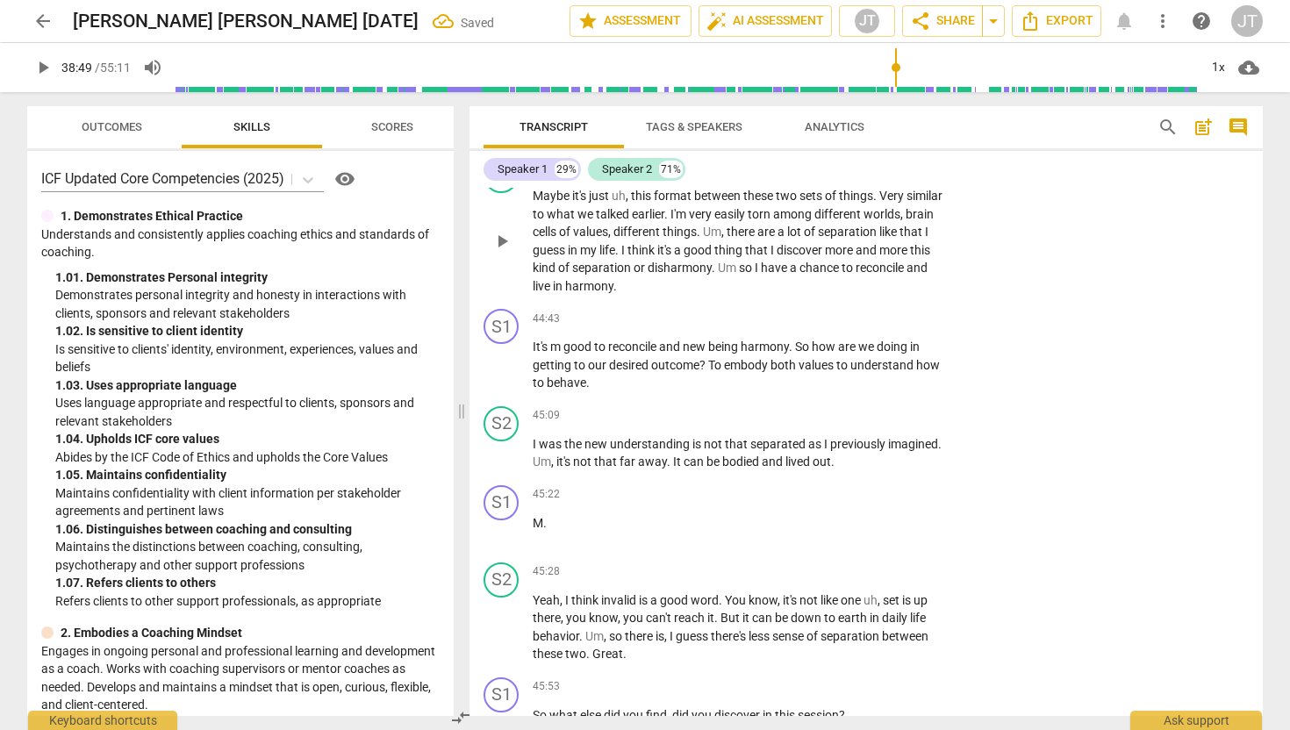
scroll to position [9211, 0]
click at [506, 375] on span "play_arrow" at bounding box center [501, 364] width 21 height 21
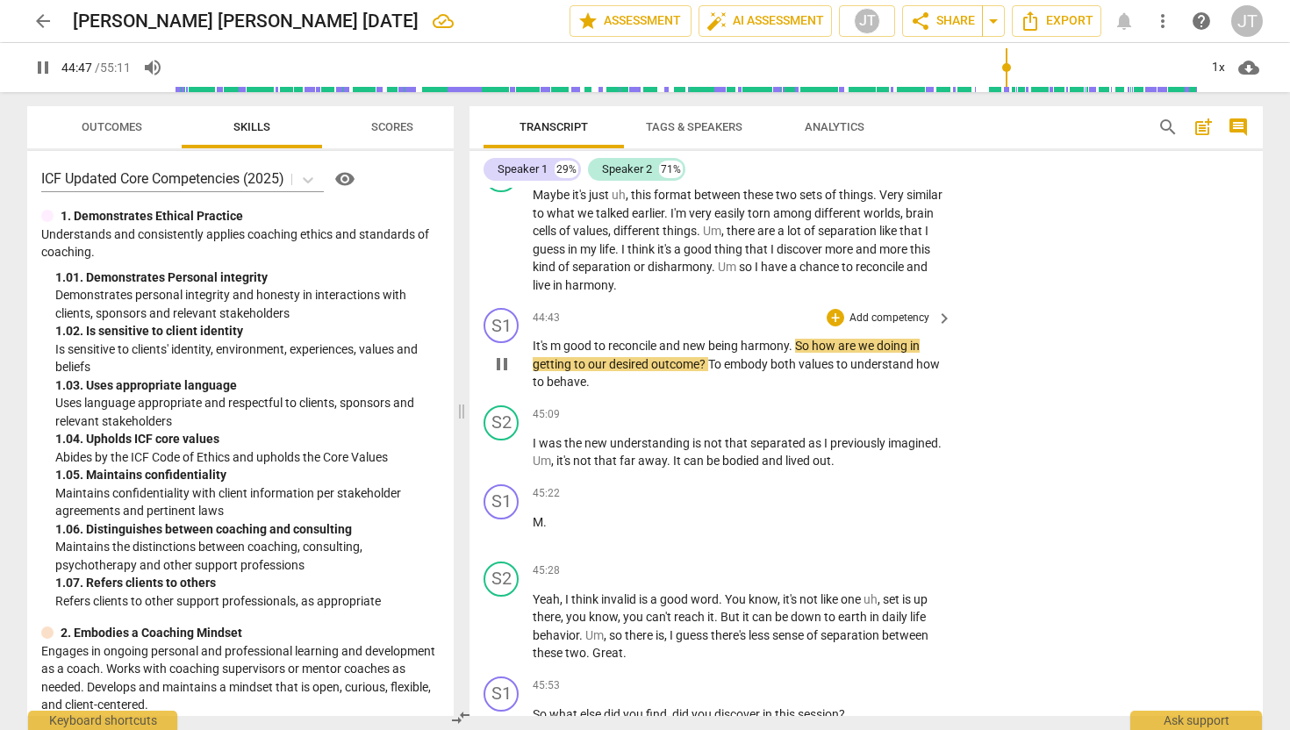
click at [506, 375] on span "pause" at bounding box center [501, 364] width 21 height 21
type input "2688"
click at [834, 326] on div "+" at bounding box center [836, 318] width 18 height 18
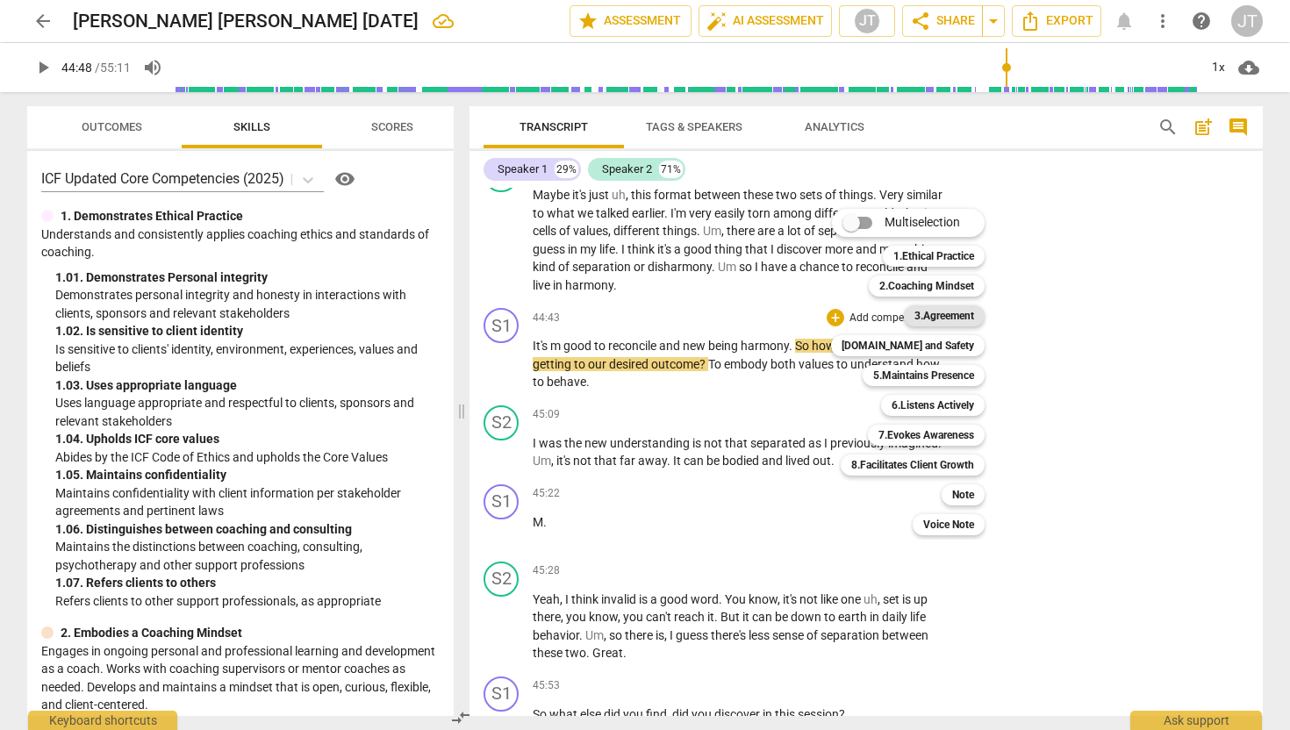
click at [959, 313] on b "3.Agreement" at bounding box center [944, 315] width 60 height 21
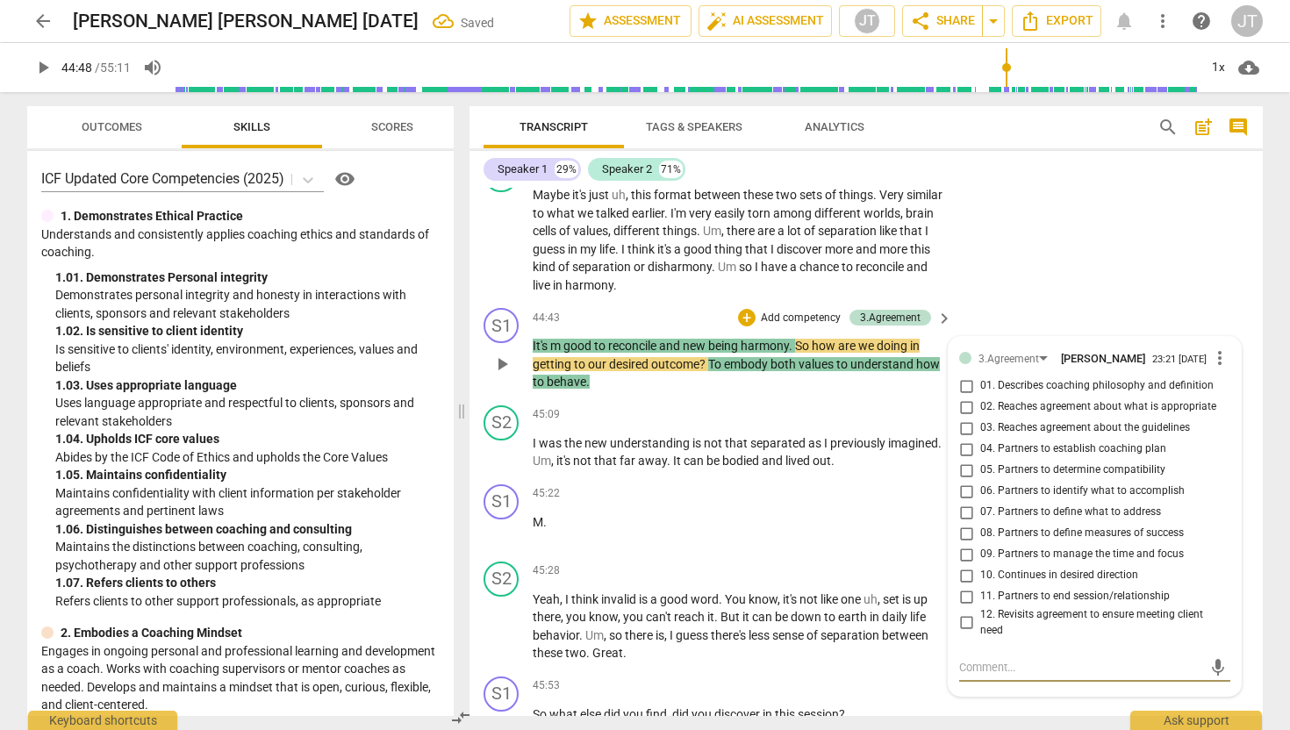
scroll to position [9224, 0]
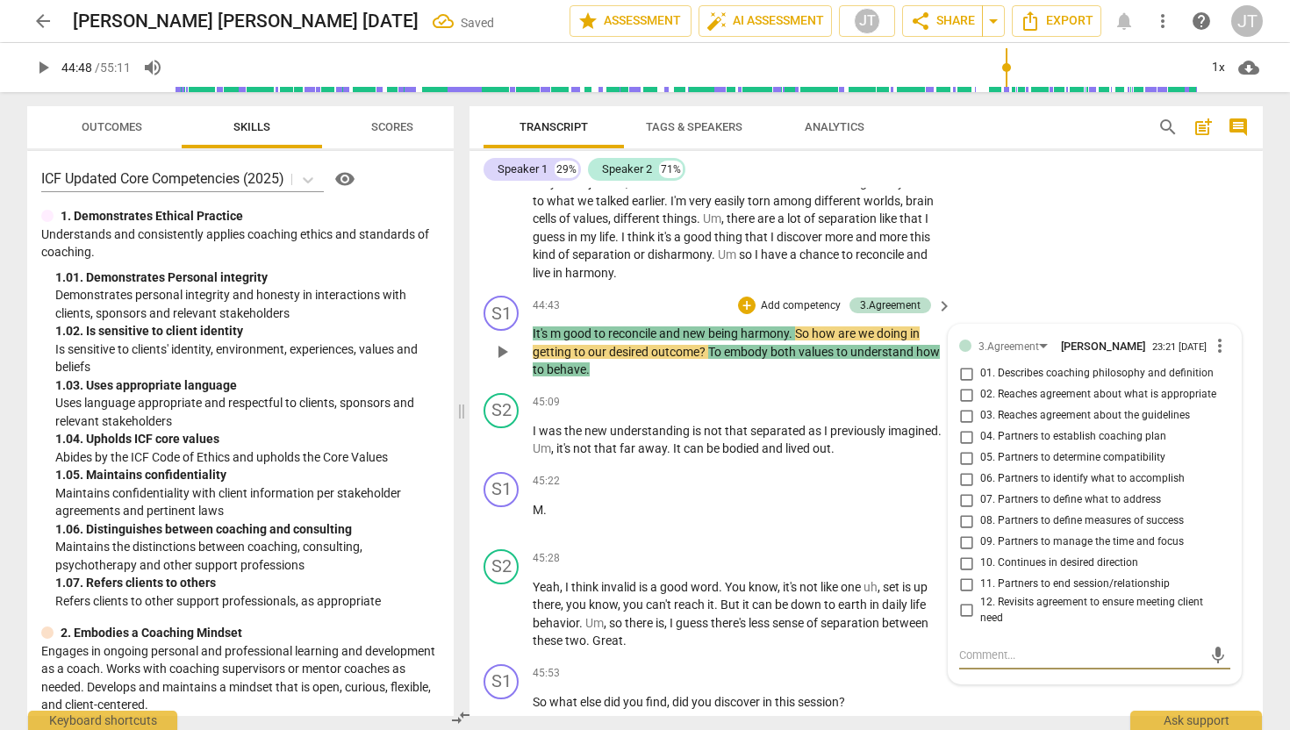
click at [966, 621] on input "12. Revisits agreement to ensure meeting client need" at bounding box center [966, 610] width 28 height 21
checkbox input "true"
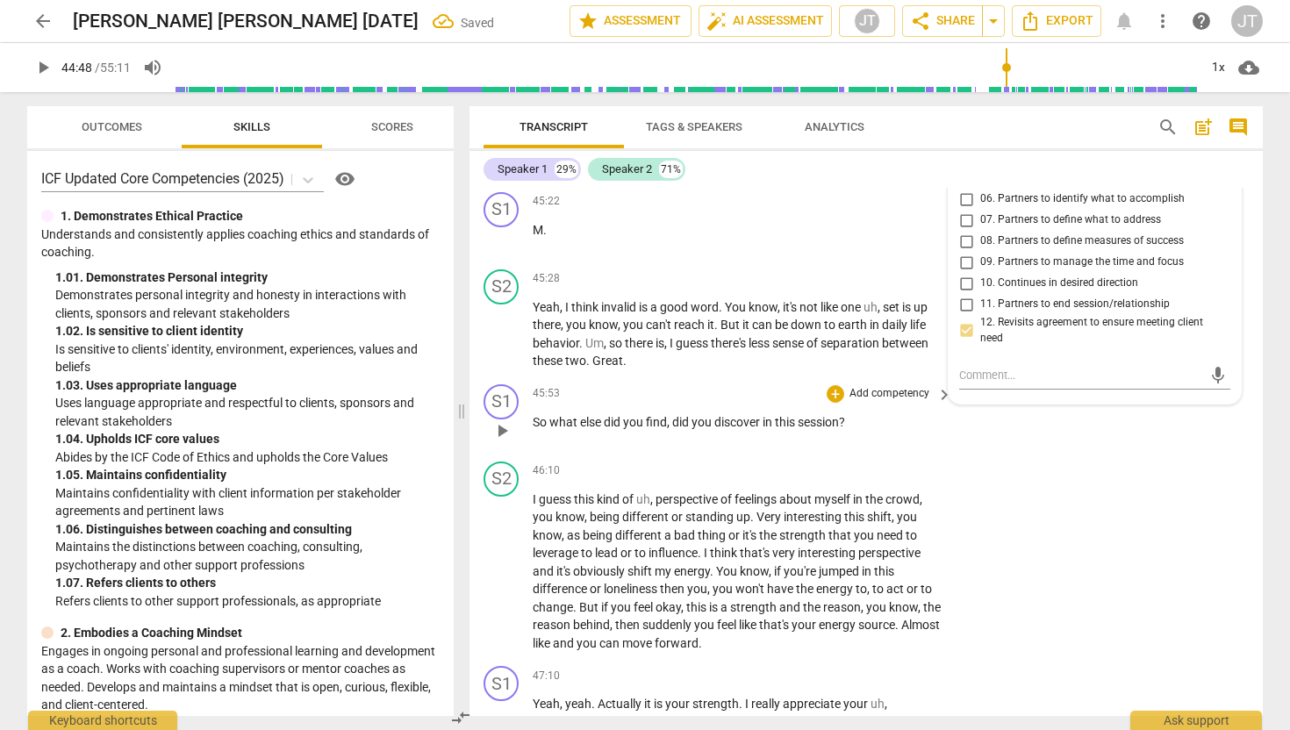
scroll to position [9532, 0]
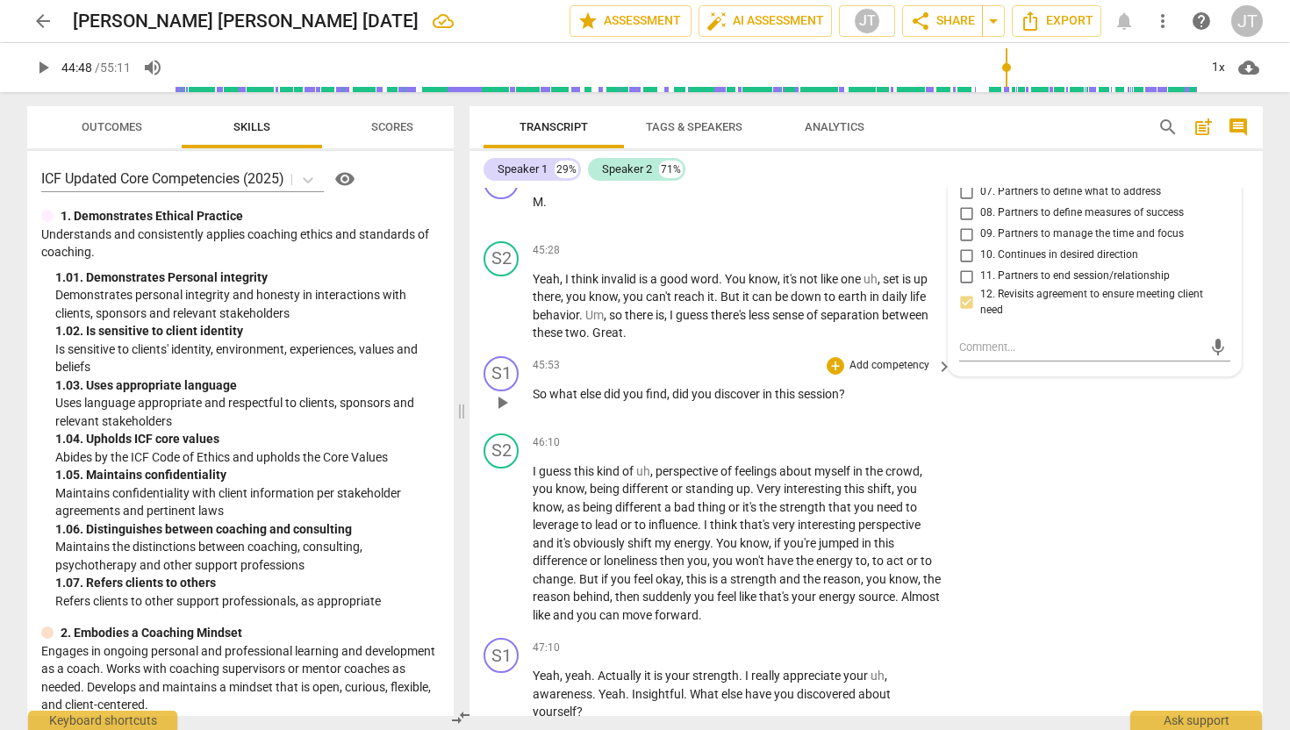
click at [833, 419] on div "45:53 + Add competency keyboard_arrow_right So what else did you find , did you…" at bounding box center [743, 387] width 421 height 63
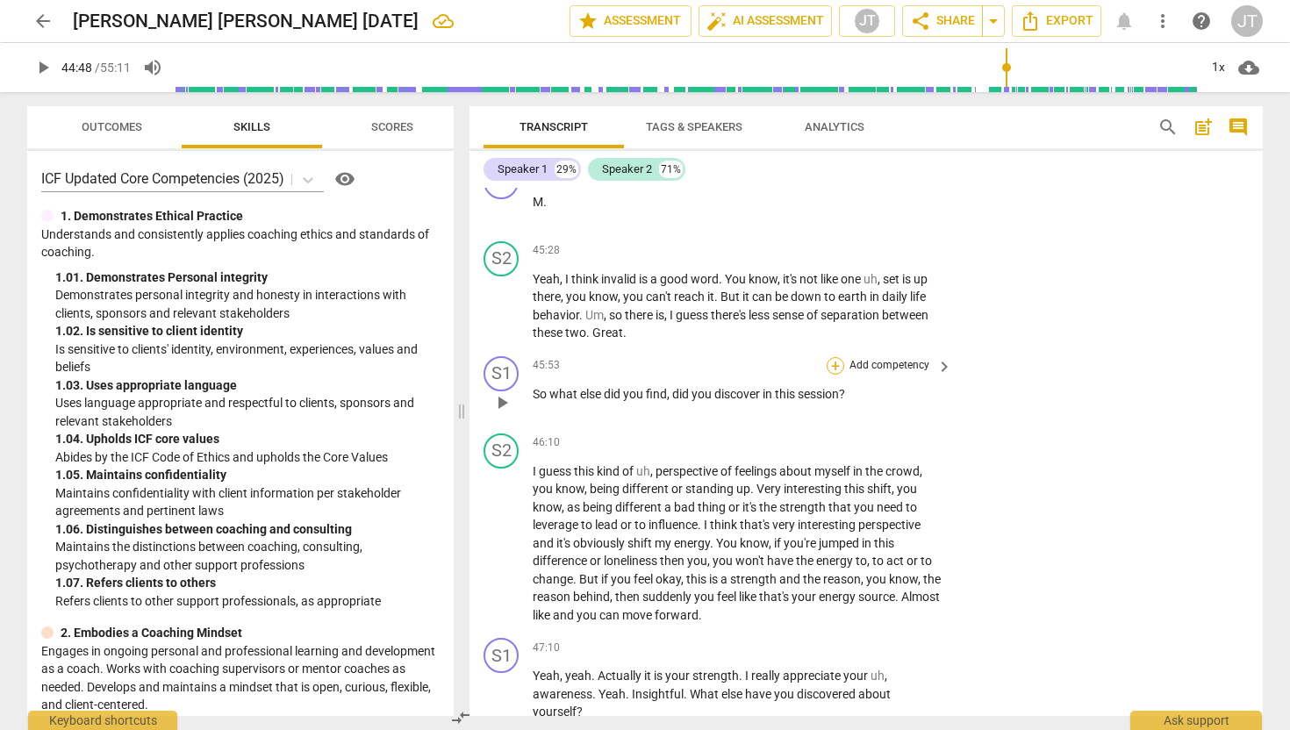
click at [835, 375] on div "+" at bounding box center [836, 366] width 18 height 18
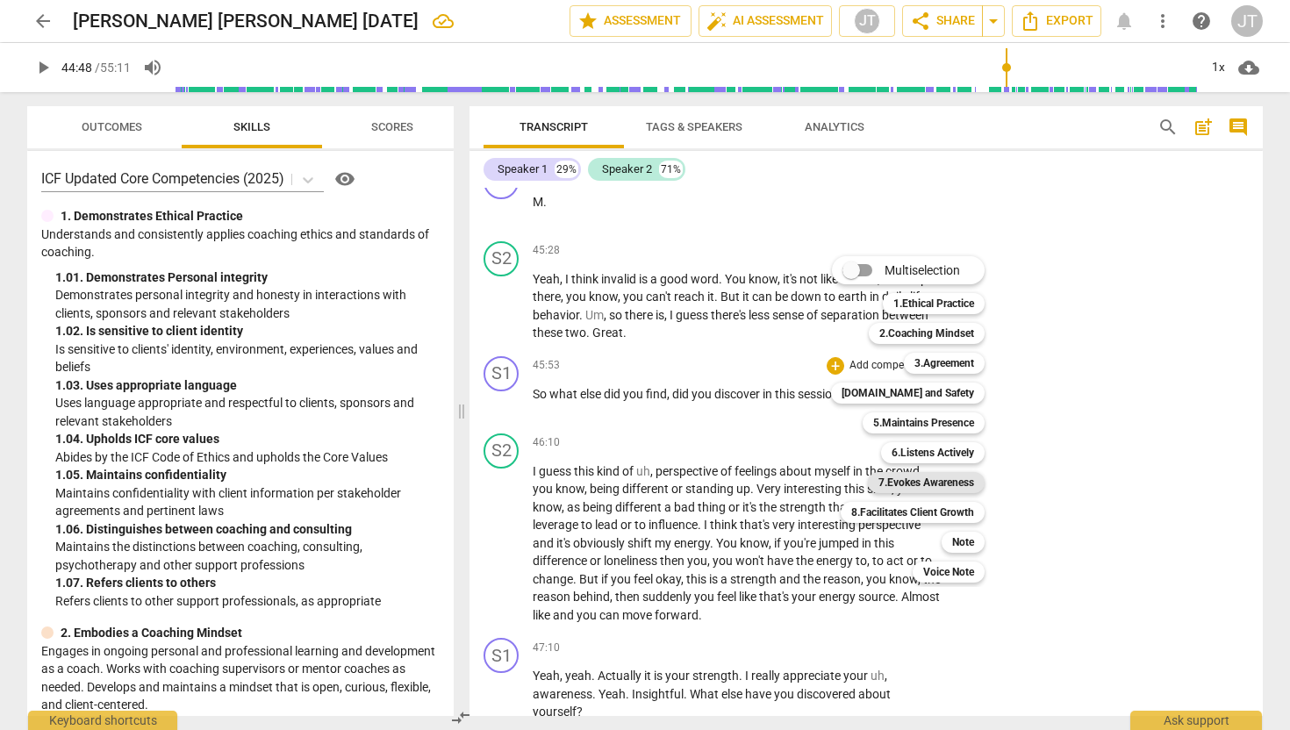
click at [938, 480] on b "7.Evokes Awareness" at bounding box center [926, 482] width 96 height 21
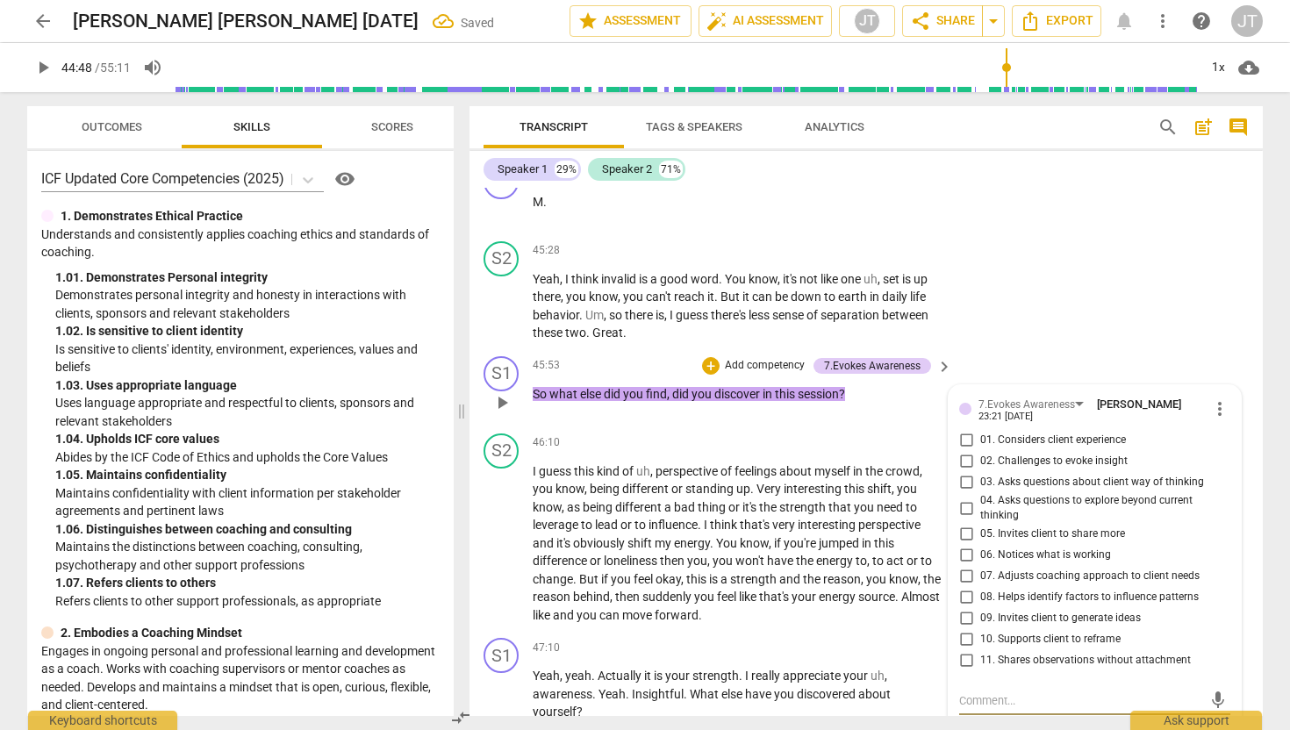
scroll to position [9834, 0]
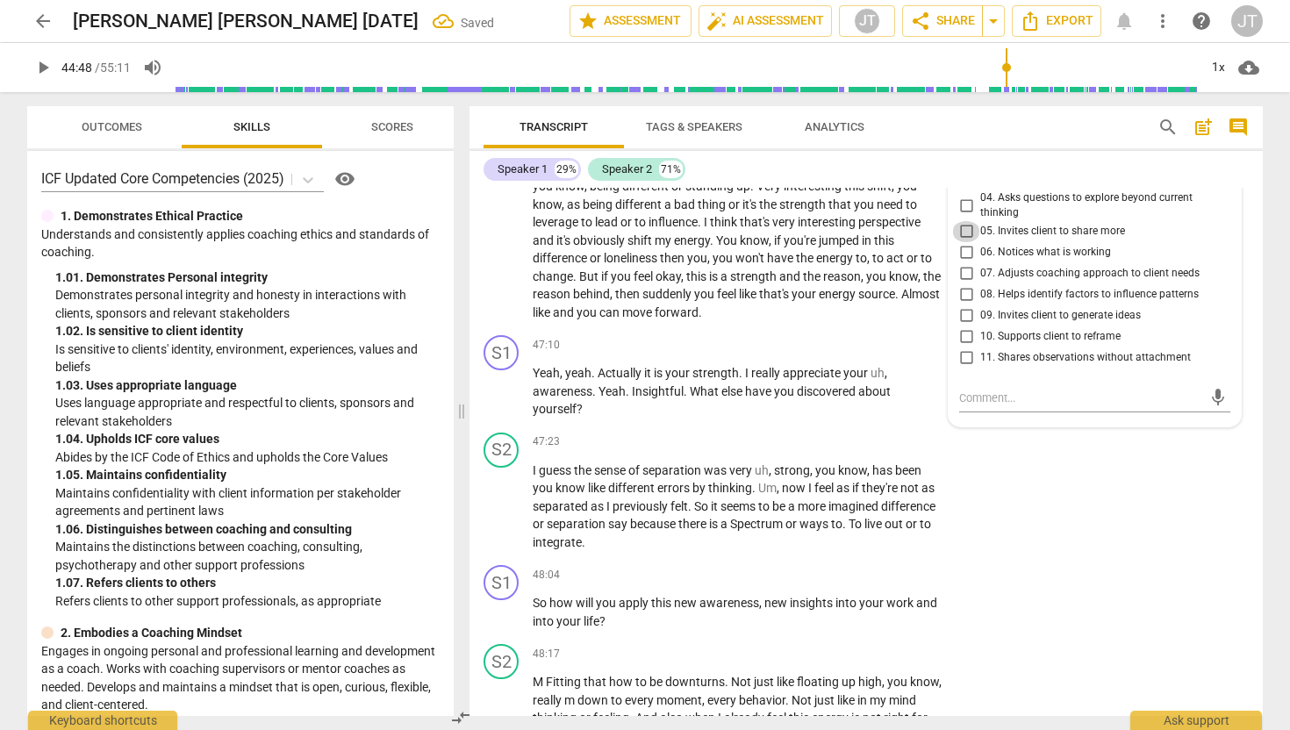
click at [964, 242] on input "05. Invites client to share more" at bounding box center [966, 231] width 28 height 21
checkbox input "true"
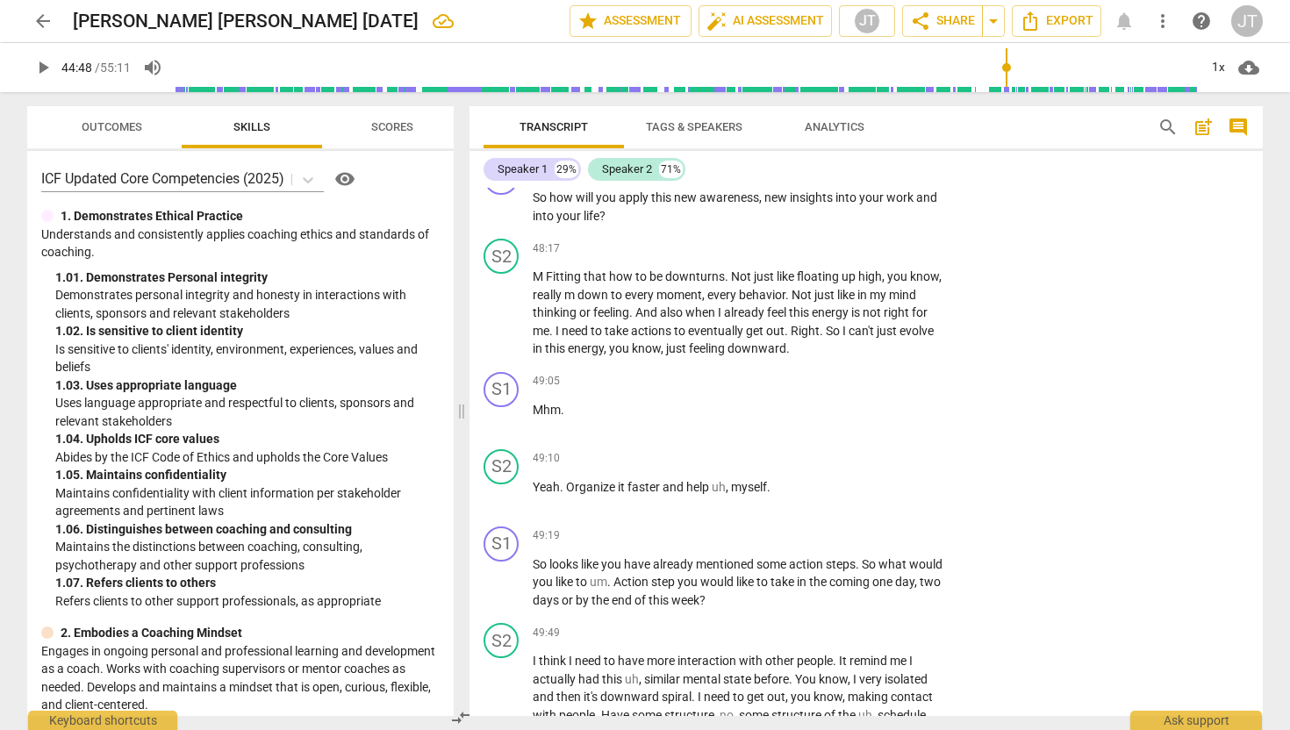
scroll to position [10236, 0]
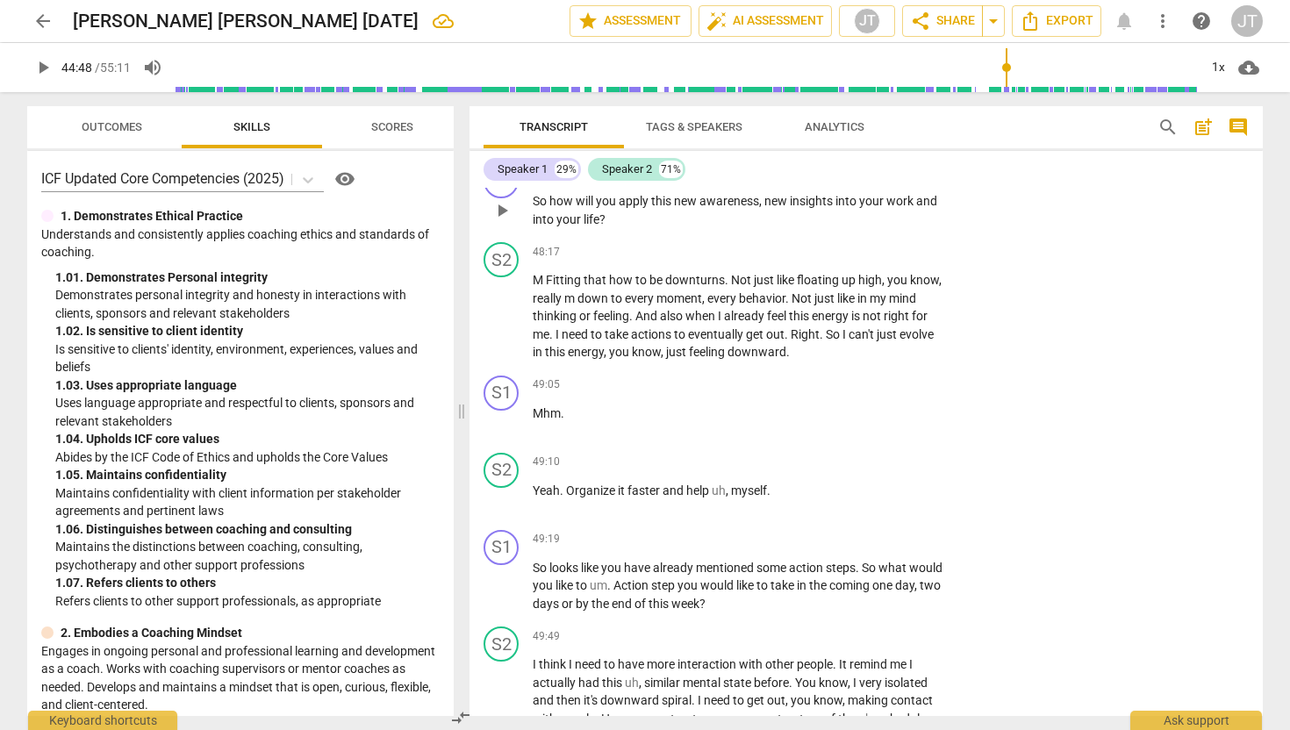
click at [893, 182] on p "Add competency" at bounding box center [889, 174] width 83 height 16
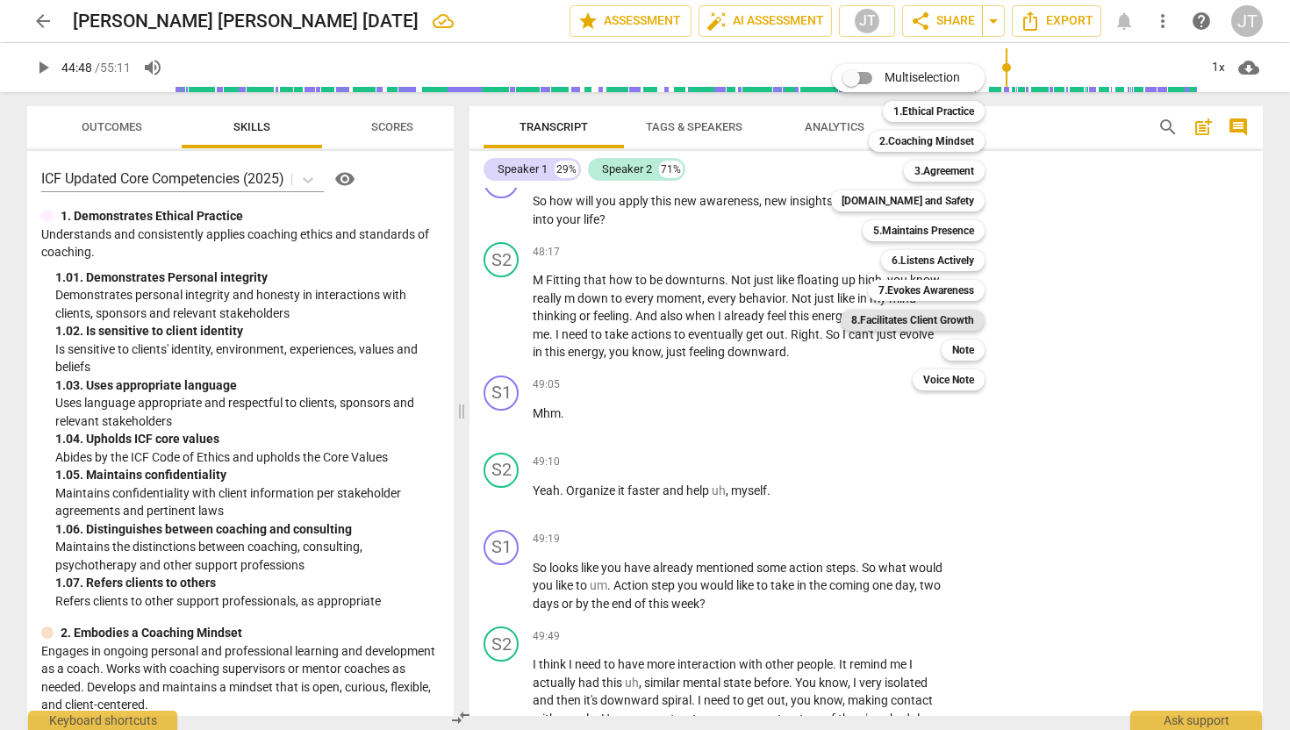
click at [967, 323] on b "8.Facilitates Client Growth" at bounding box center [912, 320] width 123 height 21
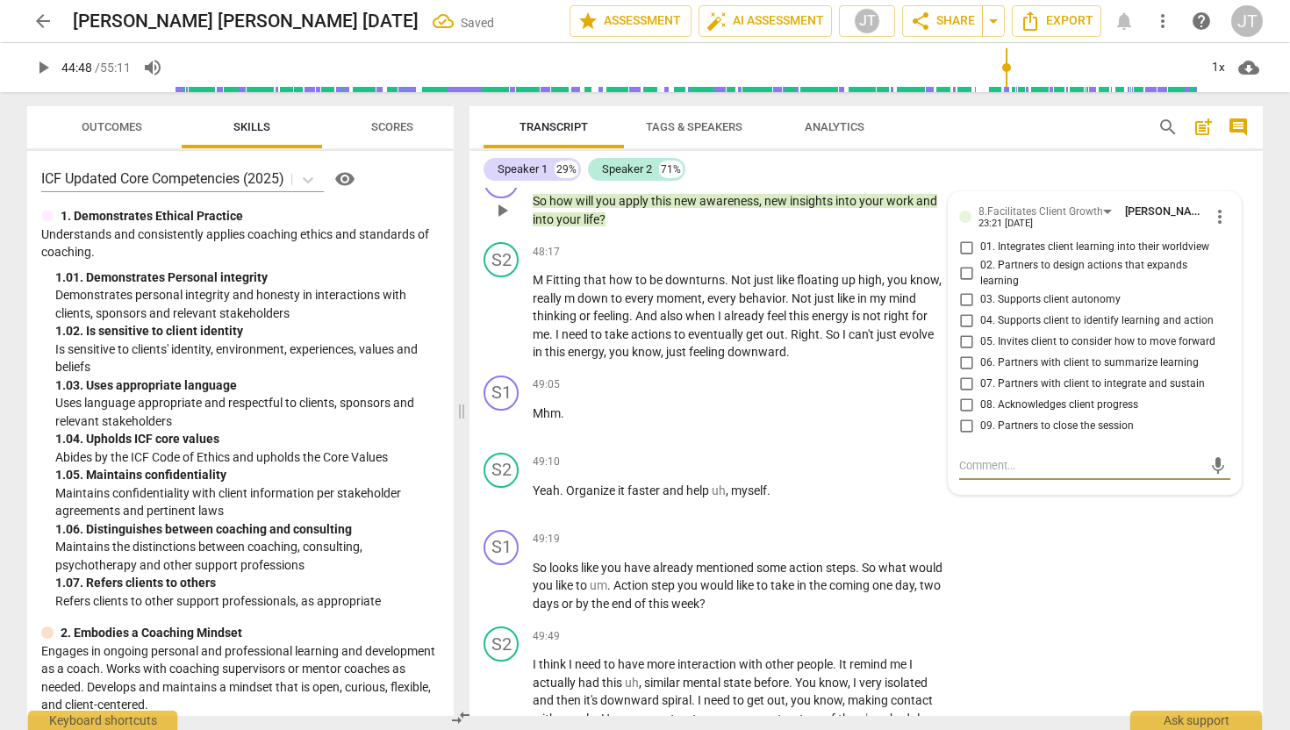
click at [966, 258] on input "01. Integrates client learning into their worldview" at bounding box center [966, 247] width 28 height 21
checkbox input "true"
click at [959, 284] on input "02. Partners to design actions that expands learning" at bounding box center [966, 273] width 28 height 21
checkbox input "true"
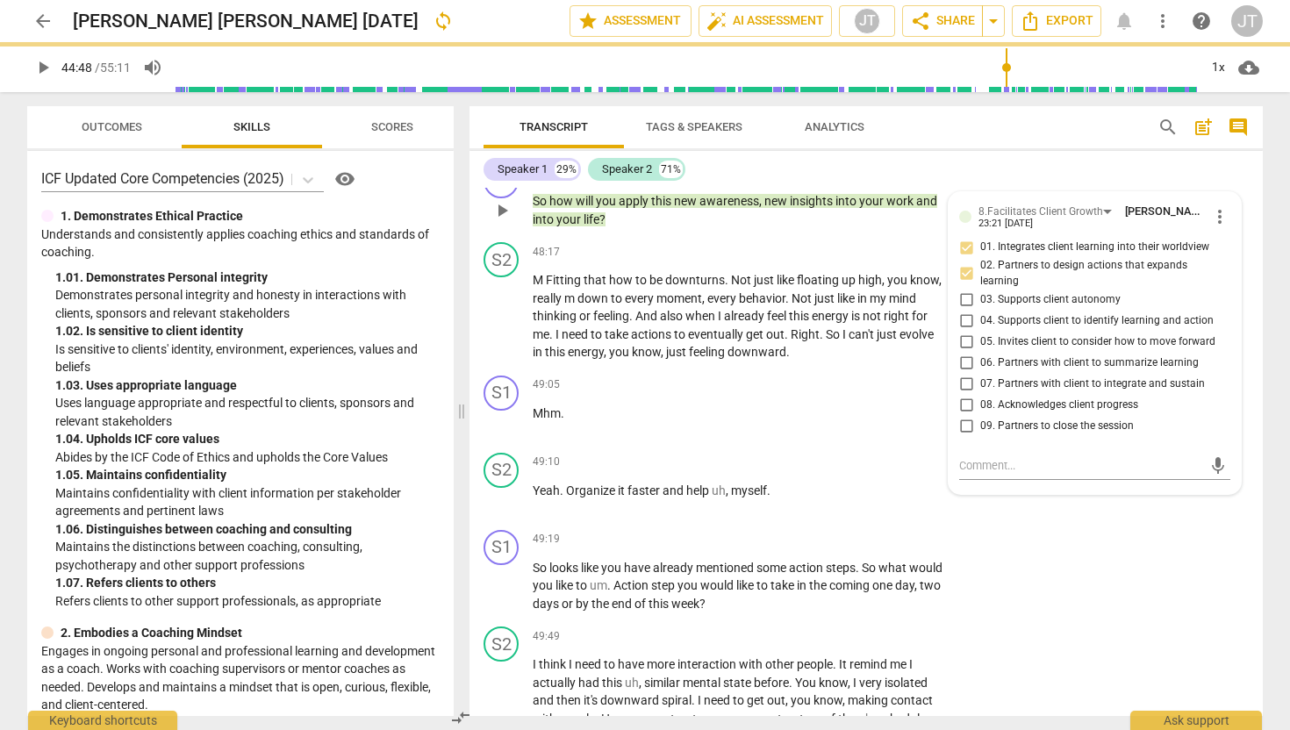
click at [964, 373] on input "06. Partners with client to summarize learning" at bounding box center [966, 362] width 28 height 21
checkbox input "true"
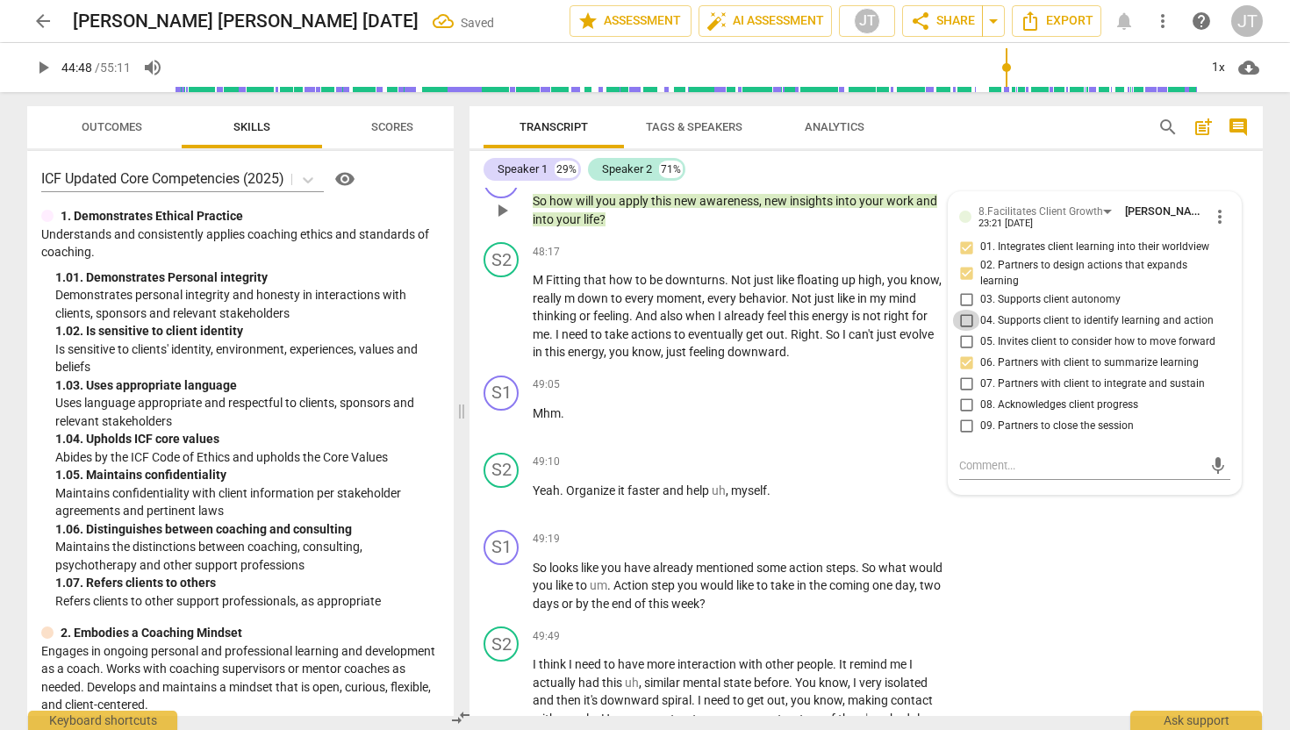
click at [962, 331] on input "04. Supports client to identify learning and action" at bounding box center [966, 320] width 28 height 21
checkbox input "true"
click at [1002, 614] on div "S1 play_arrow pause 49:19 + Add competency keyboard_arrow_right So looks like y…" at bounding box center [865, 571] width 793 height 97
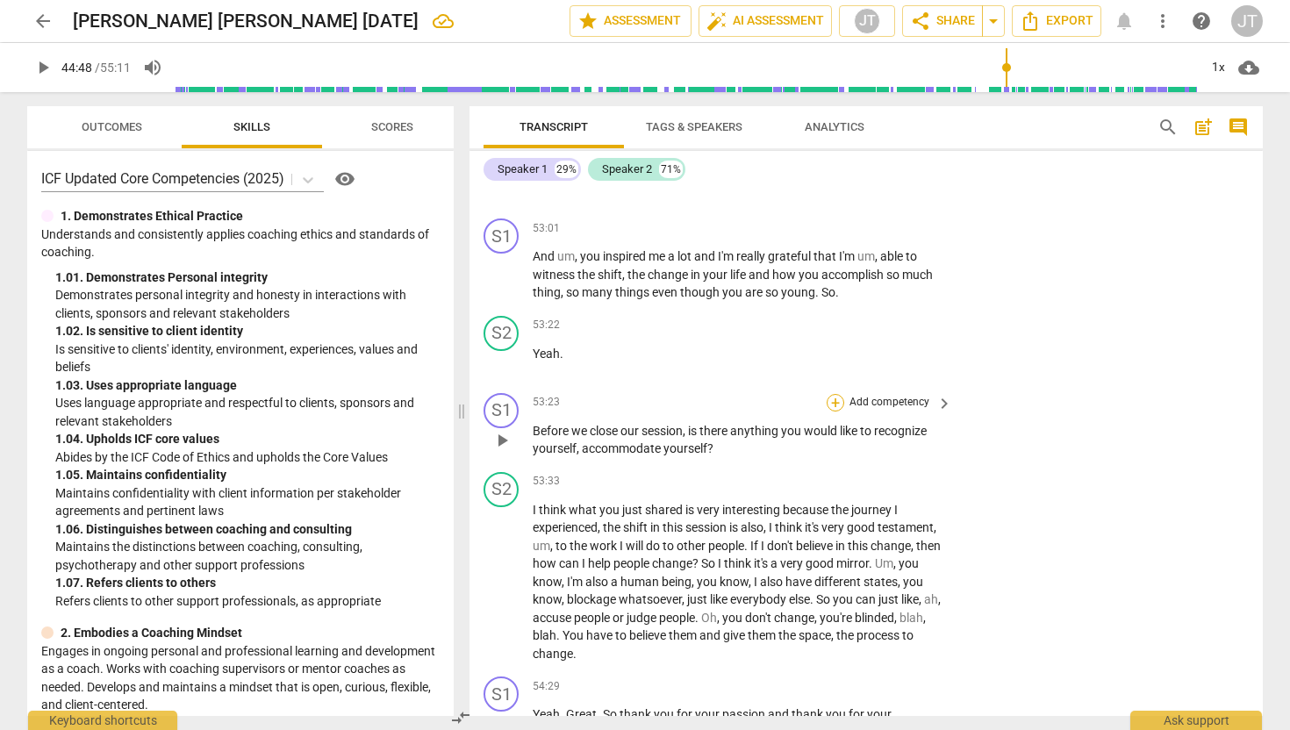
scroll to position [11538, 0]
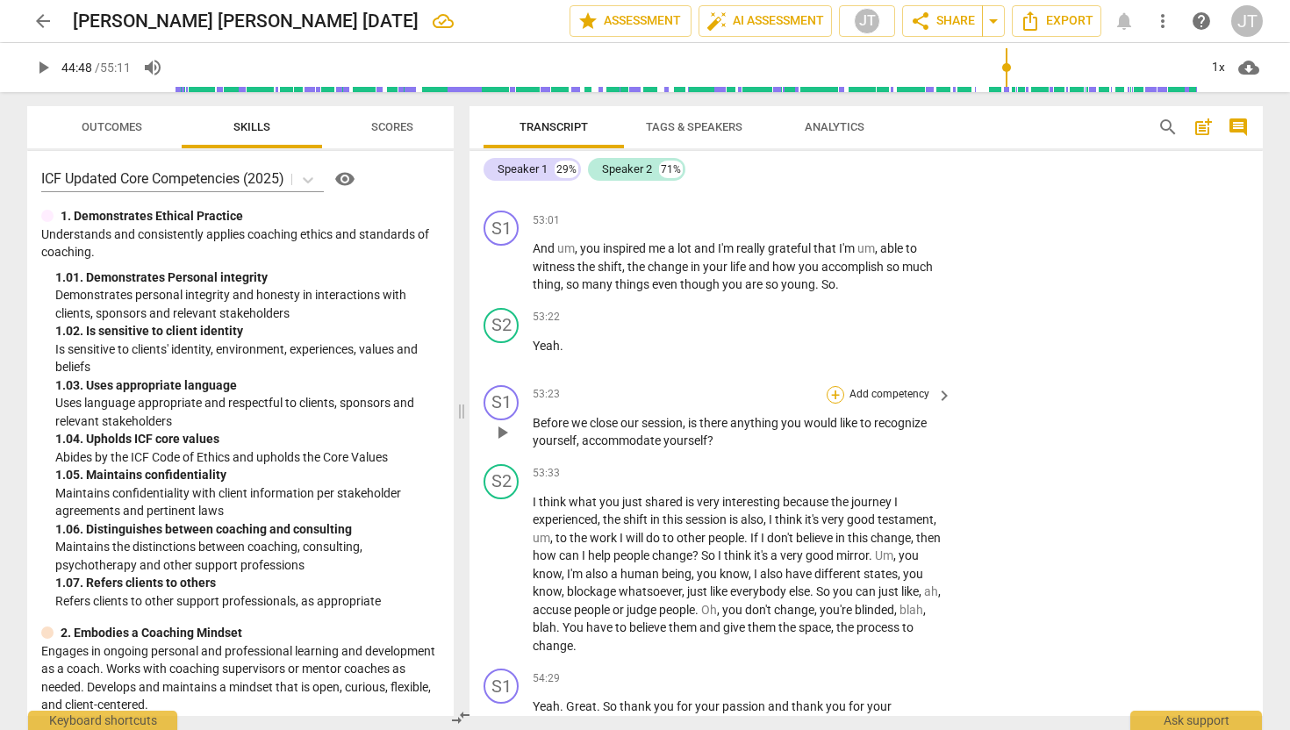
click at [838, 404] on div "+" at bounding box center [836, 395] width 18 height 18
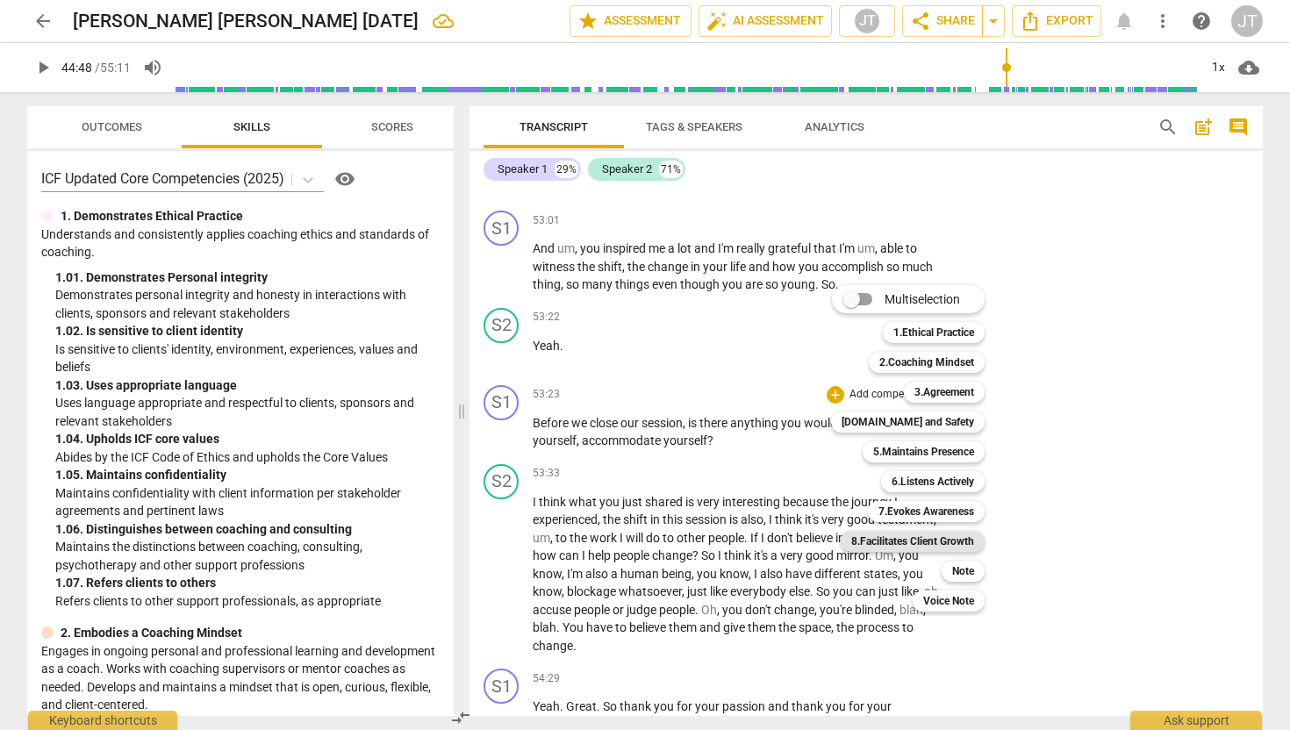
click at [962, 541] on b "8.Facilitates Client Growth" at bounding box center [912, 541] width 123 height 21
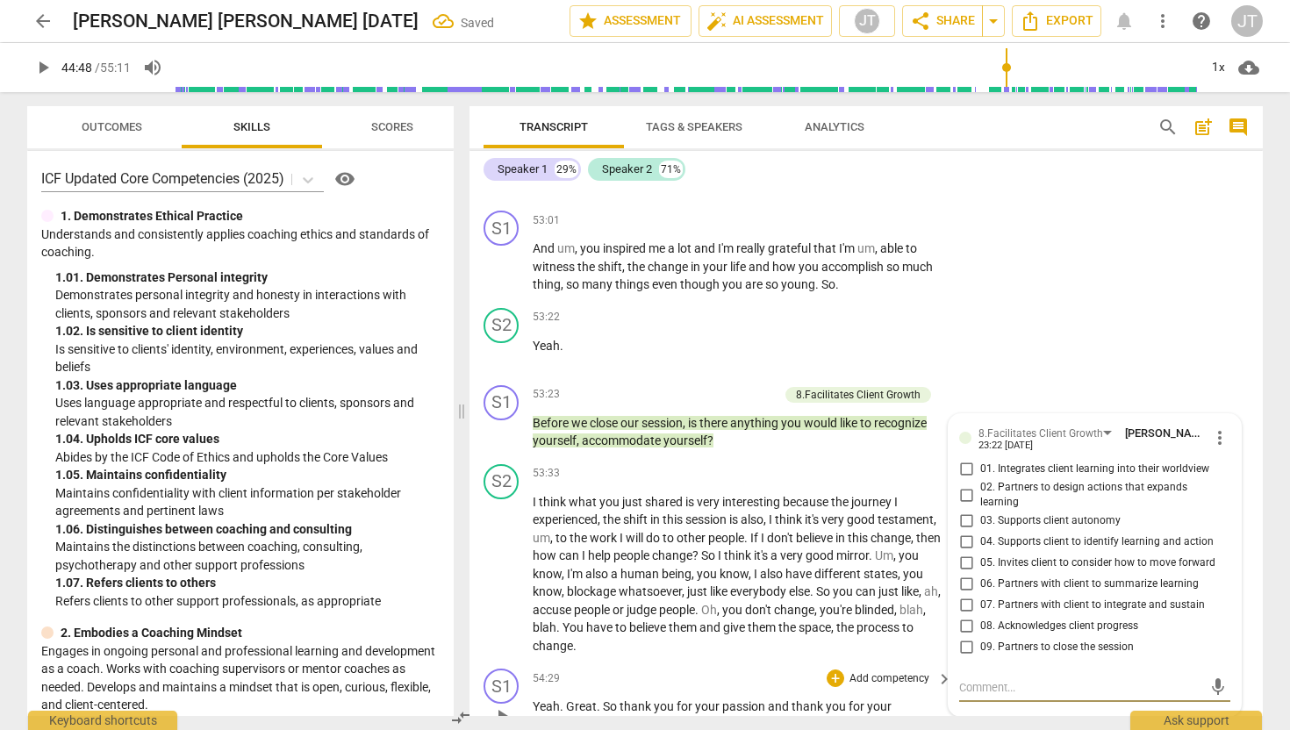
scroll to position [11827, 0]
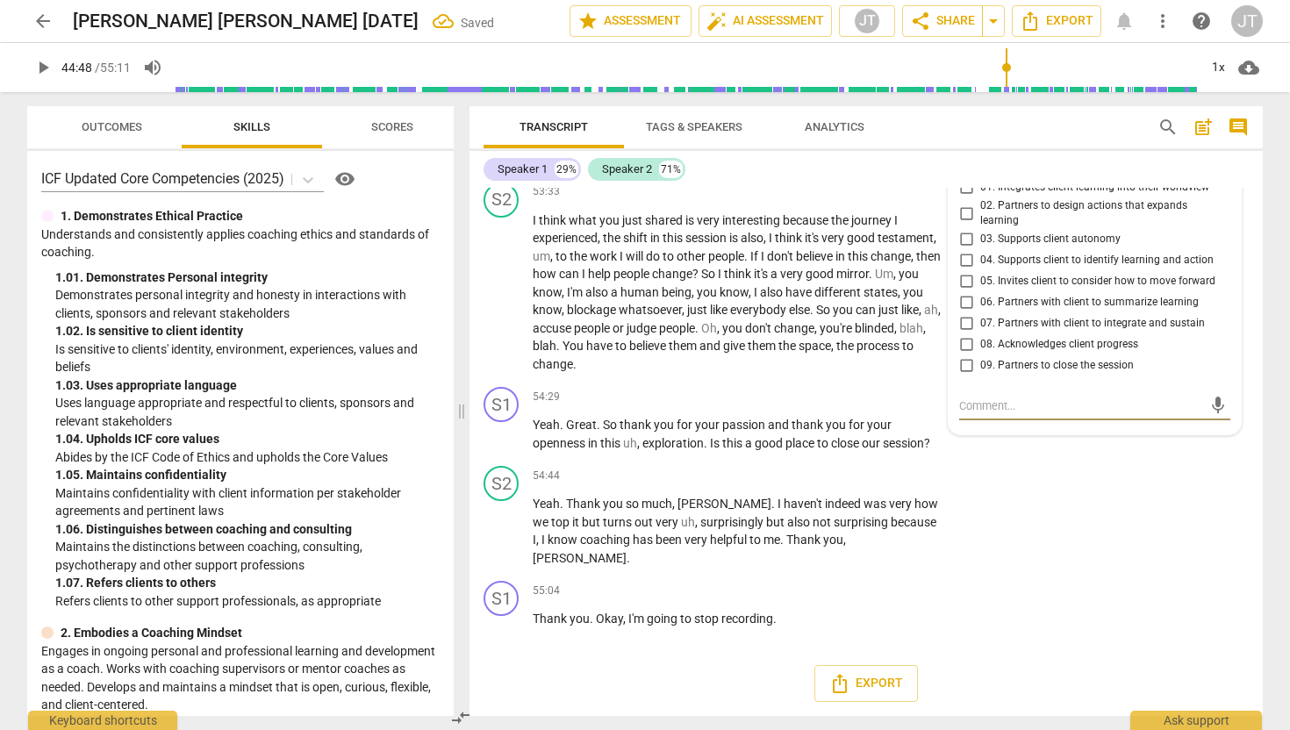
click at [968, 376] on input "09. Partners to close the session" at bounding box center [966, 365] width 28 height 21
checkbox input "true"
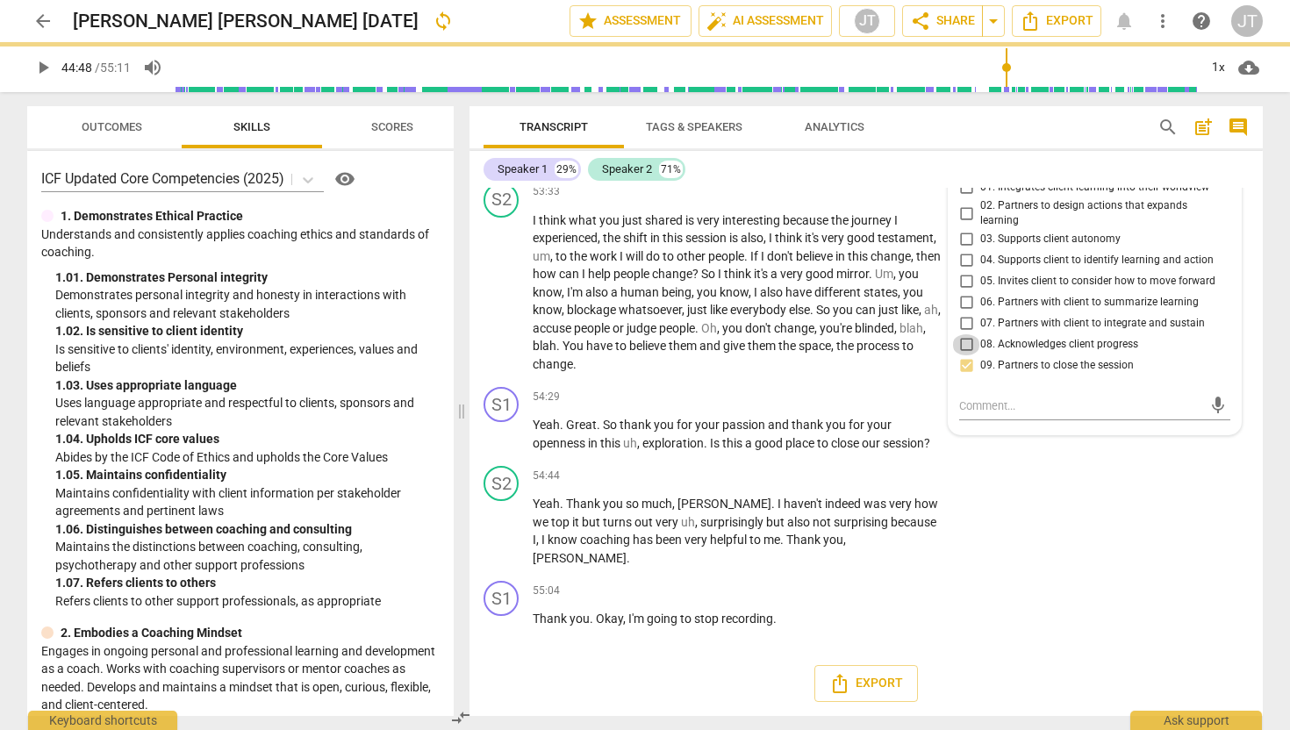
click at [964, 355] on input "08. Acknowledges client progress" at bounding box center [966, 344] width 28 height 21
checkbox input "true"
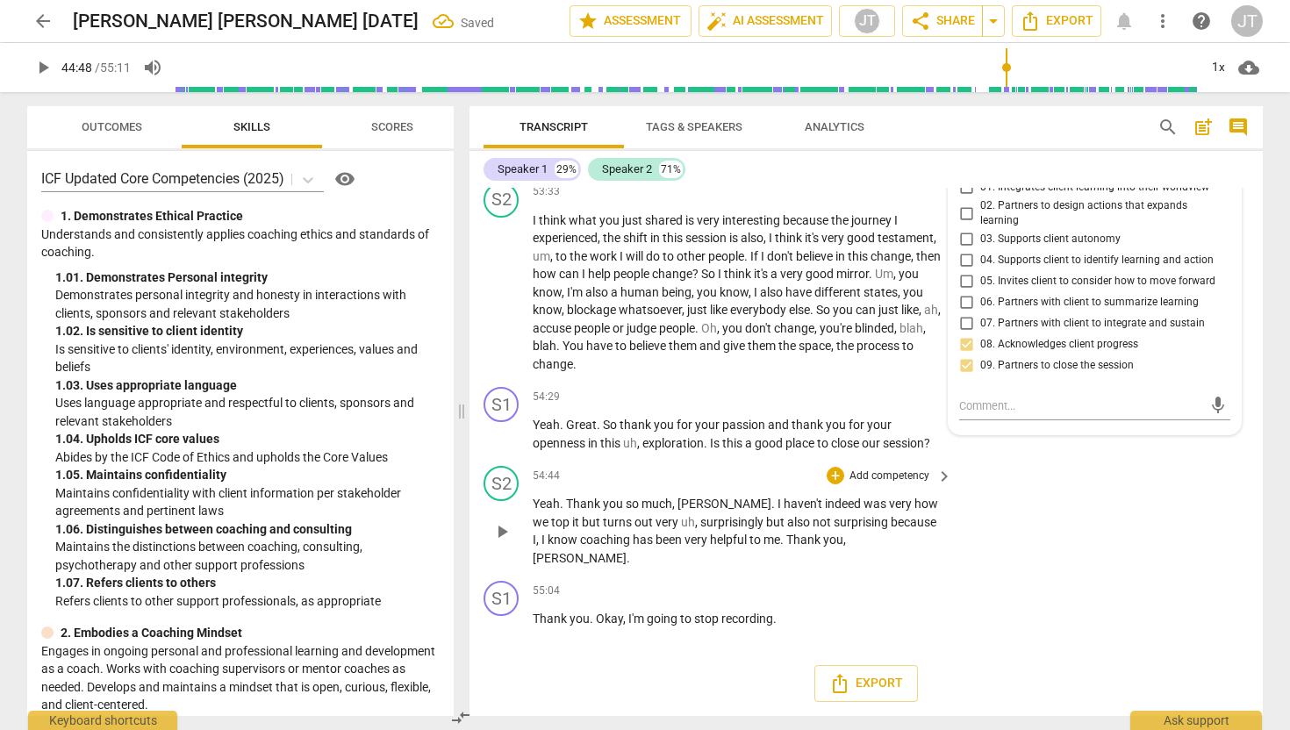
click at [1067, 534] on div "S2 play_arrow pause 54:44 + Add competency keyboard_arrow_right Yeah . Thank yo…" at bounding box center [865, 516] width 793 height 115
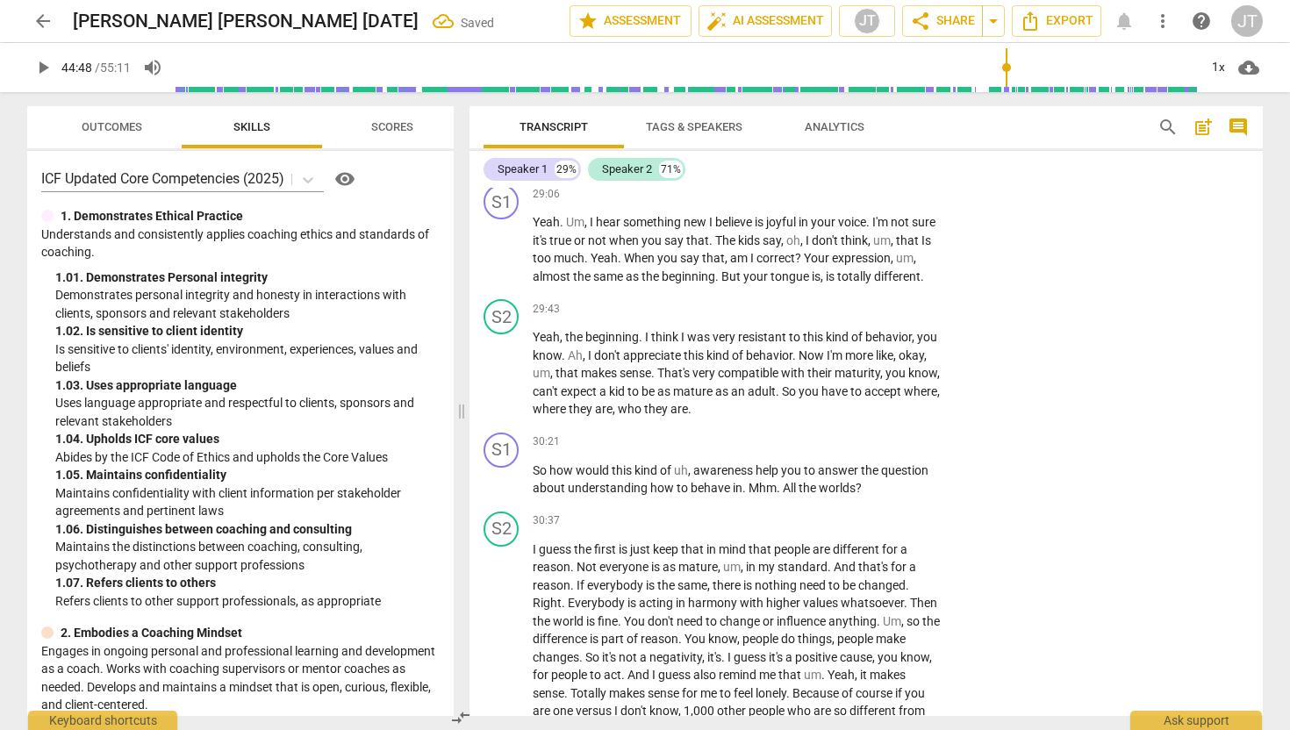
scroll to position [6068, 0]
